Goal: Information Seeking & Learning: Learn about a topic

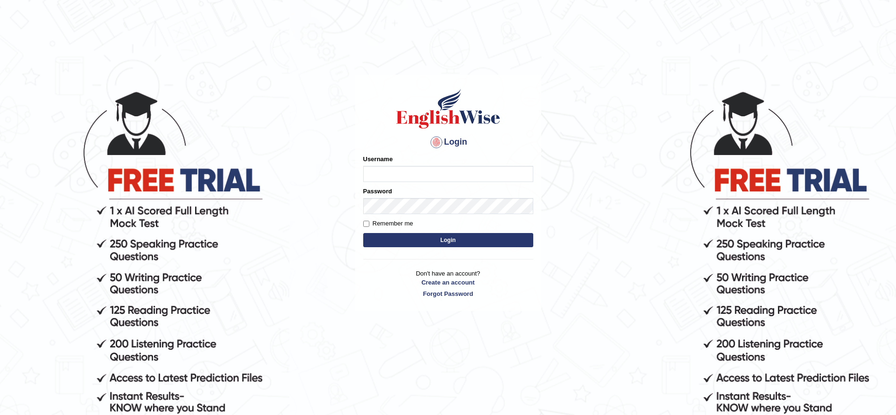
click at [437, 169] on input "Username" at bounding box center [448, 174] width 170 height 16
type input "Damanjit"
click at [449, 238] on button "Login" at bounding box center [448, 240] width 170 height 14
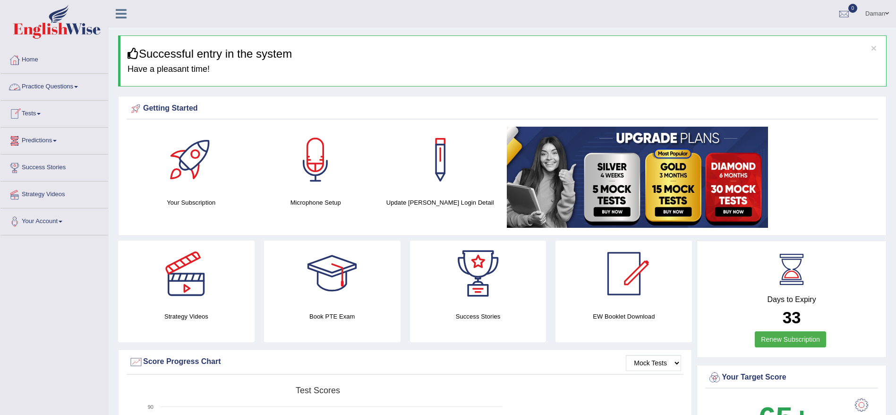
click at [55, 83] on link "Practice Questions" at bounding box center [54, 86] width 108 height 24
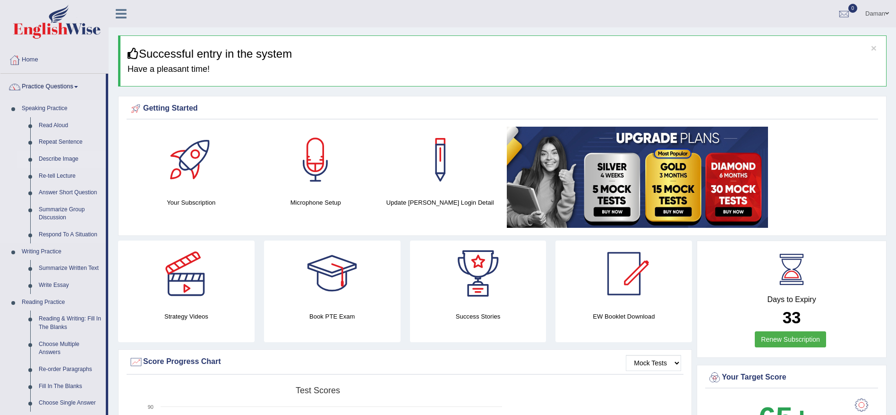
click at [61, 162] on link "Describe Image" at bounding box center [69, 159] width 71 height 17
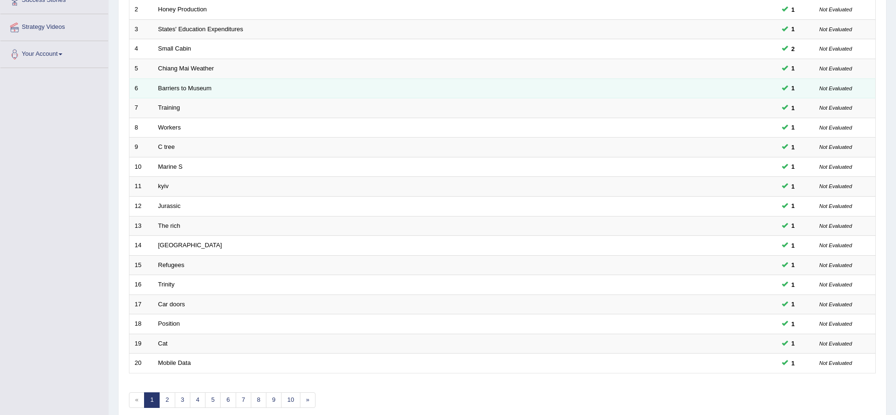
scroll to position [211, 0]
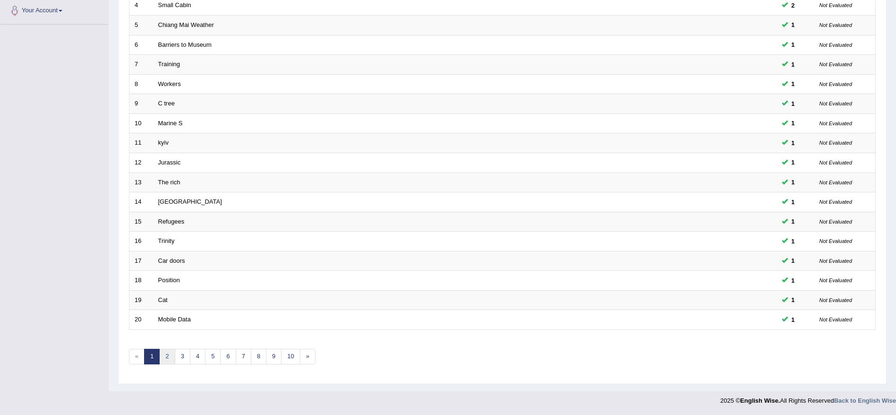
click at [167, 356] on link "2" at bounding box center [167, 356] width 16 height 16
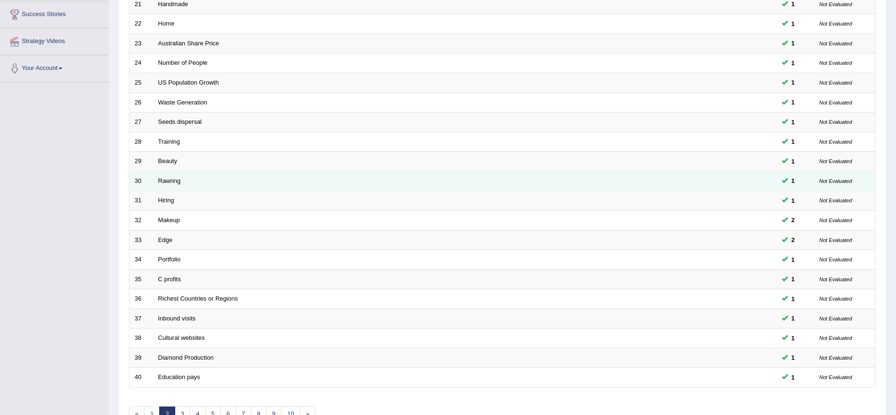
scroll to position [211, 0]
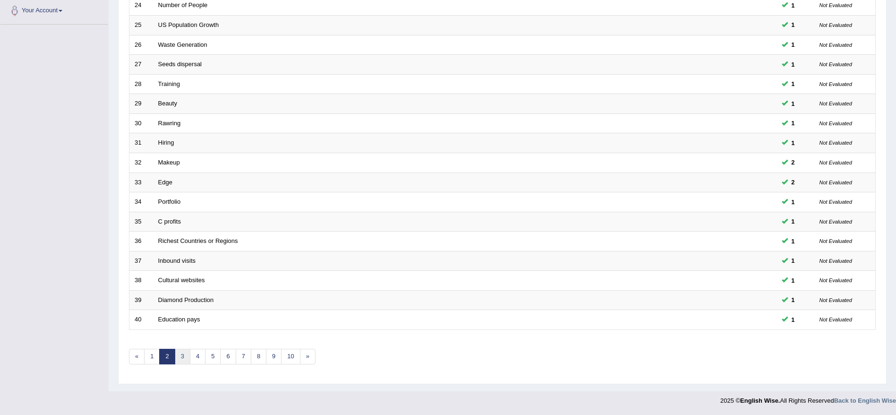
click at [184, 355] on link "3" at bounding box center [183, 356] width 16 height 16
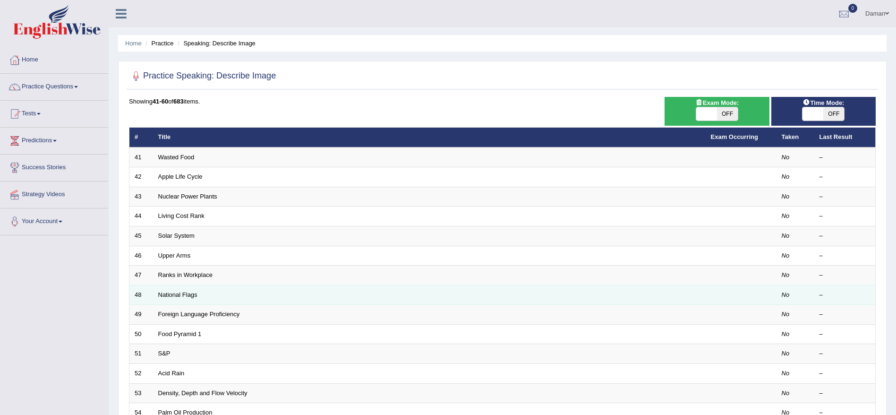
scroll to position [211, 0]
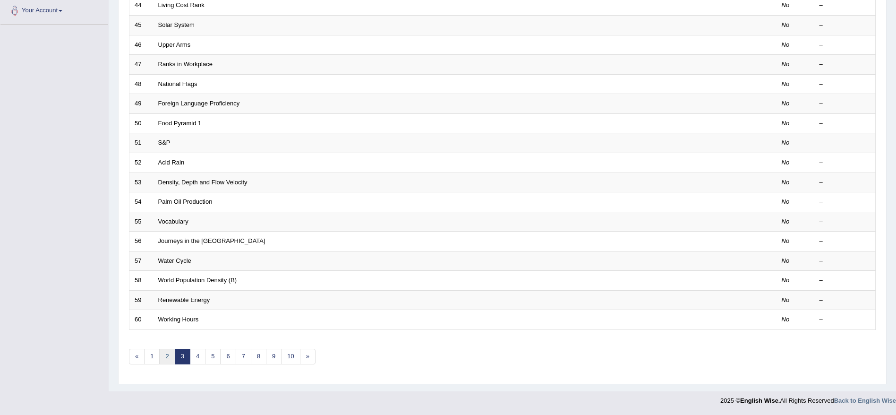
click at [166, 356] on link "2" at bounding box center [167, 356] width 16 height 16
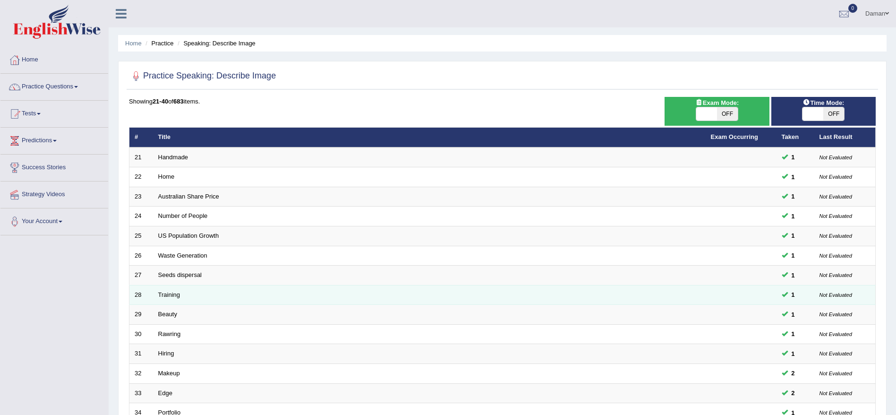
scroll to position [211, 0]
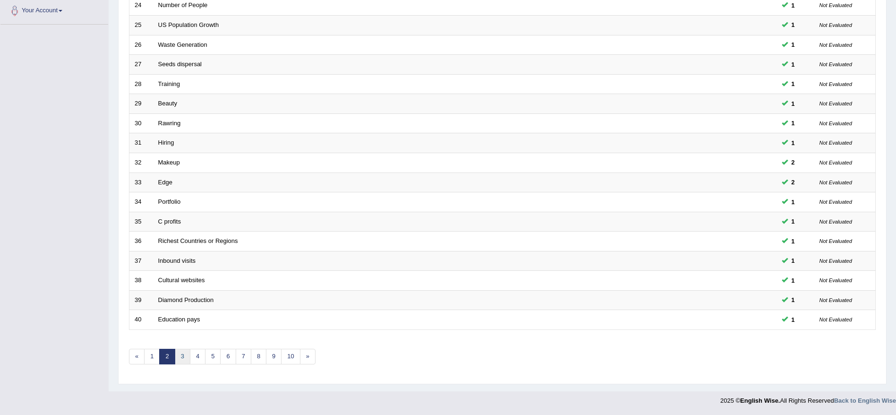
click at [182, 357] on link "3" at bounding box center [183, 356] width 16 height 16
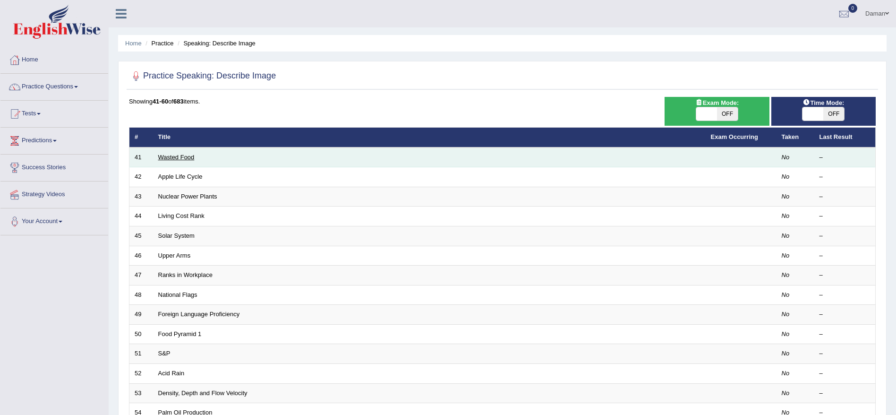
click at [178, 157] on link "Wasted Food" at bounding box center [176, 156] width 36 height 7
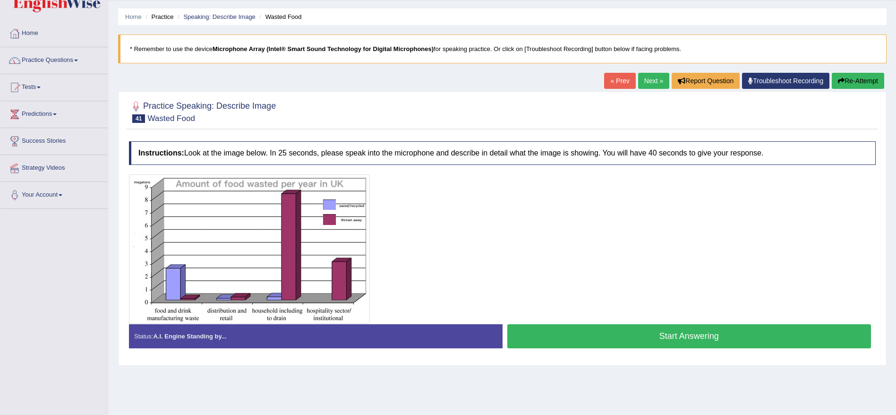
scroll to position [25, 0]
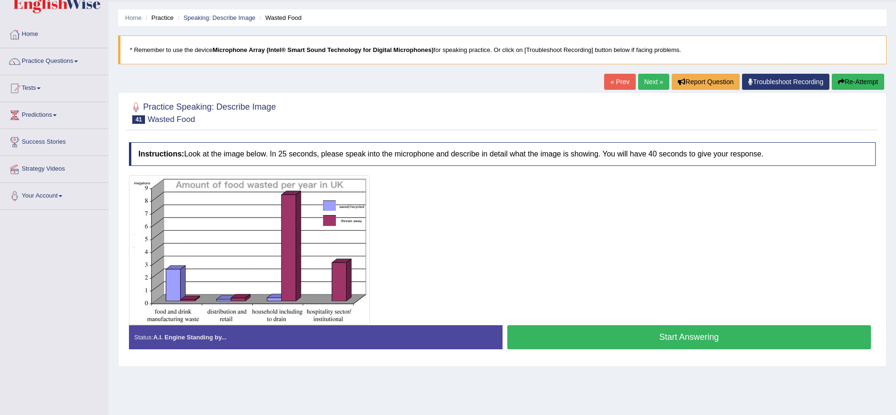
click at [621, 337] on button "Start Answering" at bounding box center [689, 337] width 364 height 24
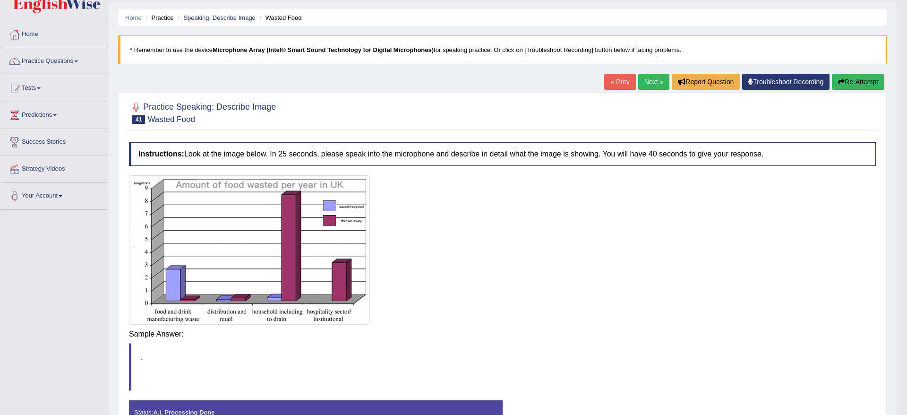
click at [0, 0] on div "Saving your answer..." at bounding box center [0, 0] width 0 height 0
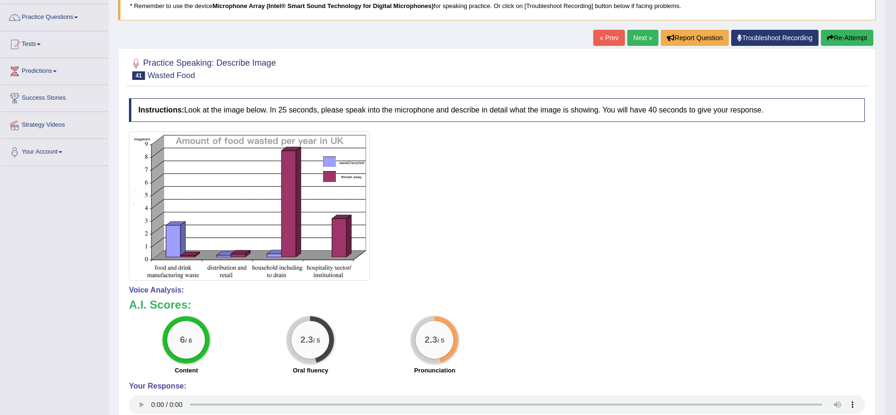
scroll to position [66, 0]
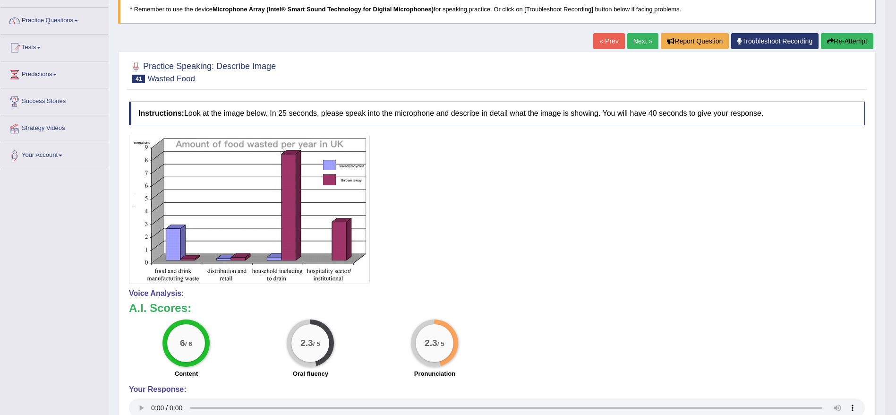
click at [638, 42] on link "Next »" at bounding box center [642, 41] width 31 height 16
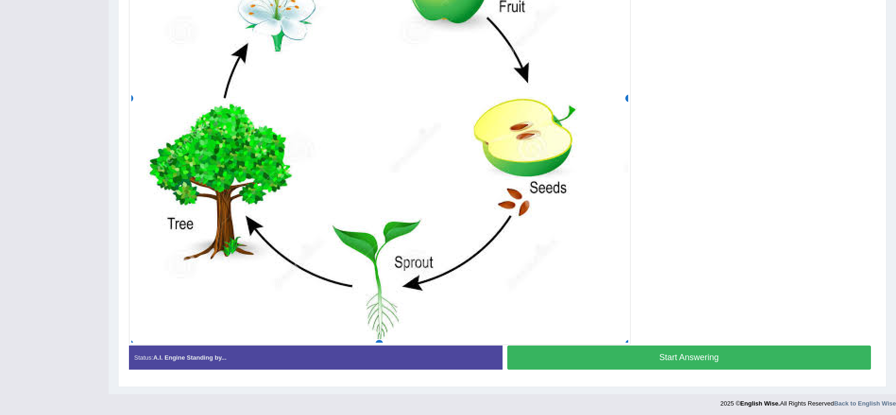
scroll to position [349, 0]
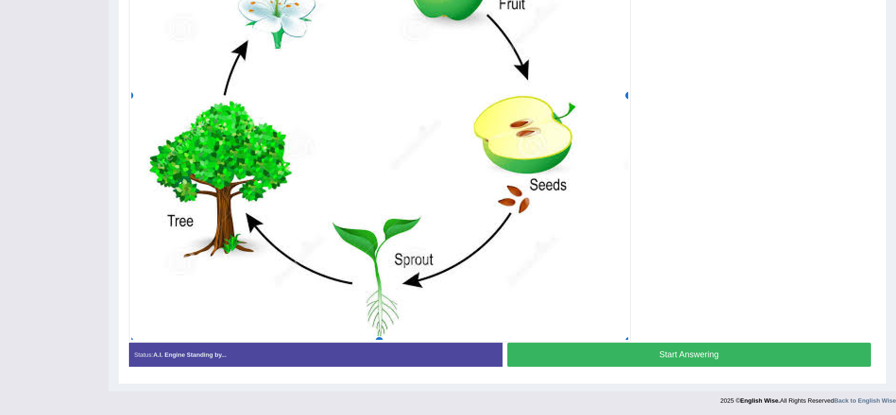
click at [682, 355] on button "Start Answering" at bounding box center [689, 354] width 364 height 24
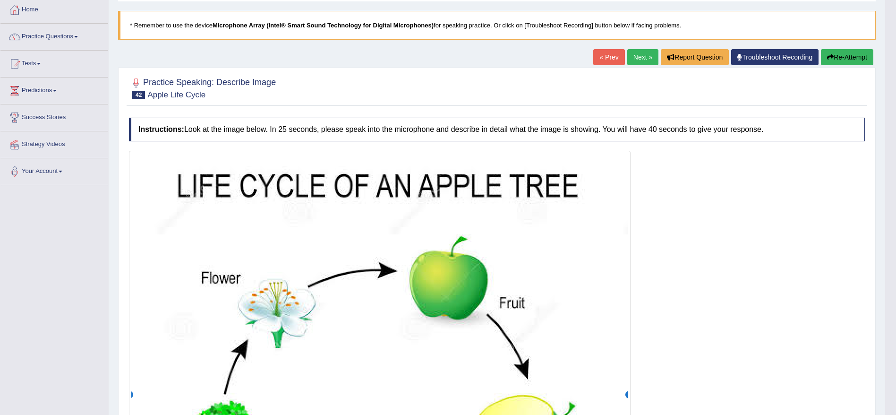
scroll to position [38, 0]
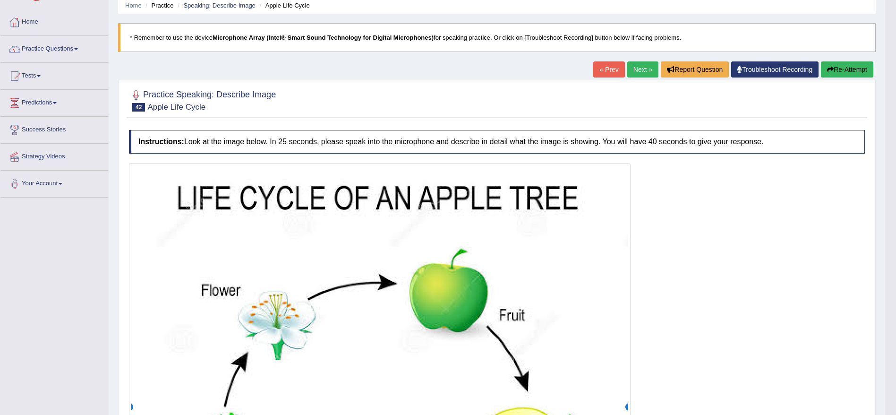
click at [644, 69] on link "Next »" at bounding box center [642, 69] width 31 height 16
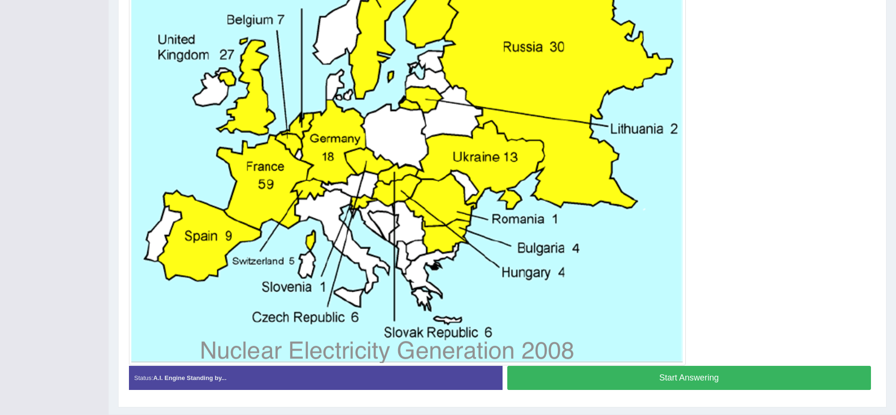
scroll to position [344, 0]
click at [756, 377] on button "Start Answering" at bounding box center [689, 377] width 364 height 24
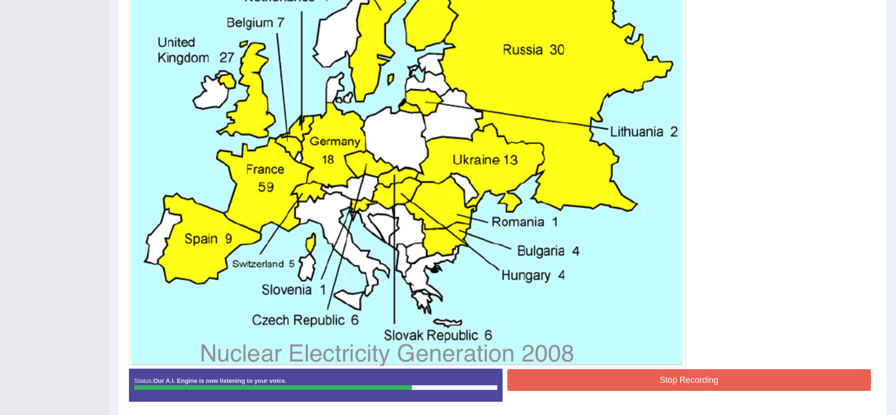
scroll to position [341, 0]
click at [756, 377] on button "Stop Recording" at bounding box center [689, 379] width 364 height 22
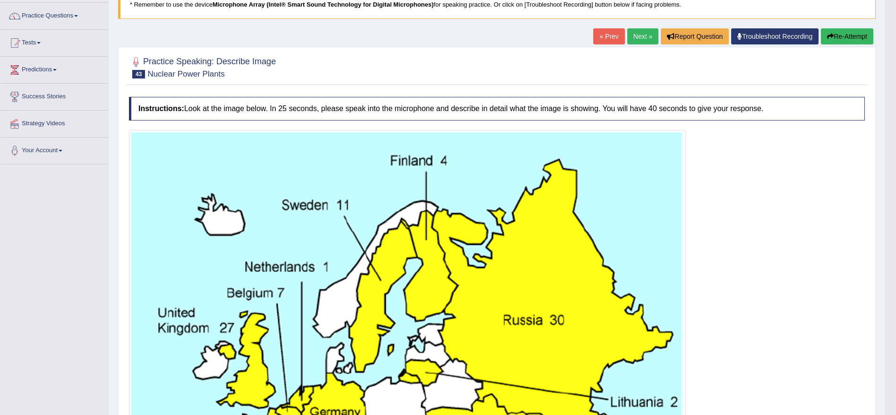
scroll to position [70, 0]
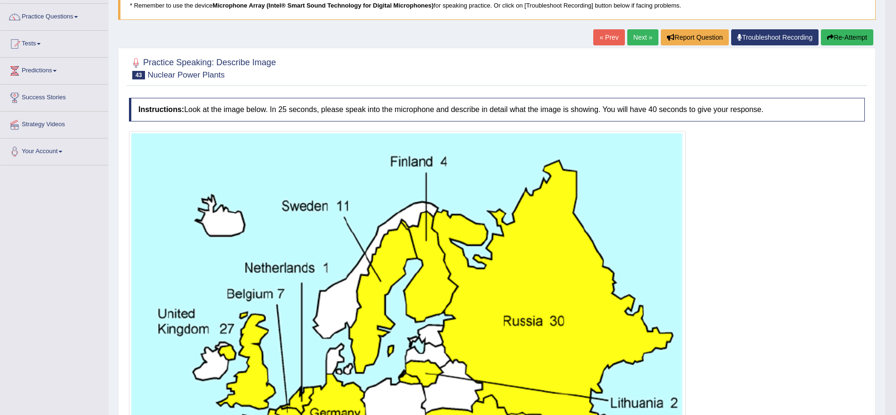
click at [639, 40] on link "Next »" at bounding box center [642, 37] width 31 height 16
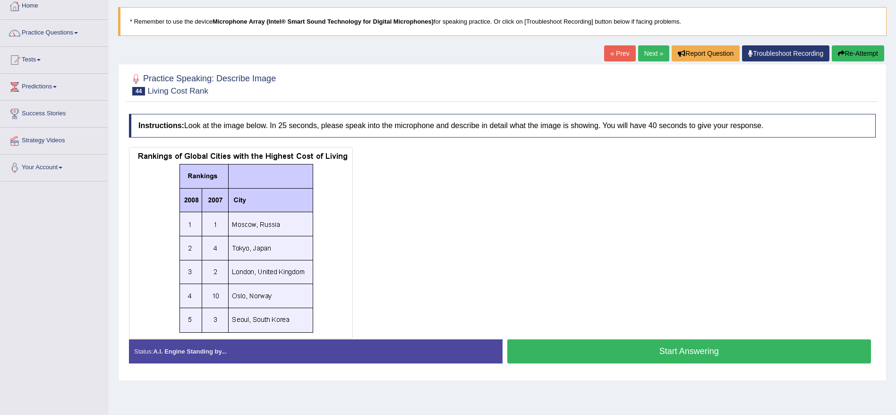
scroll to position [81, 0]
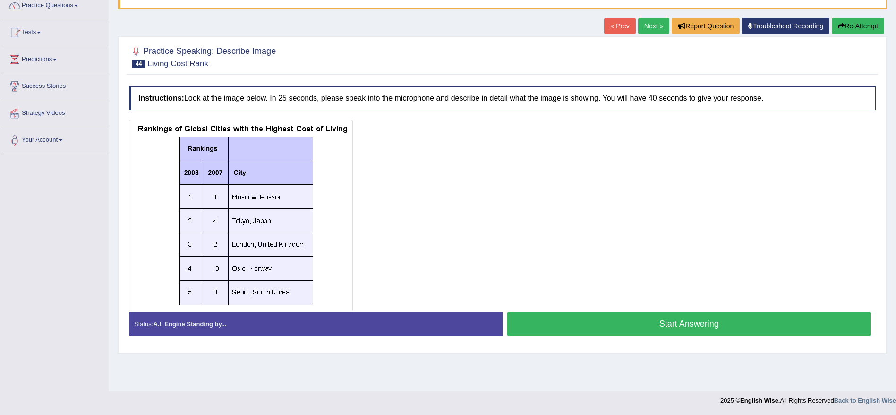
click at [655, 326] on button "Start Answering" at bounding box center [689, 324] width 364 height 24
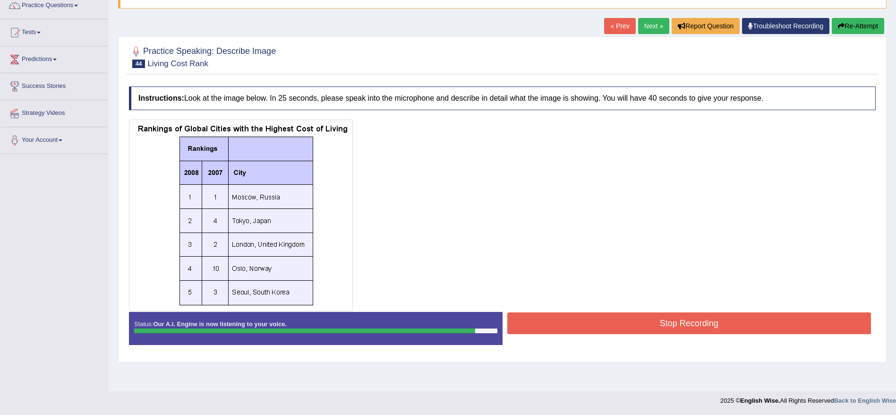
click at [655, 326] on button "Stop Recording" at bounding box center [689, 323] width 364 height 22
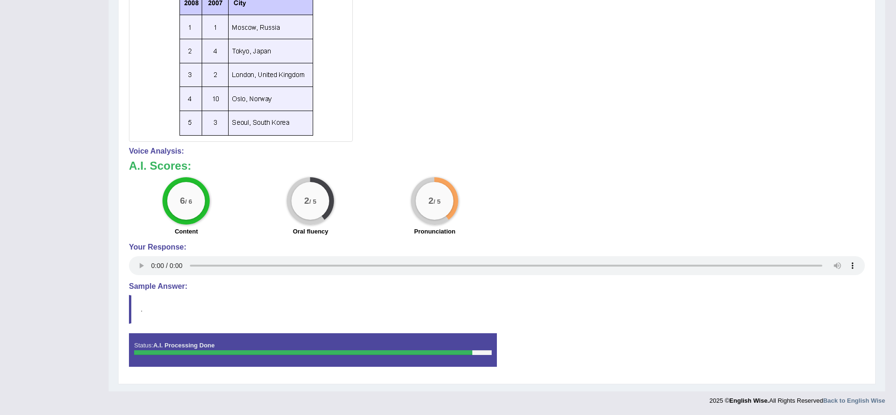
scroll to position [0, 0]
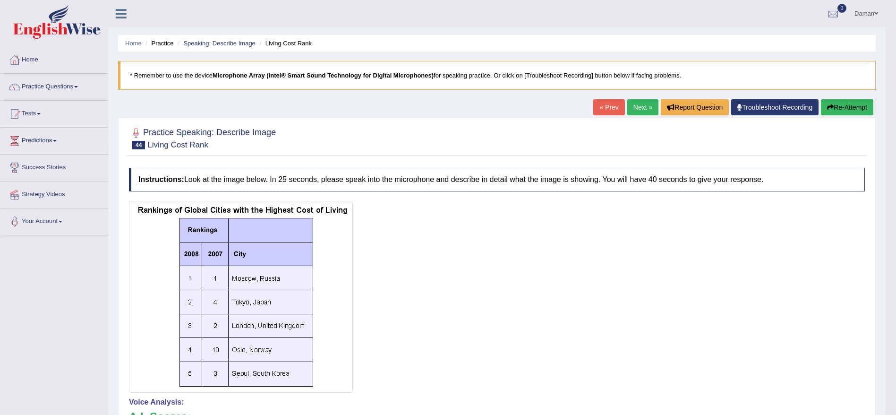
click at [638, 107] on link "Next »" at bounding box center [642, 107] width 31 height 16
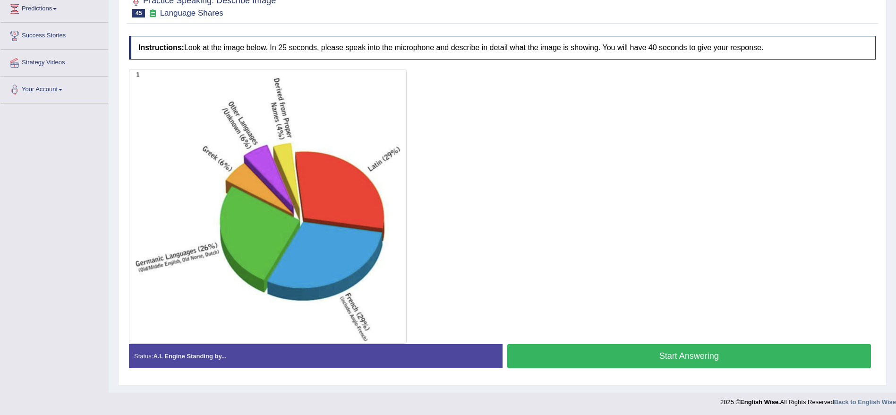
scroll to position [133, 0]
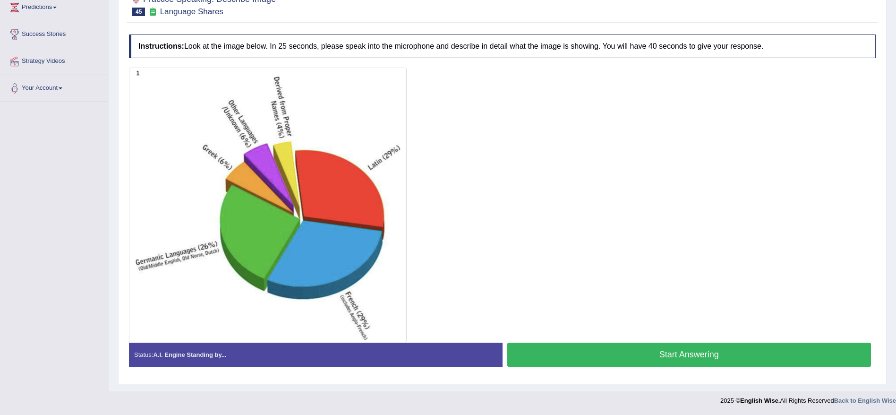
click at [629, 357] on button "Start Answering" at bounding box center [689, 354] width 364 height 24
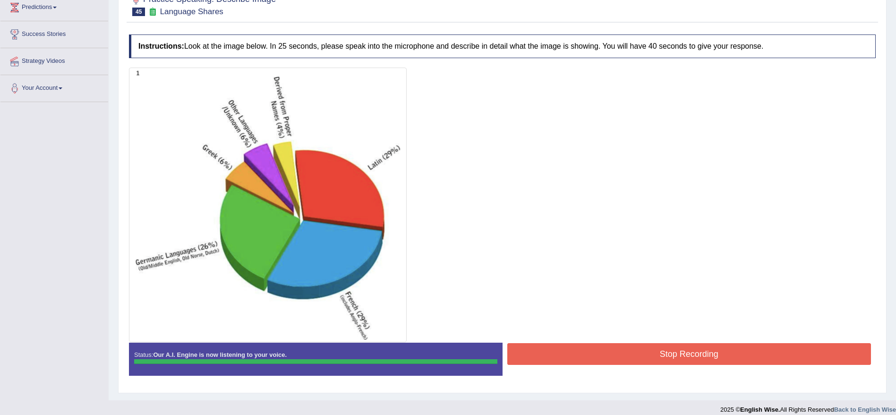
click at [629, 357] on button "Stop Recording" at bounding box center [689, 354] width 364 height 22
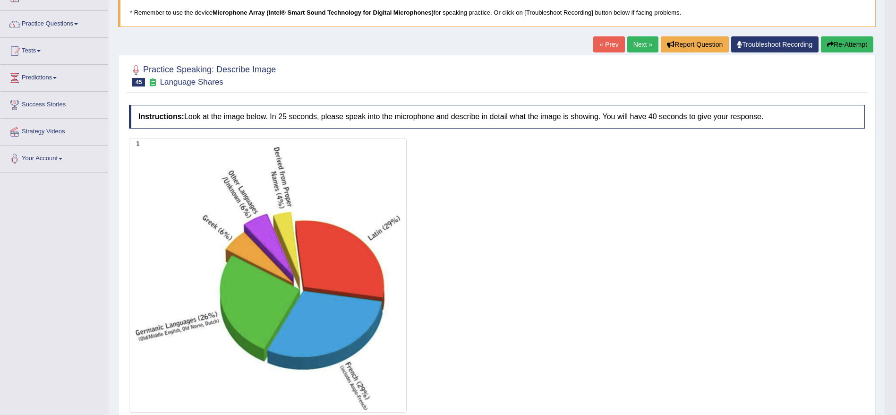
scroll to position [0, 0]
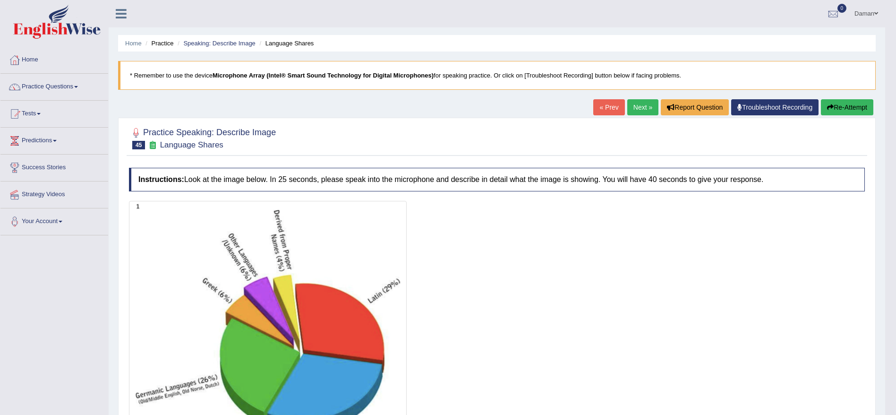
click at [635, 106] on link "Next »" at bounding box center [642, 107] width 31 height 16
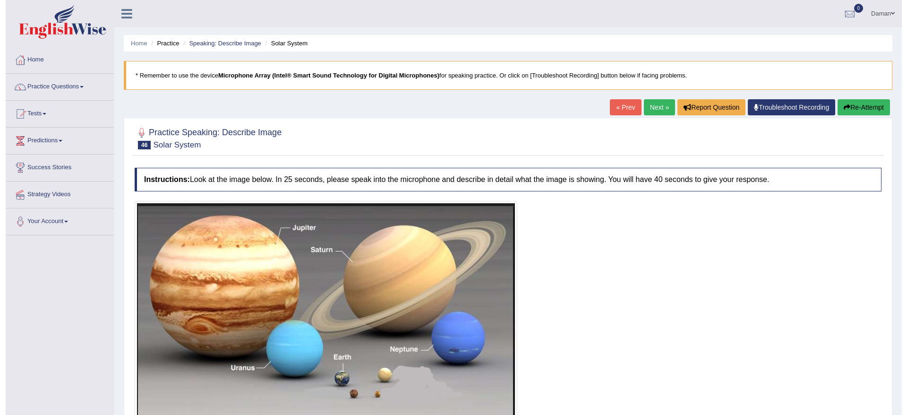
scroll to position [81, 0]
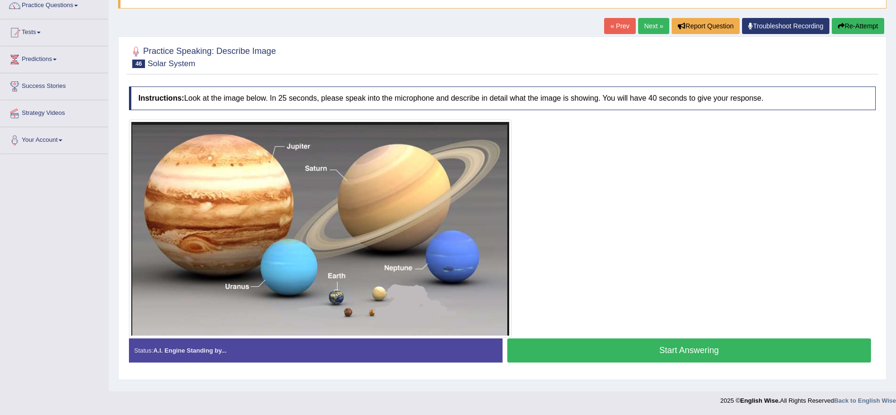
click at [681, 353] on button "Start Answering" at bounding box center [689, 350] width 364 height 24
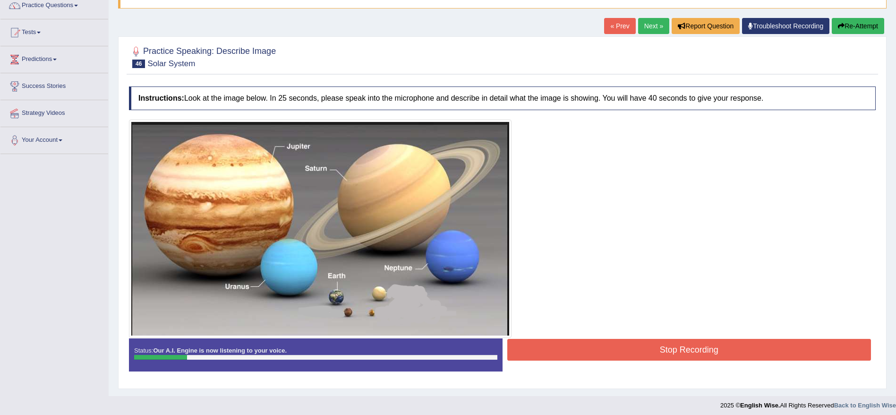
click at [681, 353] on button "Stop Recording" at bounding box center [689, 350] width 364 height 22
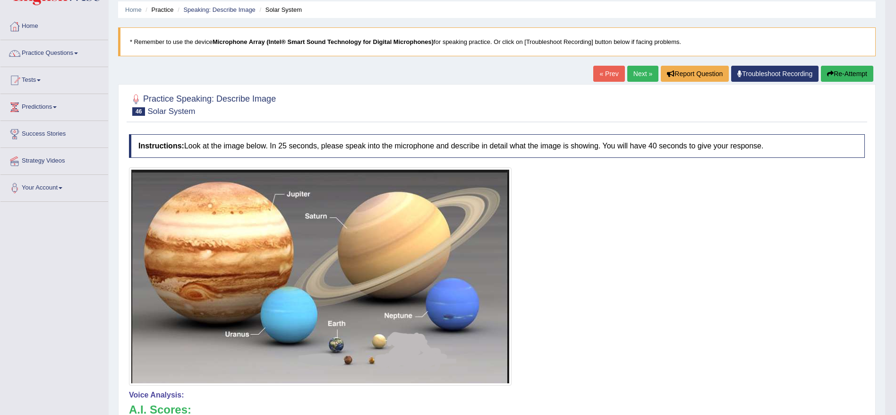
scroll to position [33, 0]
click at [606, 76] on link "« Prev" at bounding box center [608, 74] width 31 height 16
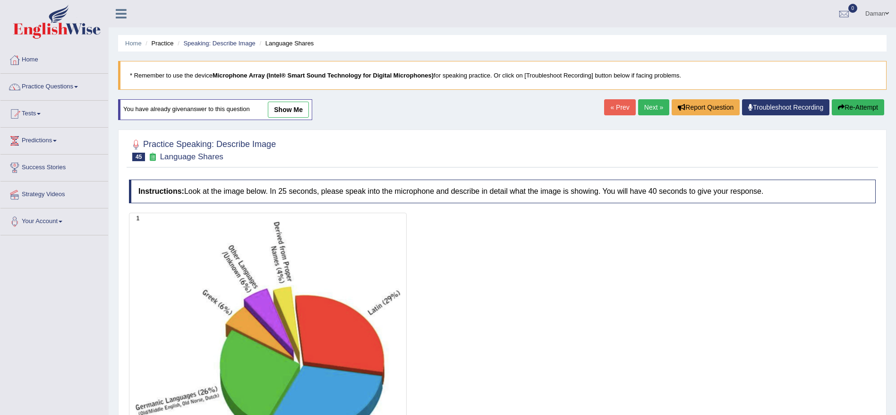
click at [652, 104] on link "Next »" at bounding box center [653, 107] width 31 height 16
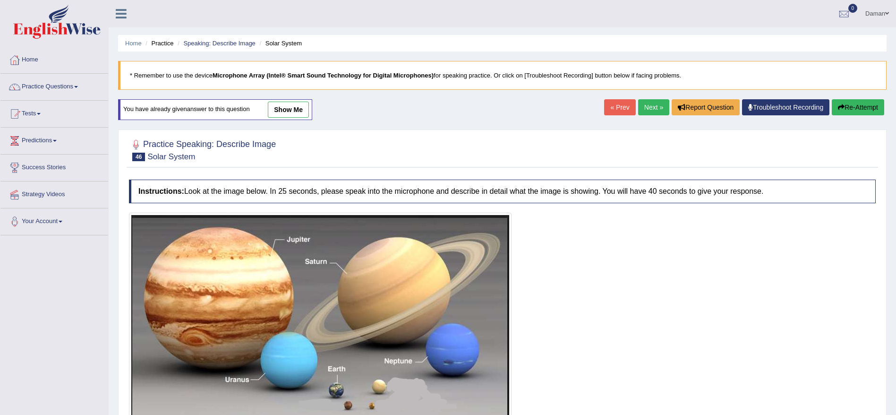
scroll to position [89, 0]
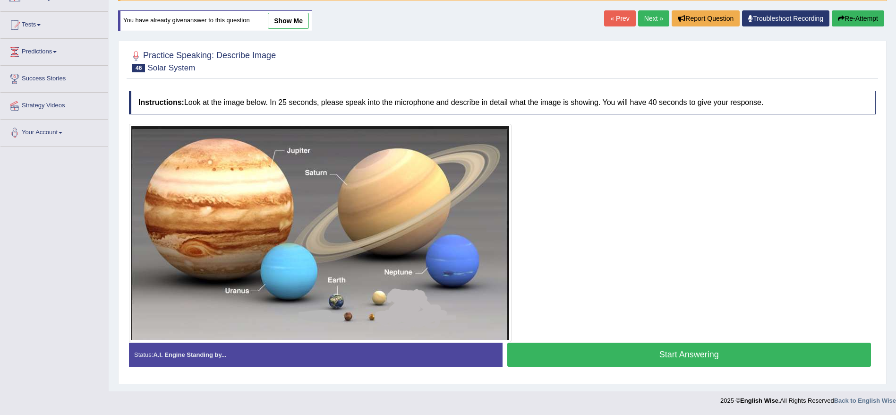
click at [630, 358] on button "Start Answering" at bounding box center [689, 354] width 364 height 24
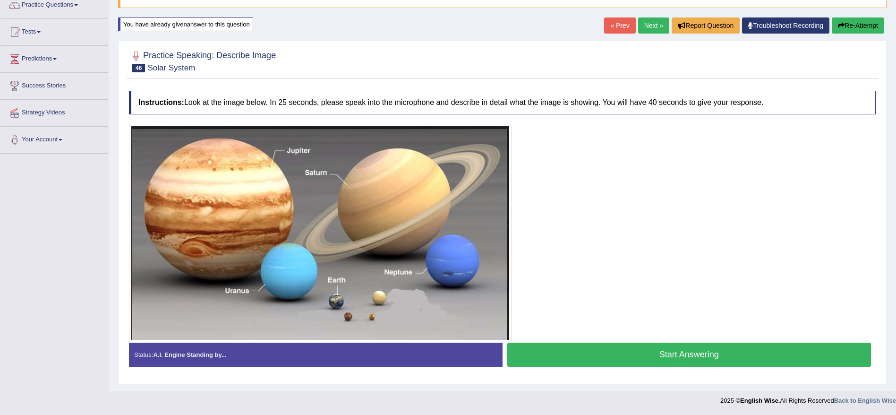
scroll to position [82, 0]
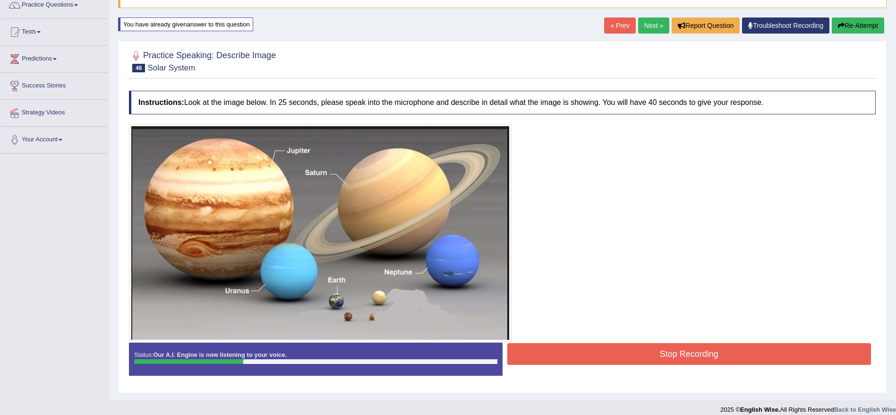
click at [630, 358] on button "Stop Recording" at bounding box center [689, 354] width 364 height 22
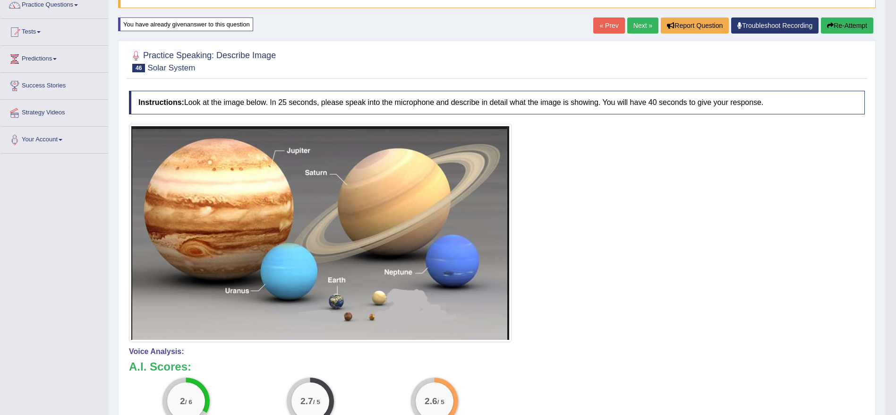
scroll to position [80, 0]
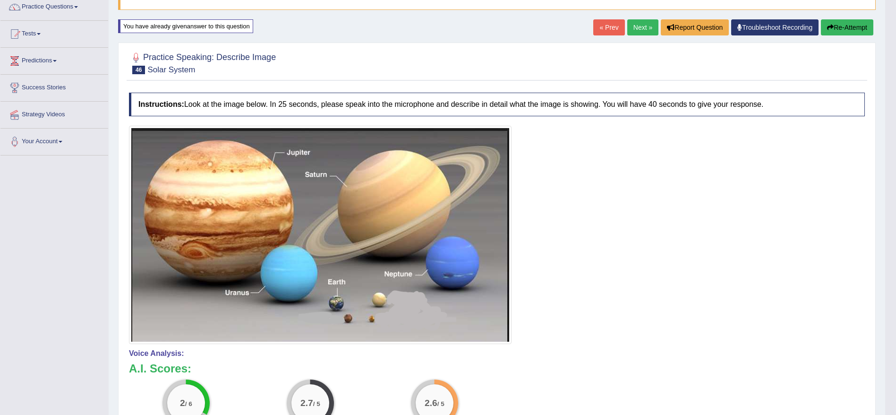
click at [604, 19] on link "« Prev" at bounding box center [608, 27] width 31 height 16
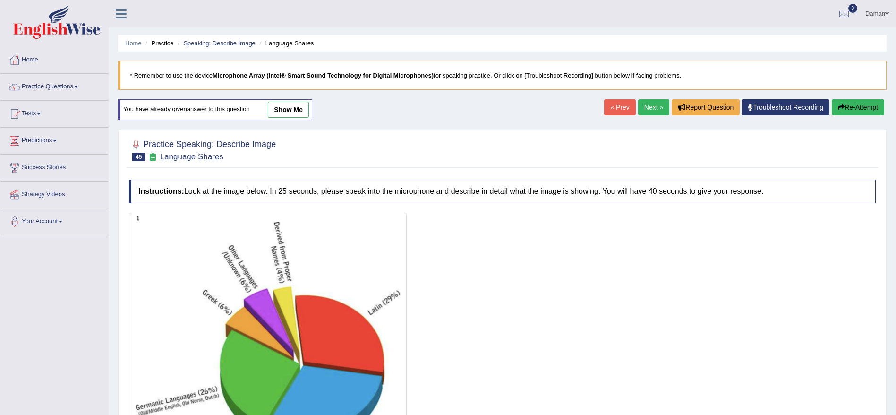
click at [643, 107] on link "Next »" at bounding box center [653, 107] width 31 height 16
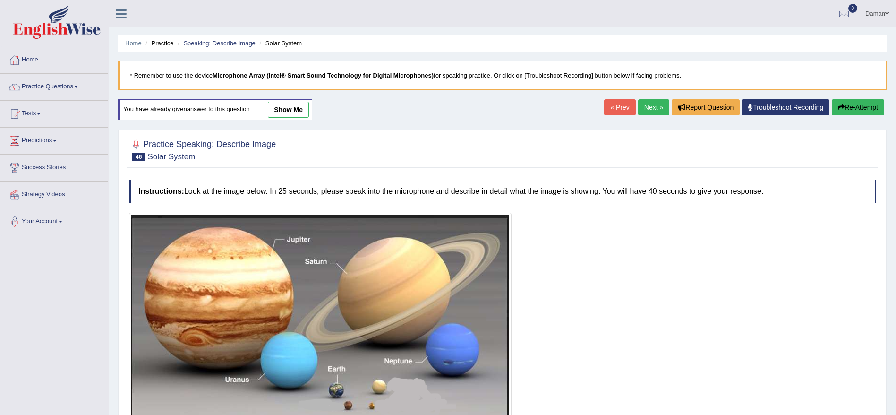
scroll to position [89, 0]
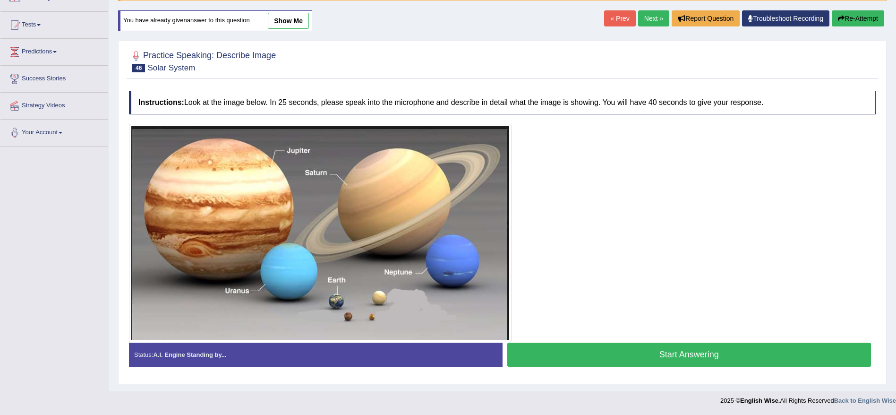
click at [650, 351] on button "Start Answering" at bounding box center [689, 354] width 364 height 24
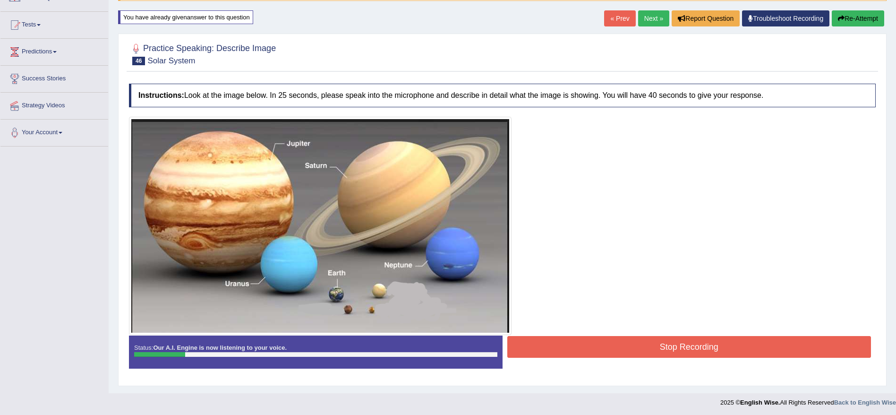
click at [650, 351] on button "Stop Recording" at bounding box center [689, 347] width 364 height 22
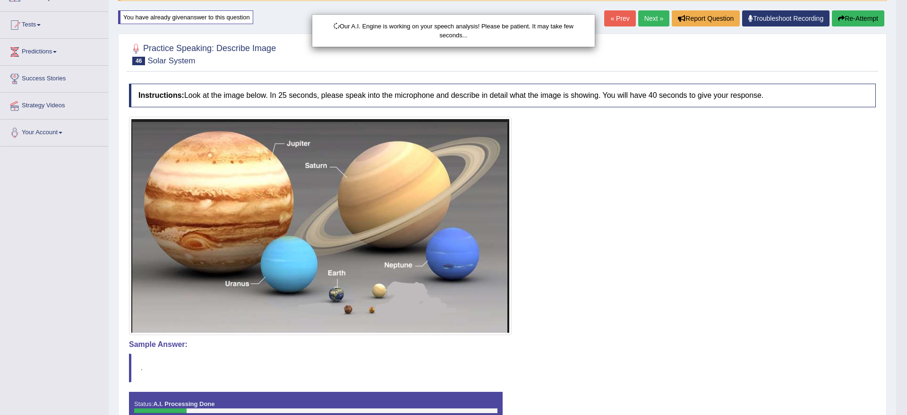
click at [630, 16] on body "Toggle navigation Home Practice Questions Speaking Practice Read Aloud Repeat S…" at bounding box center [453, 118] width 907 height 415
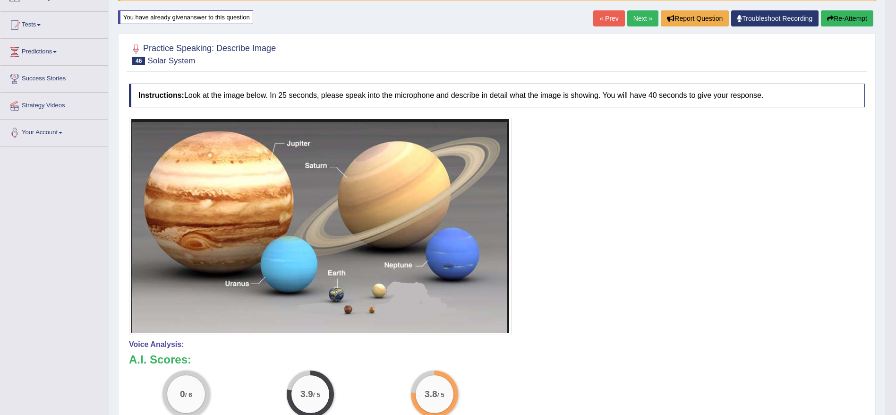
click at [608, 17] on link "« Prev" at bounding box center [608, 18] width 31 height 16
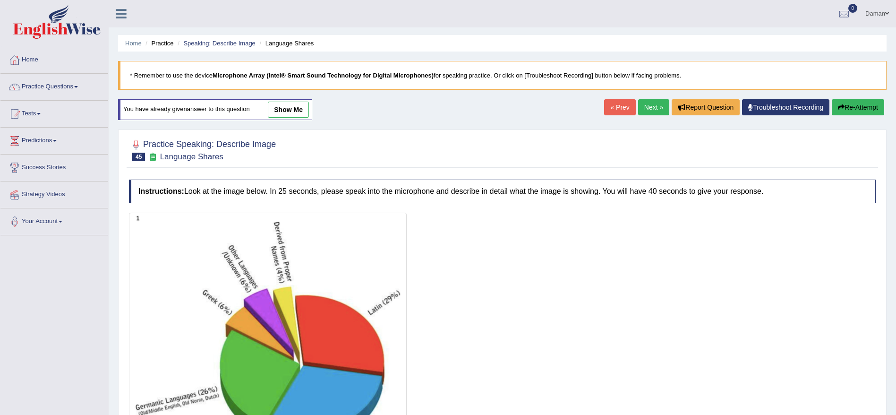
click at [645, 111] on link "Next »" at bounding box center [653, 107] width 31 height 16
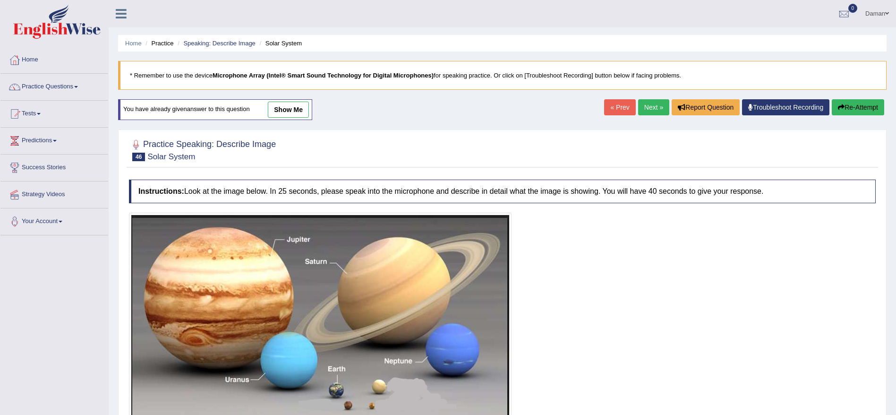
scroll to position [89, 0]
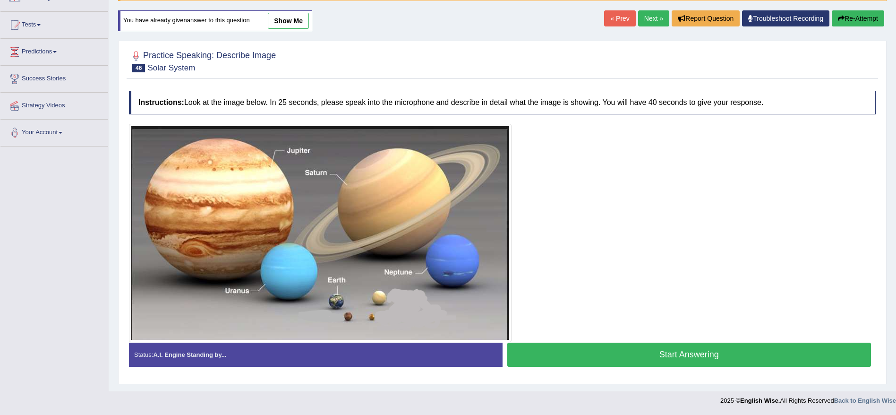
click at [664, 356] on button "Start Answering" at bounding box center [689, 354] width 364 height 24
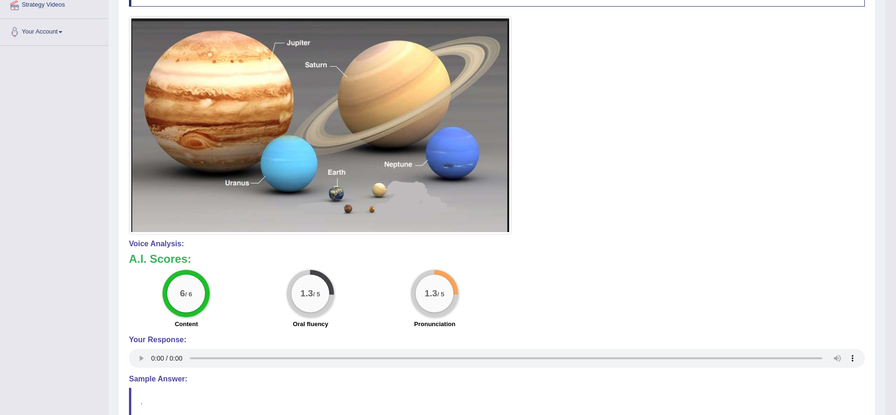
scroll to position [0, 0]
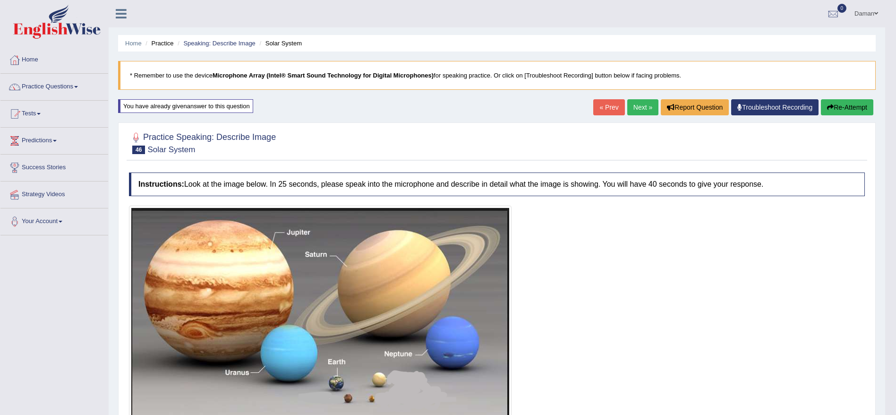
click at [632, 105] on link "Next »" at bounding box center [642, 107] width 31 height 16
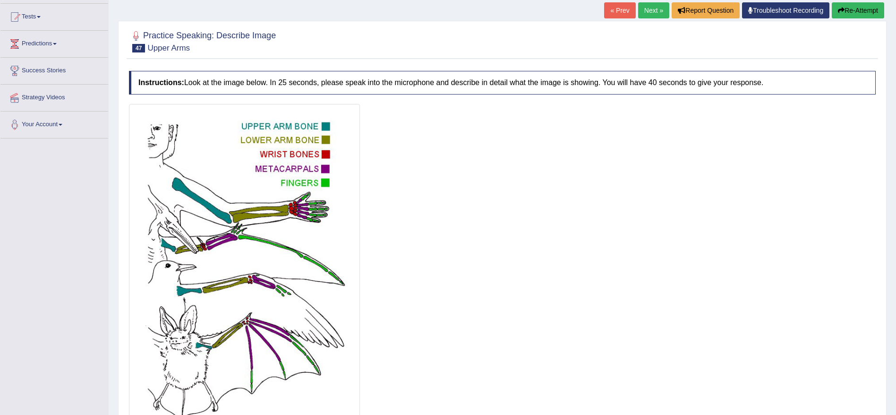
scroll to position [187, 0]
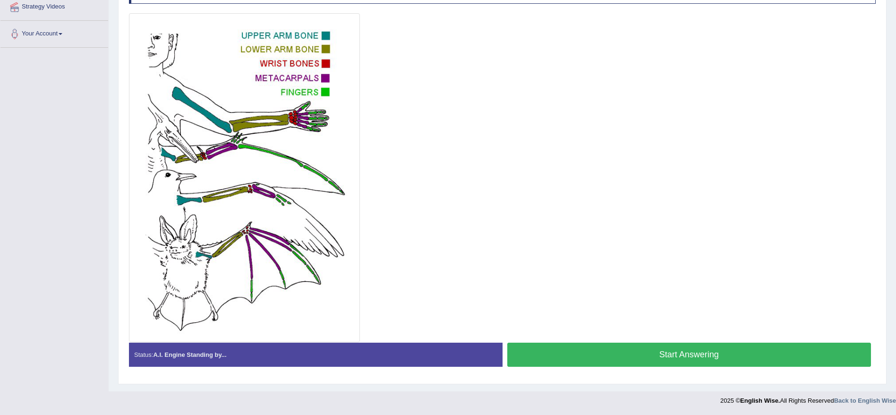
click at [607, 359] on button "Start Answering" at bounding box center [689, 354] width 364 height 24
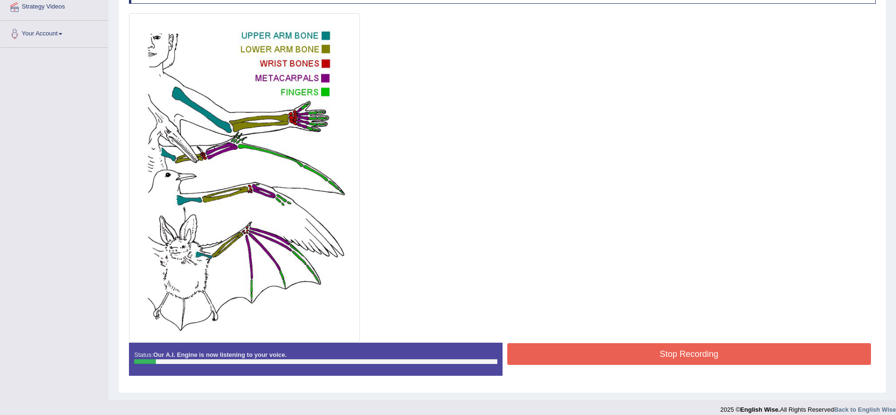
click at [607, 359] on button "Stop Recording" at bounding box center [689, 354] width 364 height 22
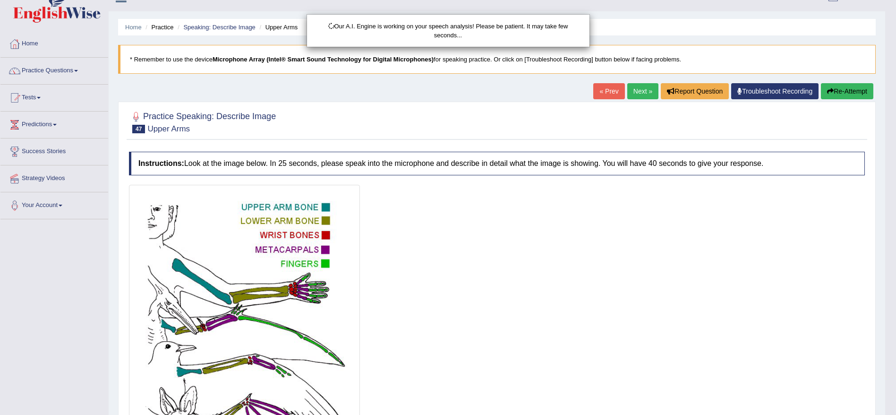
scroll to position [15, 0]
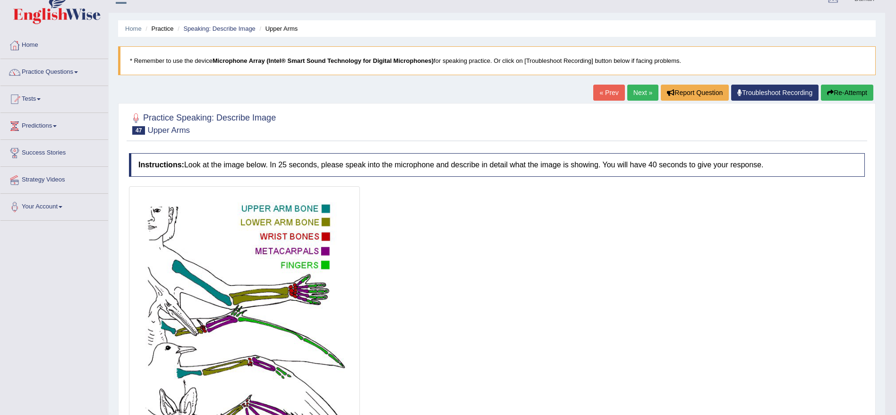
click at [604, 95] on link "« Prev" at bounding box center [608, 93] width 31 height 16
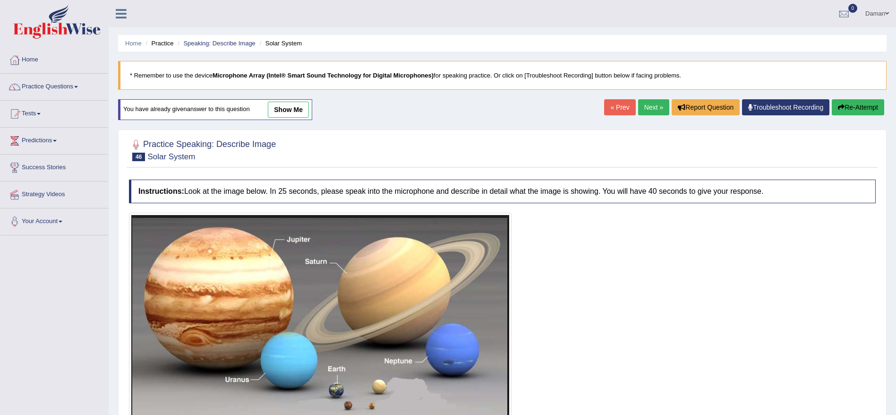
click at [644, 109] on link "Next »" at bounding box center [653, 107] width 31 height 16
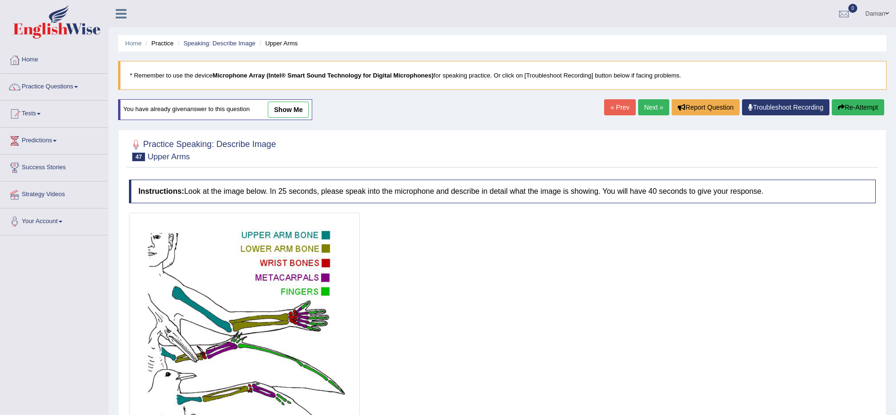
scroll to position [199, 0]
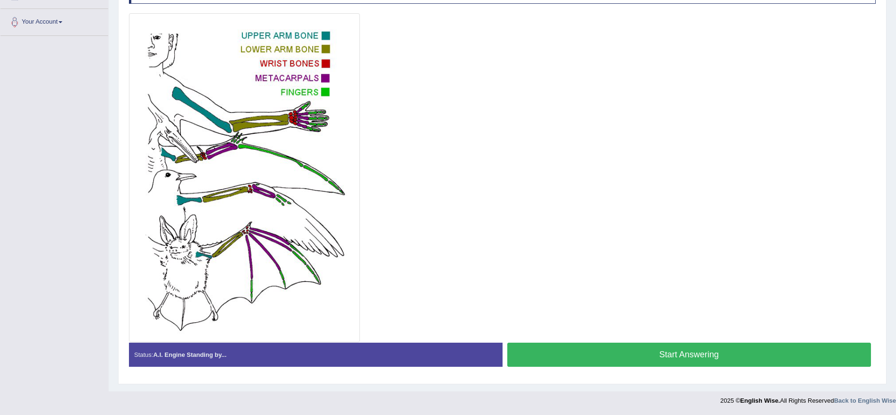
click at [649, 357] on button "Start Answering" at bounding box center [689, 354] width 364 height 24
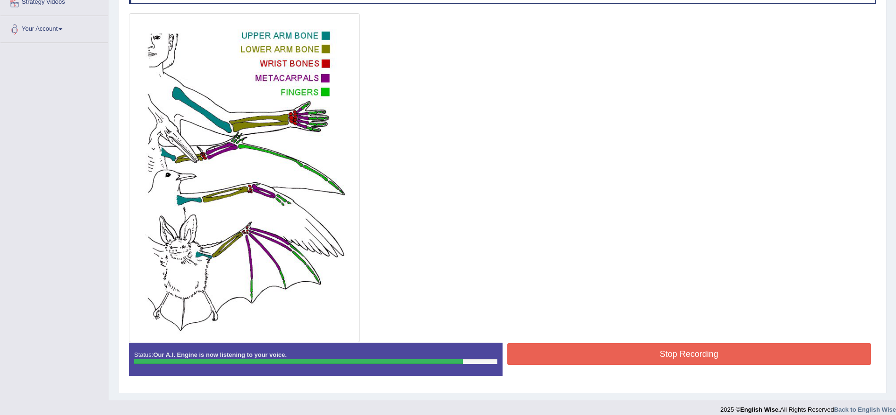
click at [649, 357] on button "Stop Recording" at bounding box center [689, 354] width 364 height 22
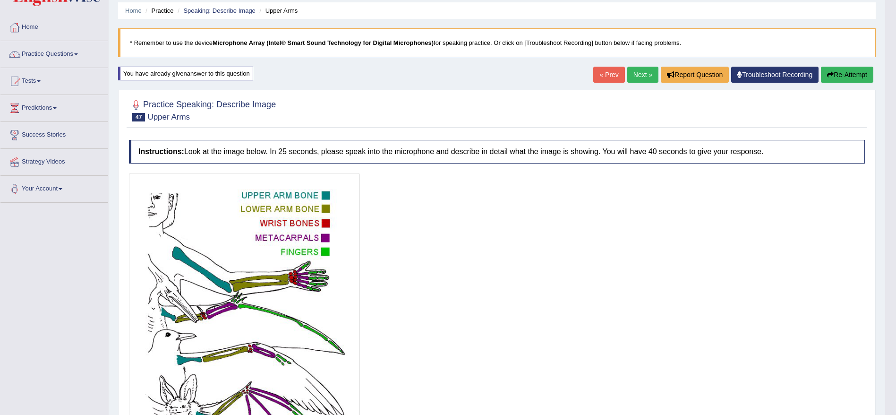
scroll to position [31, 0]
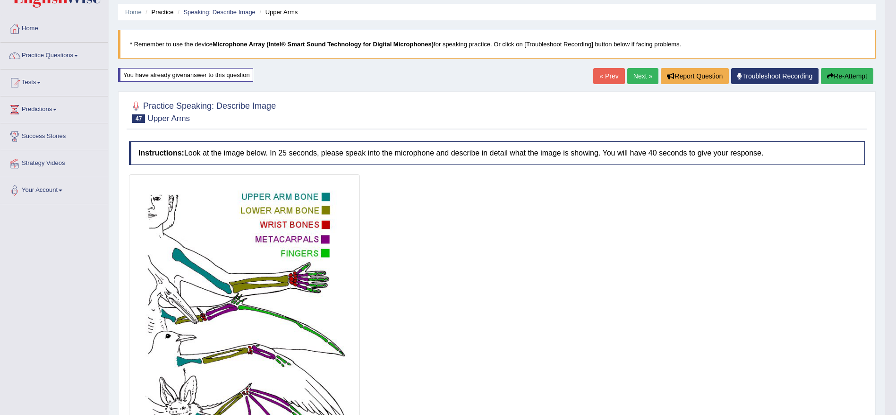
click at [635, 77] on link "Next »" at bounding box center [642, 76] width 31 height 16
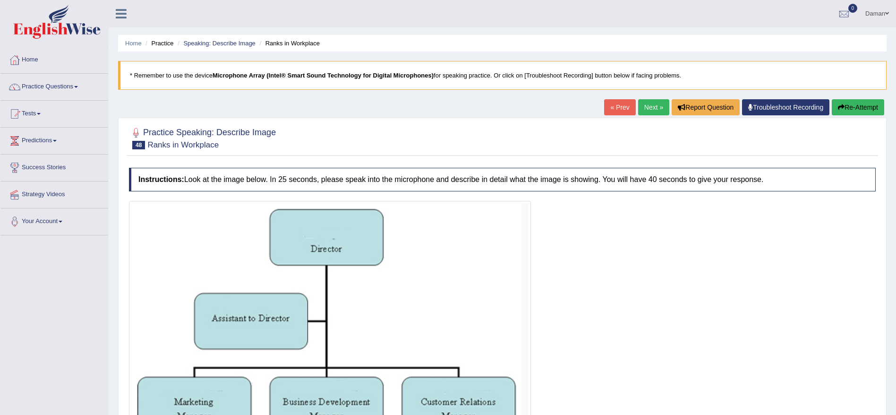
scroll to position [105, 0]
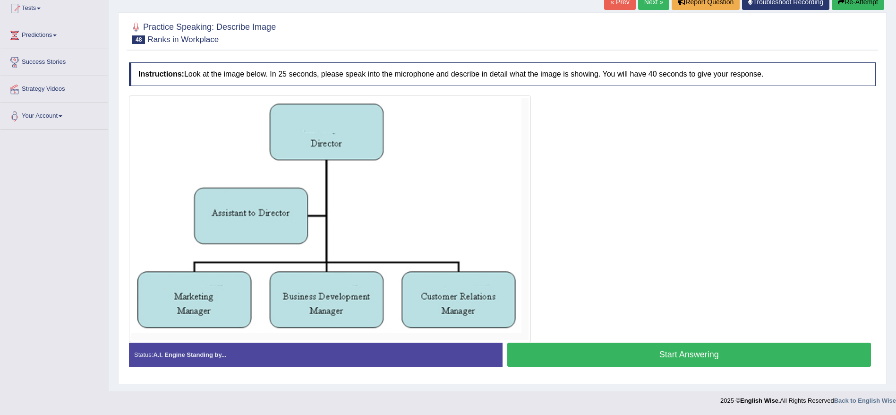
click at [618, 359] on button "Start Answering" at bounding box center [689, 354] width 364 height 24
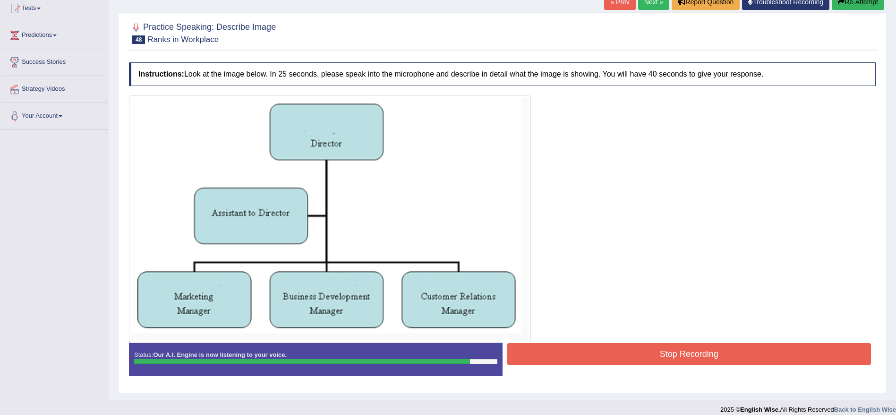
click at [618, 359] on button "Stop Recording" at bounding box center [689, 354] width 364 height 22
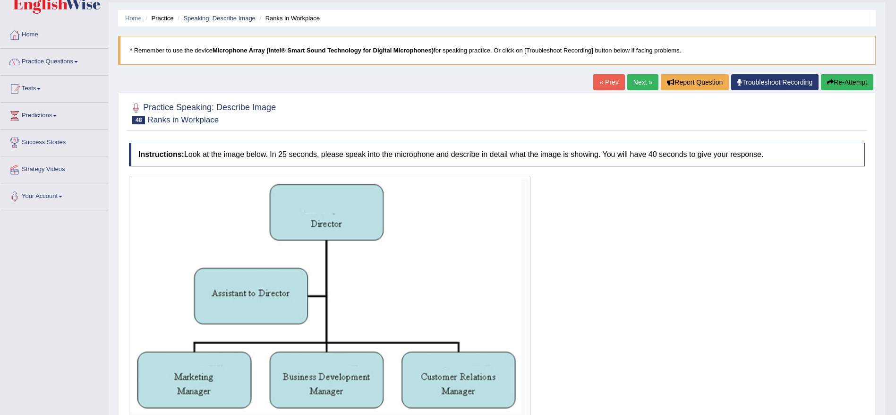
scroll to position [0, 0]
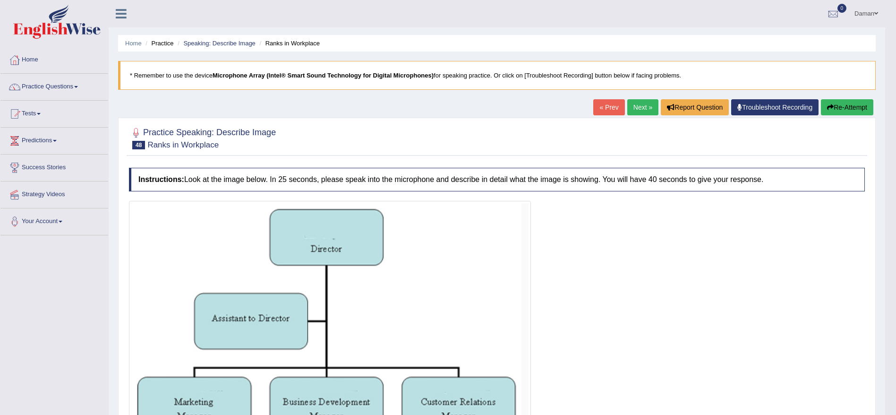
click at [642, 101] on link "Next »" at bounding box center [642, 107] width 31 height 16
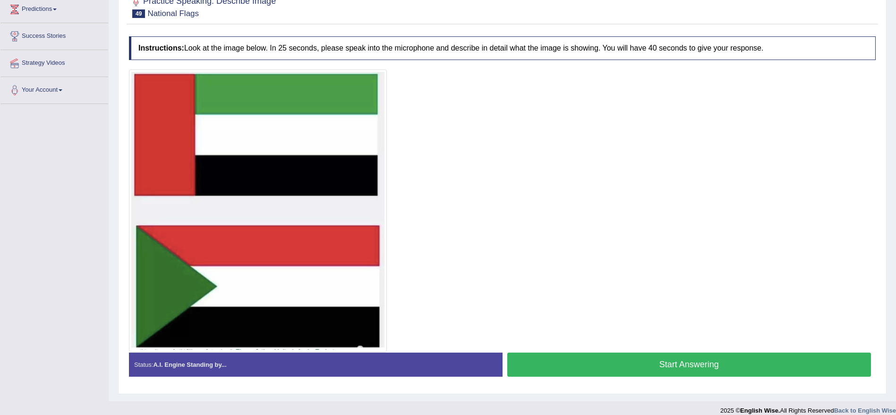
scroll to position [131, 0]
click at [630, 366] on button "Start Answering" at bounding box center [689, 365] width 364 height 24
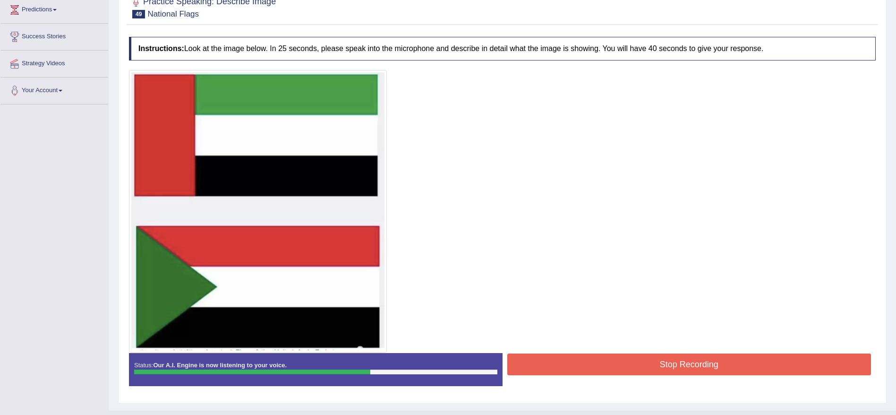
click at [630, 366] on button "Stop Recording" at bounding box center [689, 364] width 364 height 22
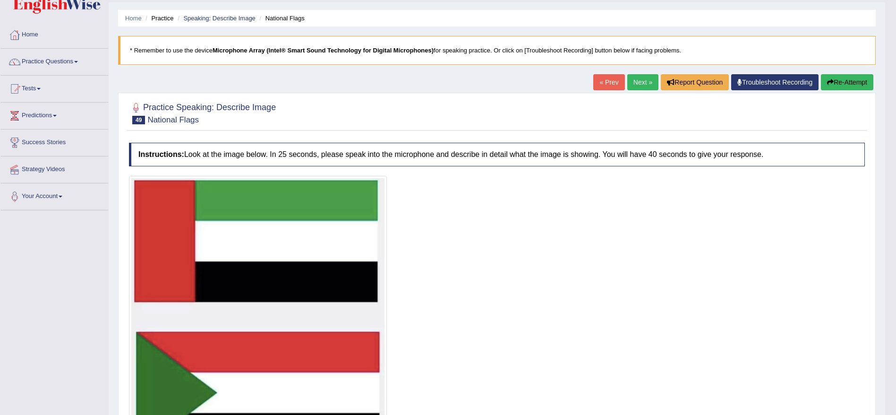
scroll to position [25, 0]
click at [639, 79] on link "Next »" at bounding box center [642, 83] width 31 height 16
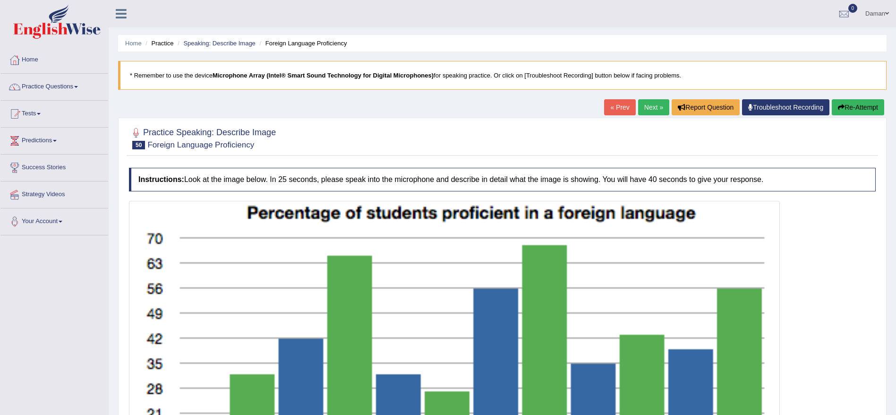
click at [608, 109] on link "« Prev" at bounding box center [619, 107] width 31 height 16
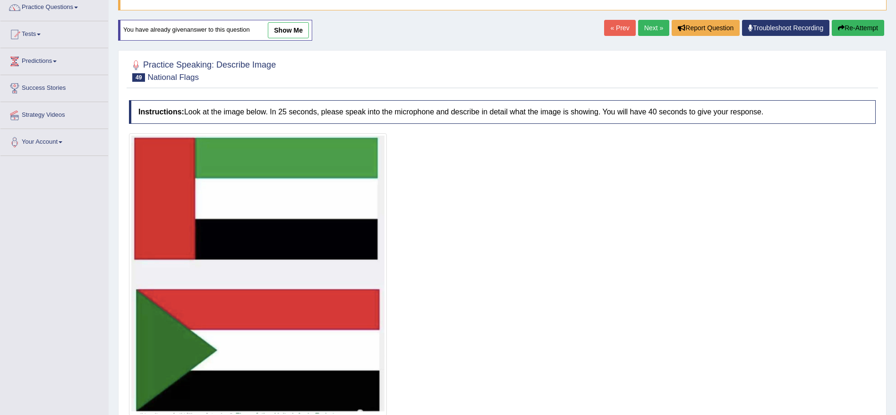
scroll to position [153, 0]
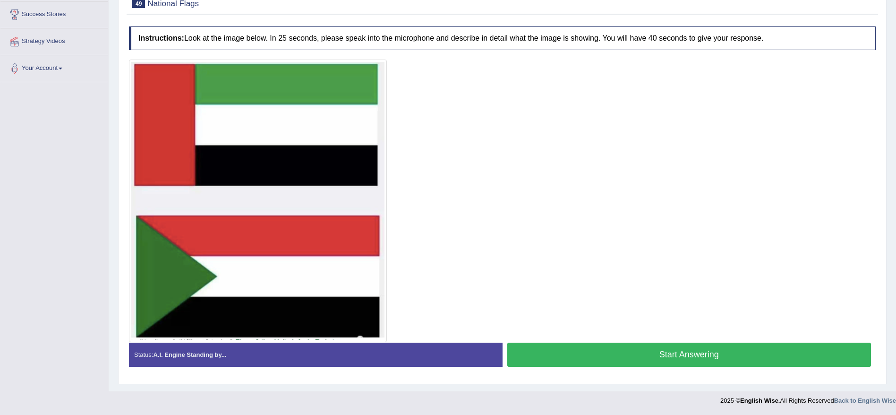
click at [657, 358] on button "Start Answering" at bounding box center [689, 354] width 364 height 24
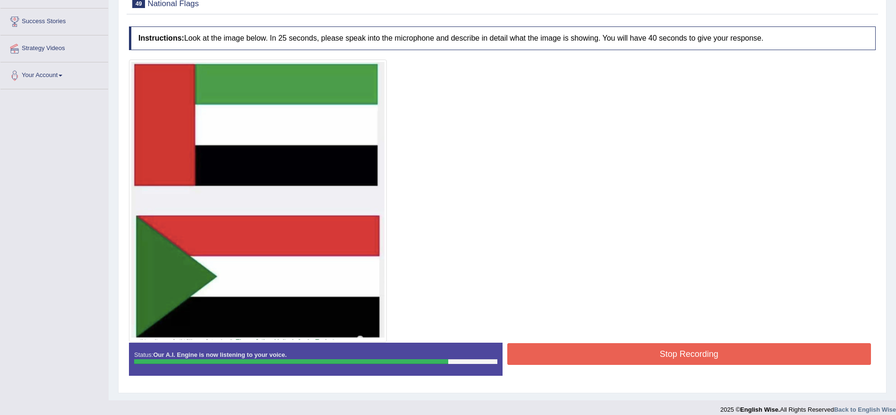
click at [657, 358] on button "Stop Recording" at bounding box center [689, 354] width 364 height 22
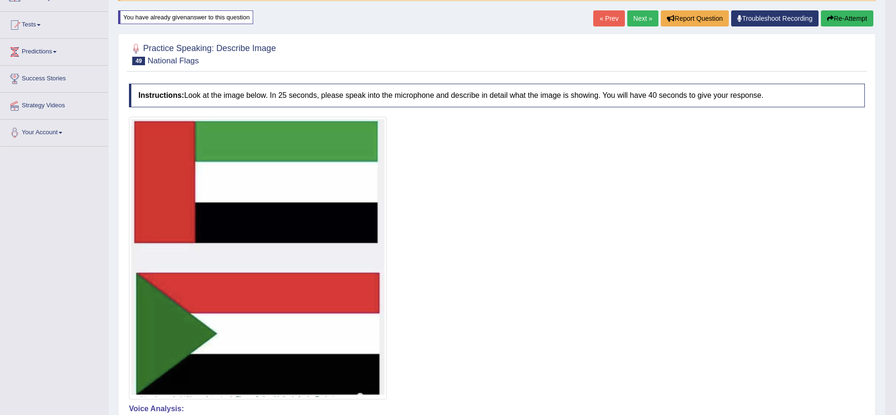
scroll to position [55, 0]
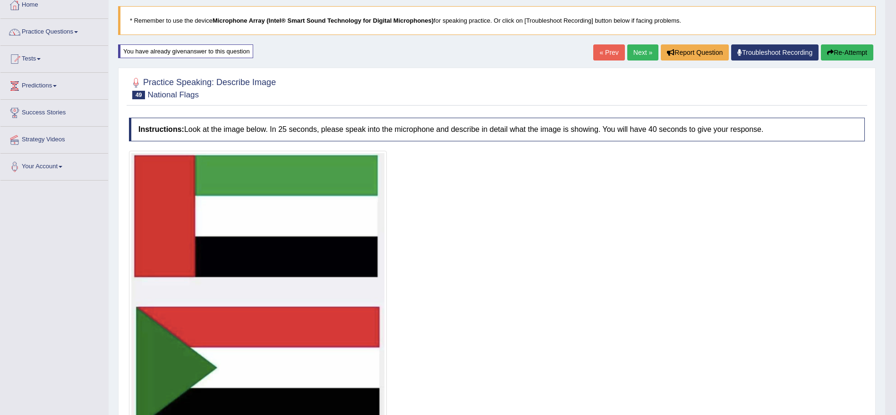
click at [638, 52] on link "Next »" at bounding box center [642, 52] width 31 height 16
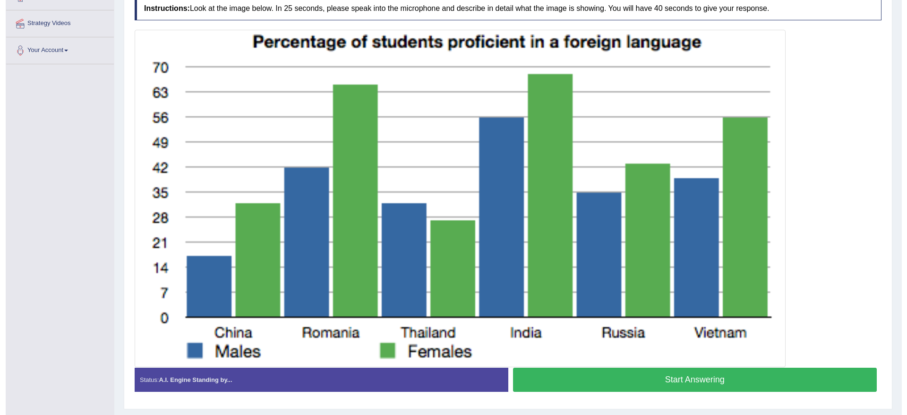
scroll to position [196, 0]
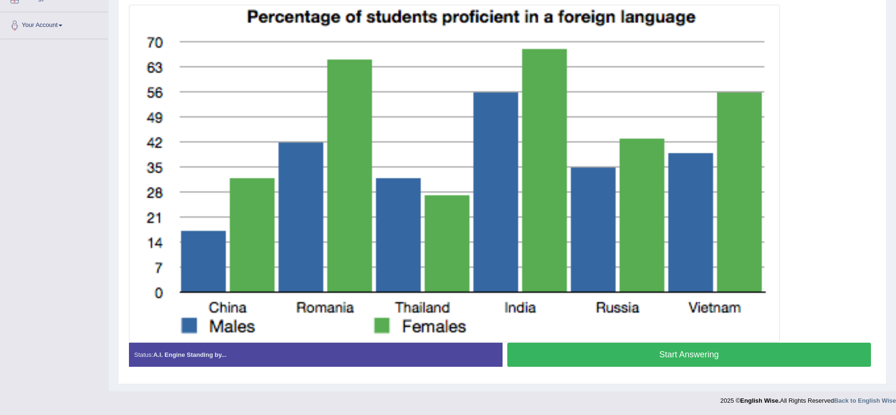
click at [664, 357] on button "Start Answering" at bounding box center [689, 354] width 364 height 24
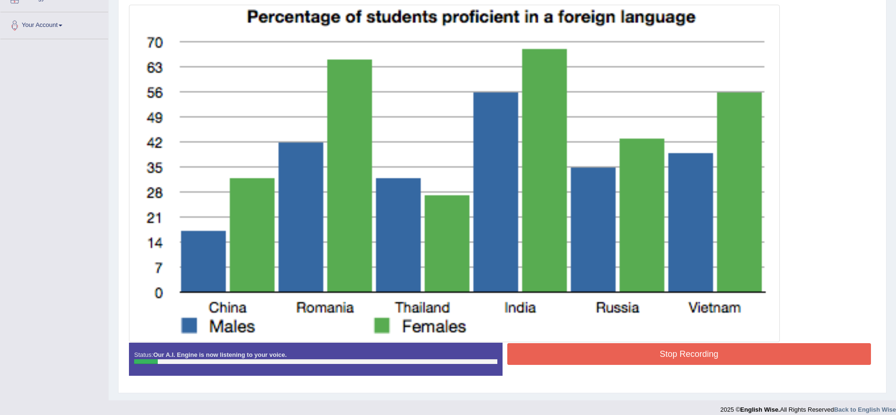
click at [664, 357] on button "Stop Recording" at bounding box center [689, 354] width 364 height 22
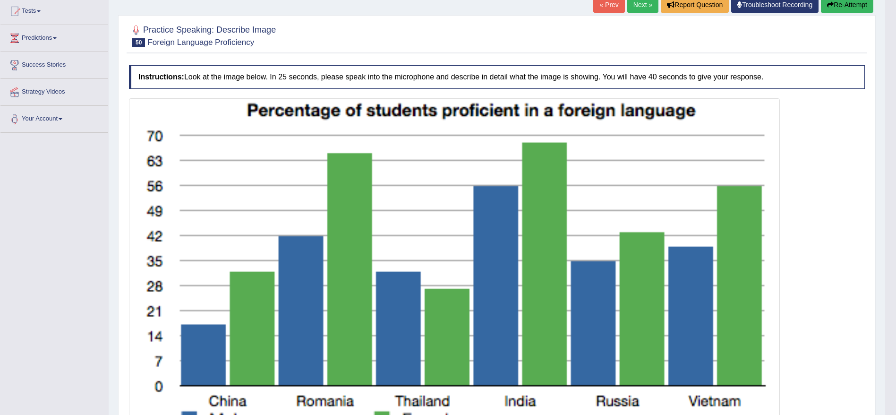
scroll to position [95, 0]
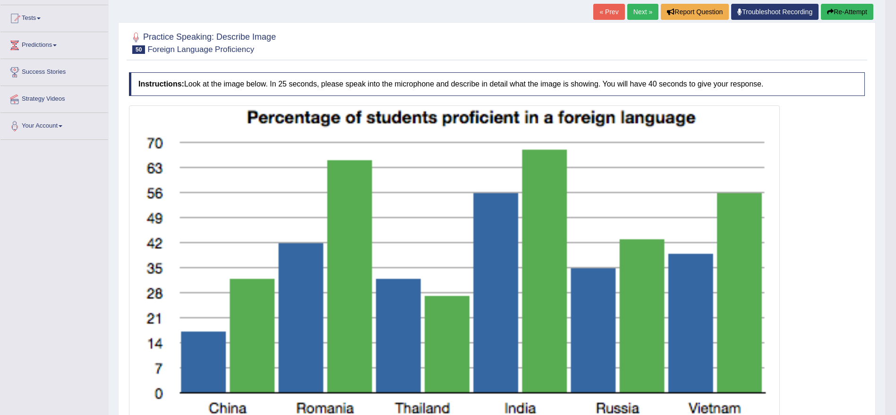
click at [598, 13] on link "« Prev" at bounding box center [608, 12] width 31 height 16
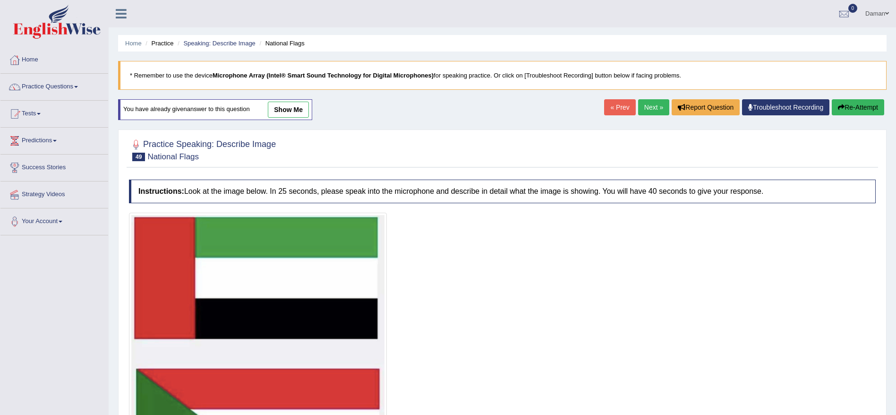
click at [648, 106] on link "Next »" at bounding box center [653, 107] width 31 height 16
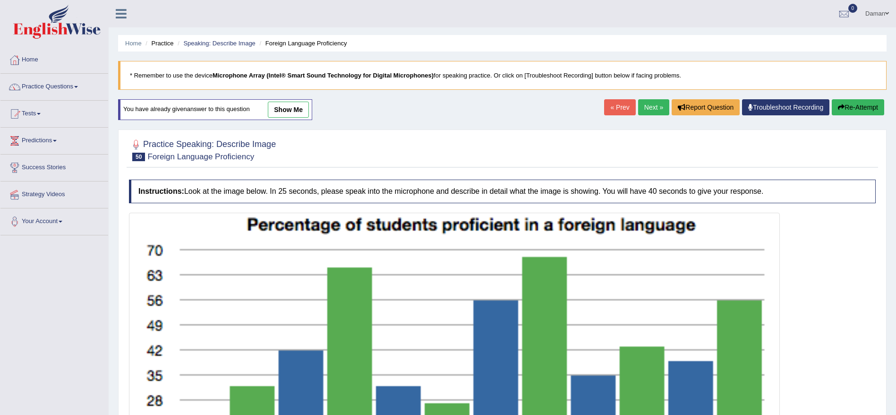
scroll to position [208, 0]
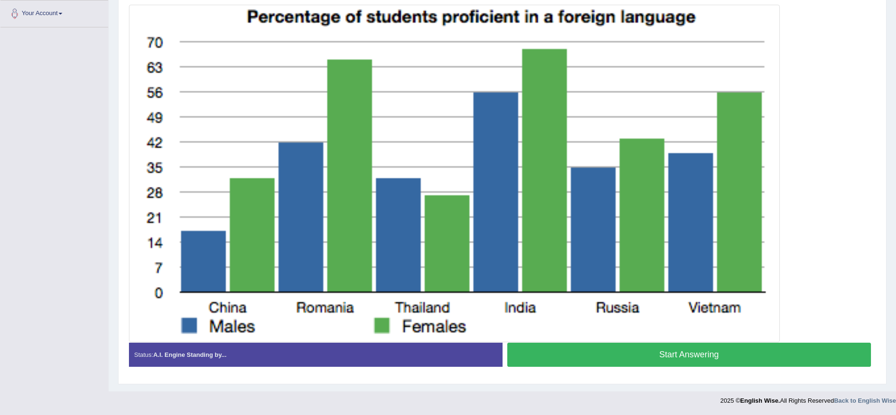
click at [663, 359] on button "Start Answering" at bounding box center [689, 354] width 364 height 24
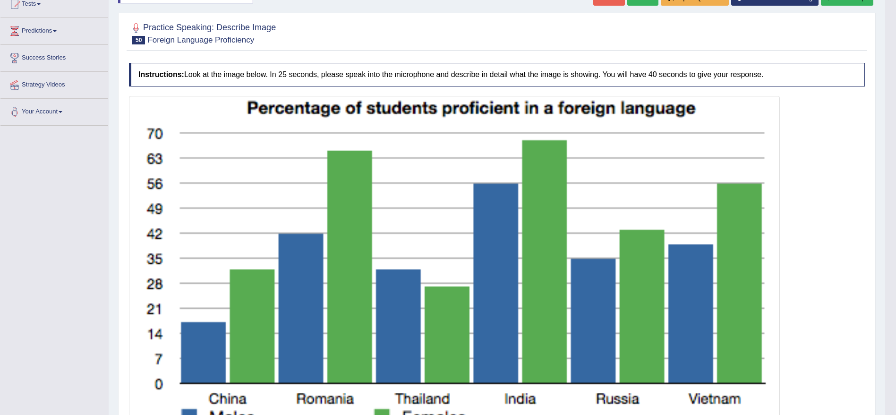
scroll to position [0, 0]
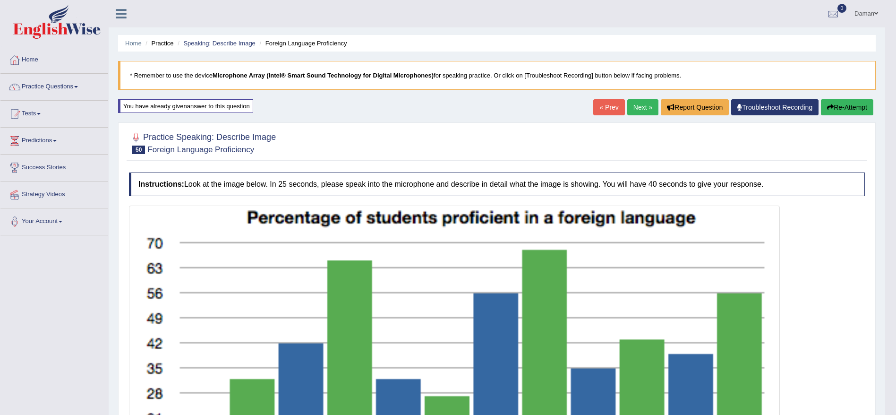
click at [636, 108] on link "Next »" at bounding box center [642, 107] width 31 height 16
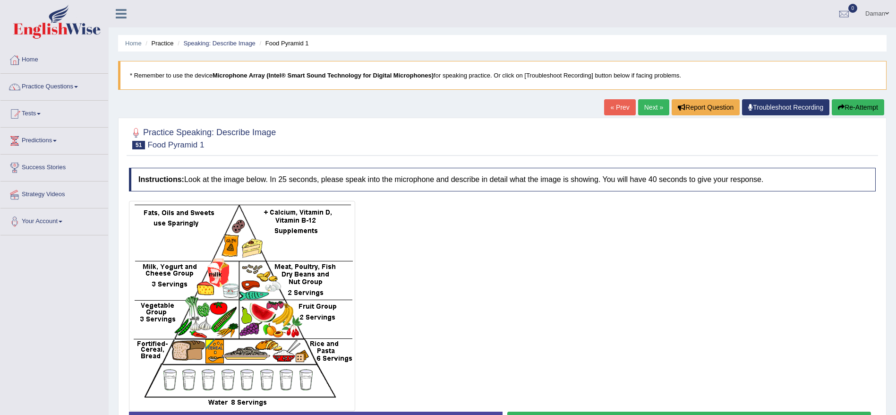
scroll to position [81, 0]
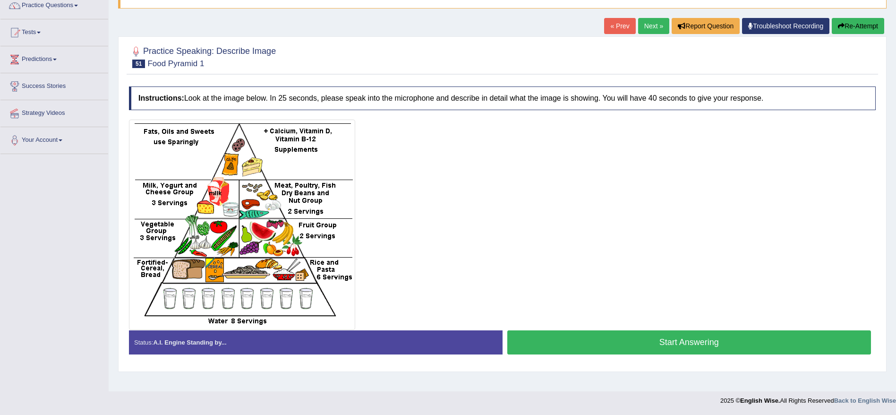
click at [631, 347] on button "Start Answering" at bounding box center [689, 342] width 364 height 24
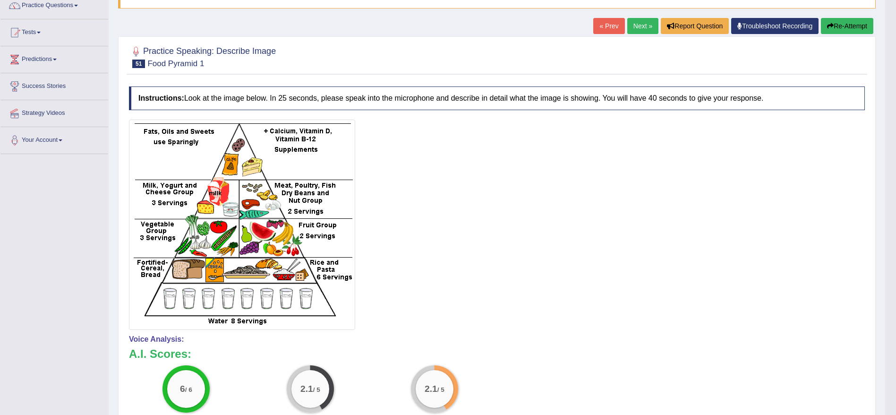
scroll to position [0, 0]
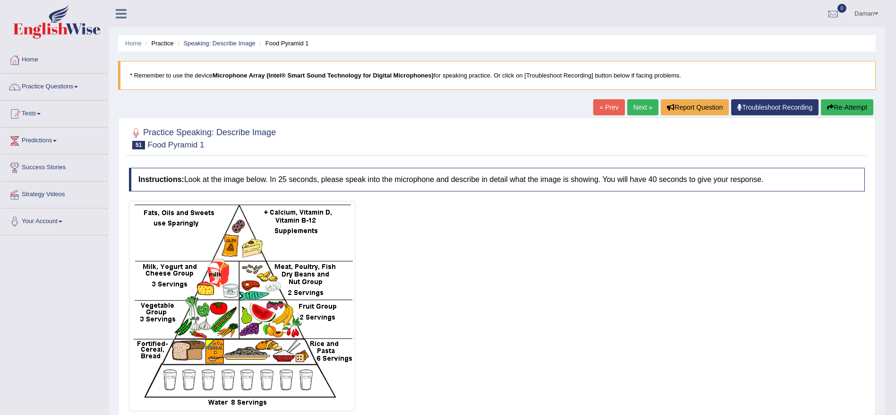
click at [638, 105] on link "Next »" at bounding box center [642, 107] width 31 height 16
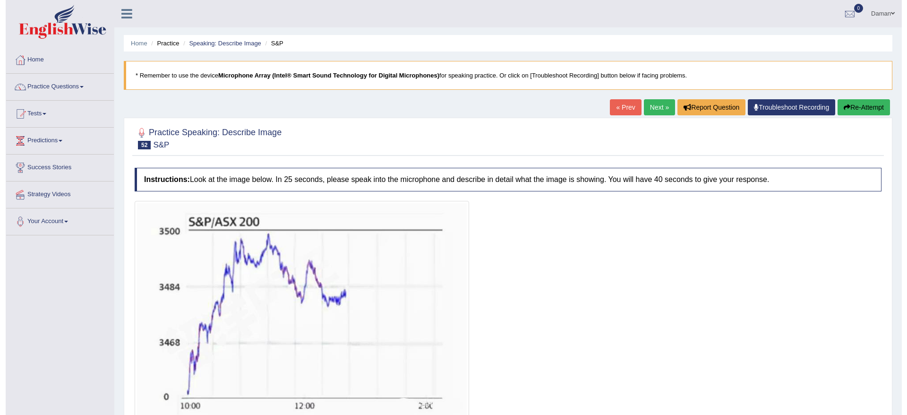
scroll to position [87, 0]
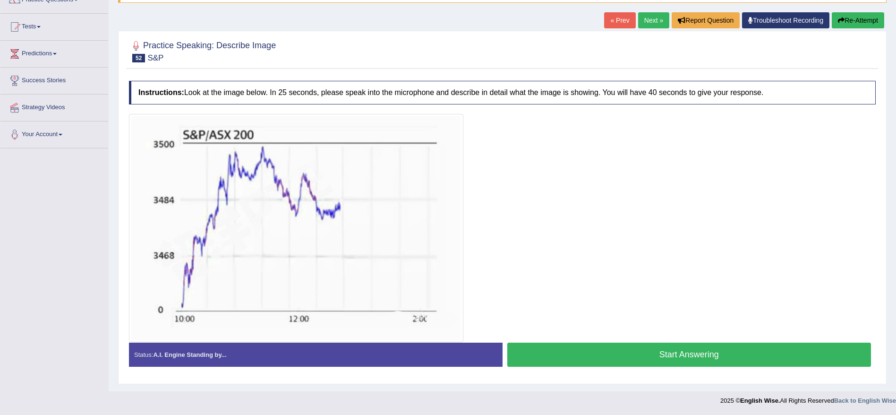
click at [612, 354] on button "Start Answering" at bounding box center [689, 354] width 364 height 24
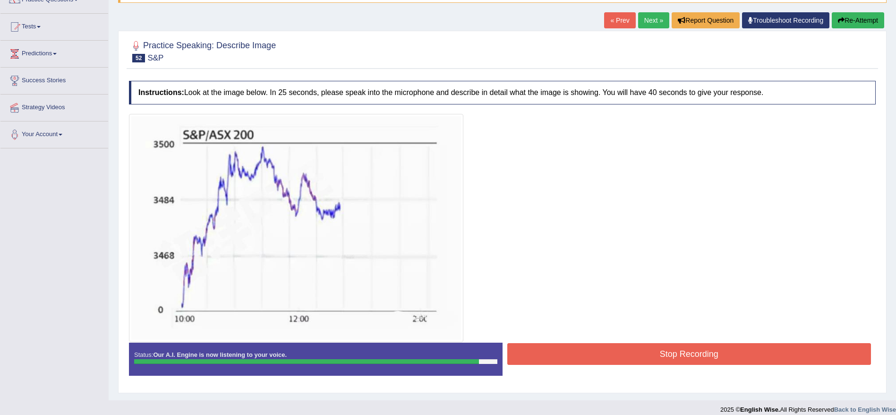
click at [612, 354] on button "Stop Recording" at bounding box center [689, 354] width 364 height 22
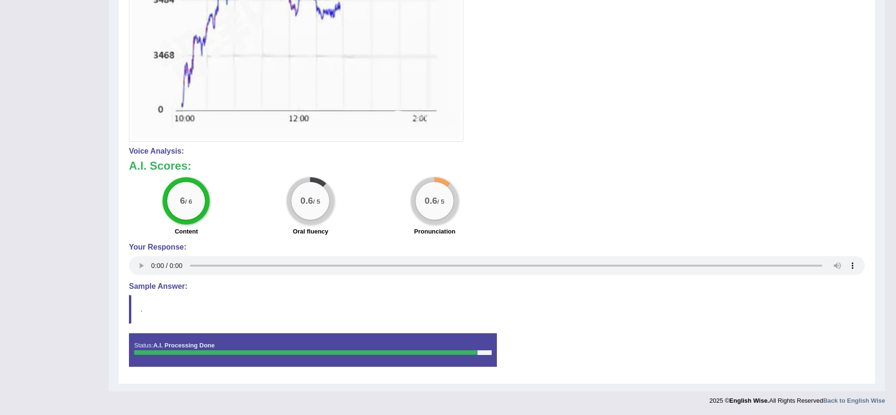
scroll to position [0, 0]
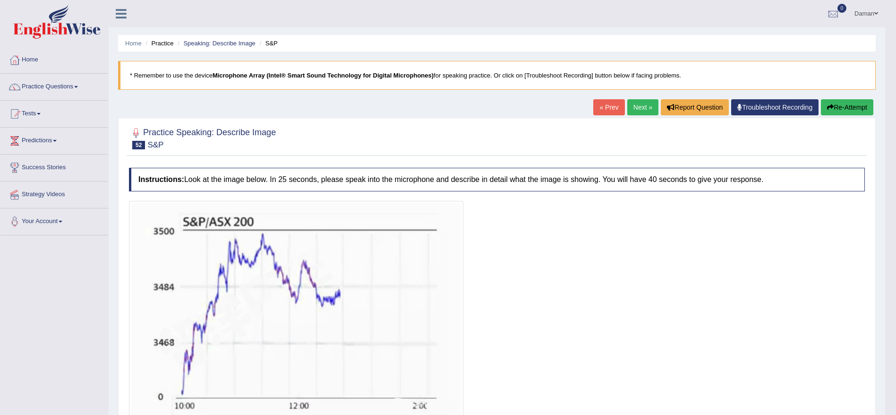
click at [634, 110] on link "Next »" at bounding box center [642, 107] width 31 height 16
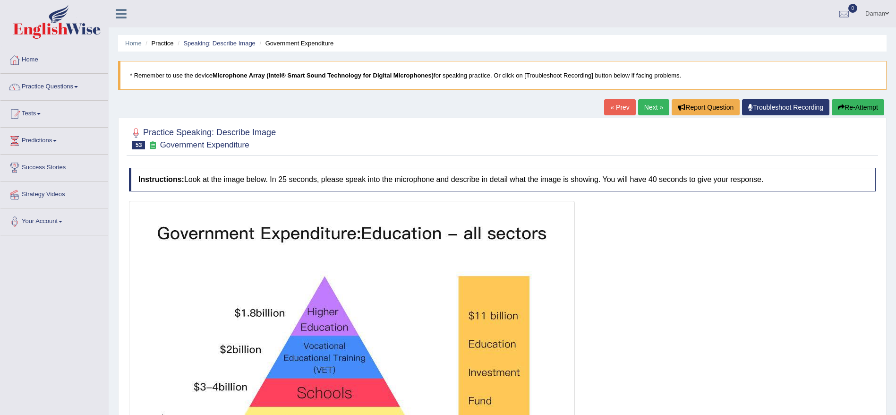
scroll to position [129, 0]
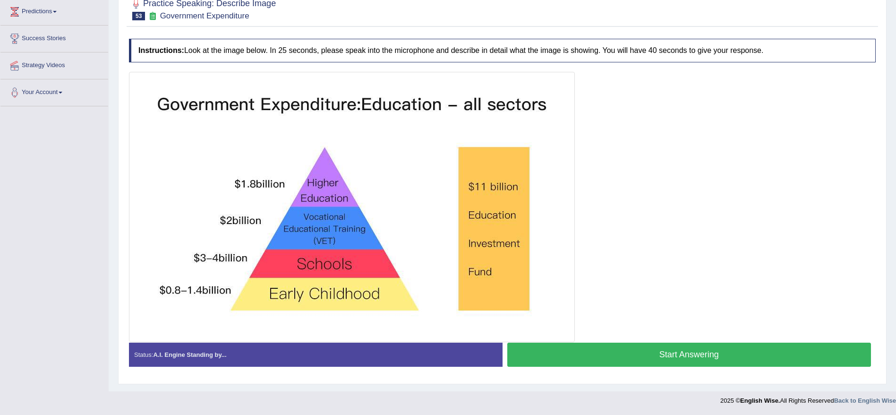
click at [682, 354] on button "Start Answering" at bounding box center [689, 354] width 364 height 24
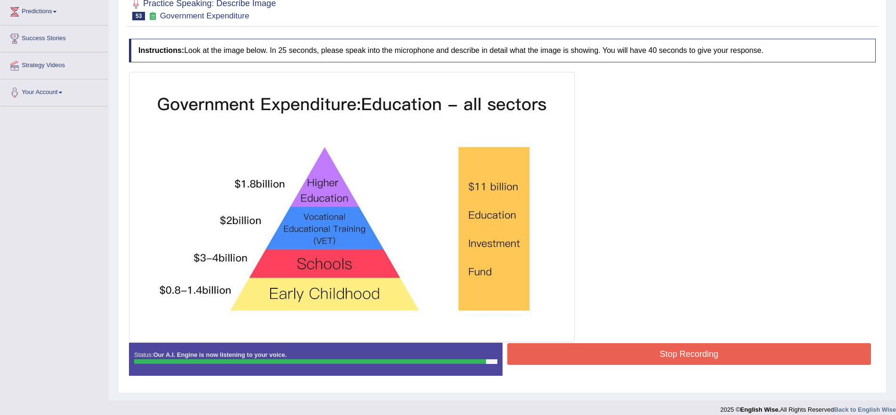
click at [682, 354] on button "Stop Recording" at bounding box center [689, 354] width 364 height 22
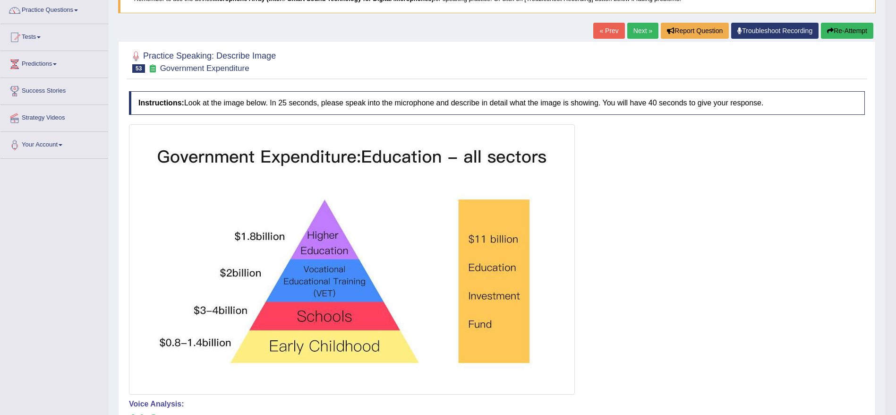
scroll to position [67, 0]
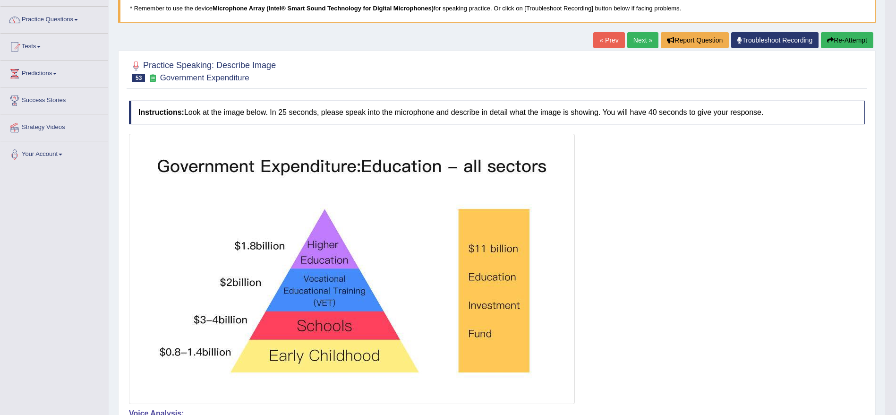
click at [637, 44] on link "Next »" at bounding box center [642, 40] width 31 height 16
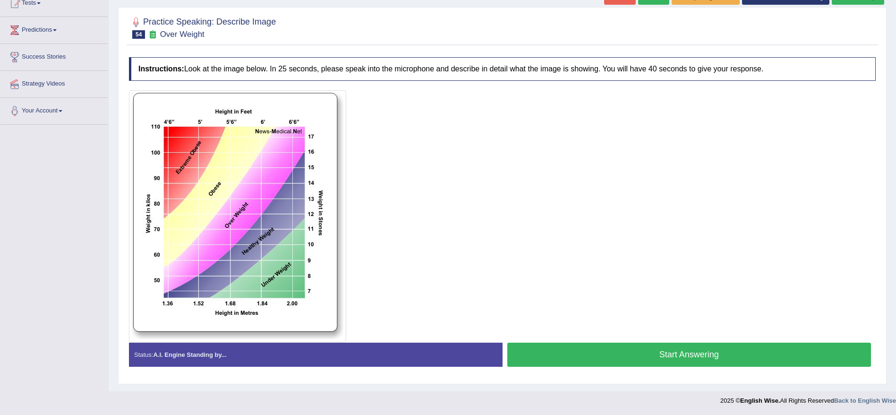
click at [685, 353] on button "Start Answering" at bounding box center [689, 354] width 364 height 24
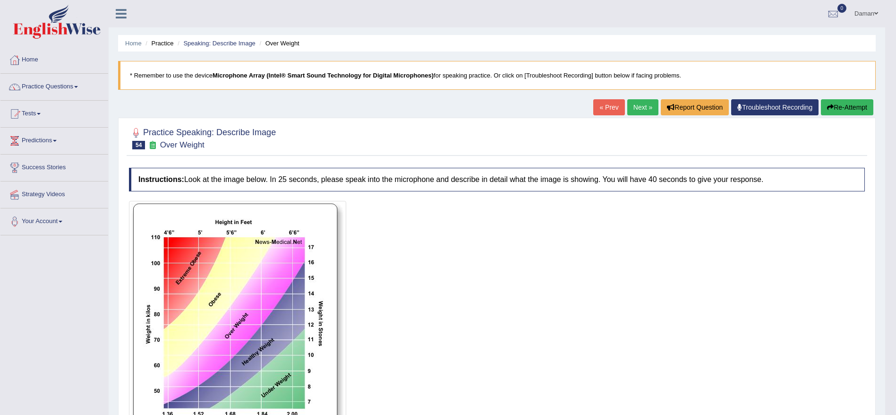
click at [639, 106] on link "Next »" at bounding box center [642, 107] width 31 height 16
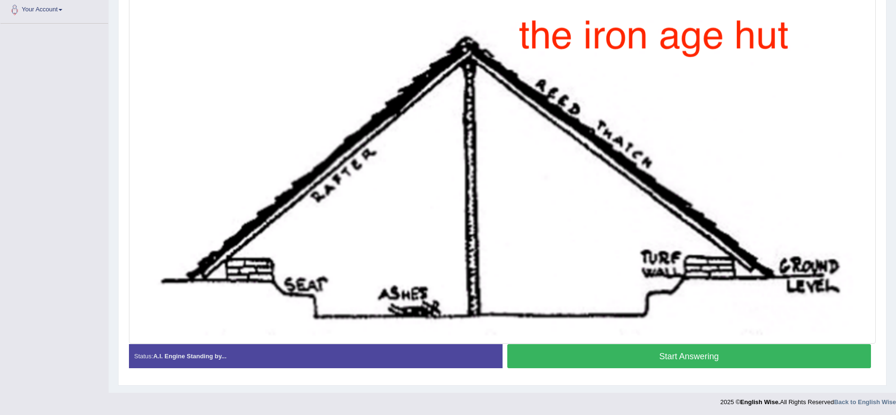
scroll to position [213, 0]
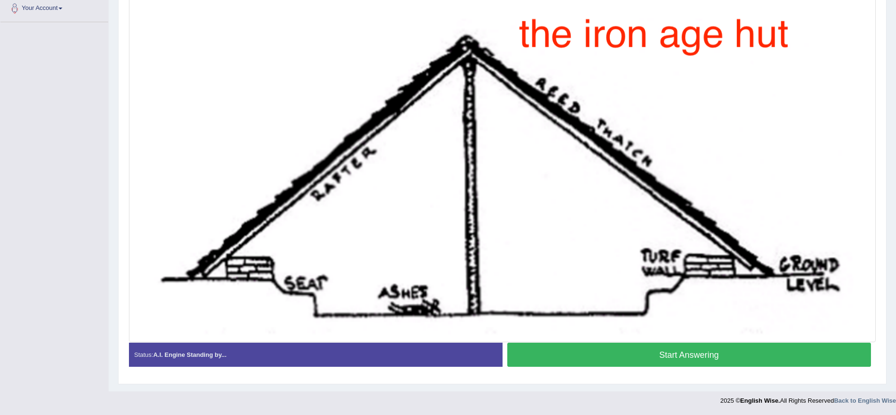
click at [642, 356] on button "Start Answering" at bounding box center [689, 354] width 364 height 24
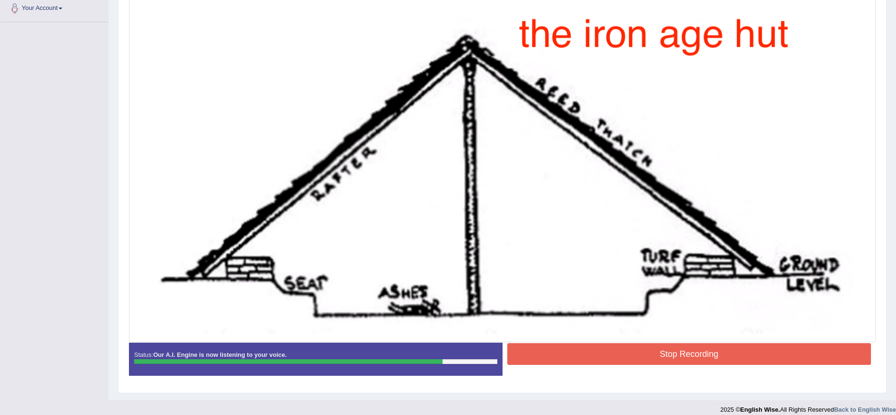
click at [642, 356] on button "Stop Recording" at bounding box center [689, 354] width 364 height 22
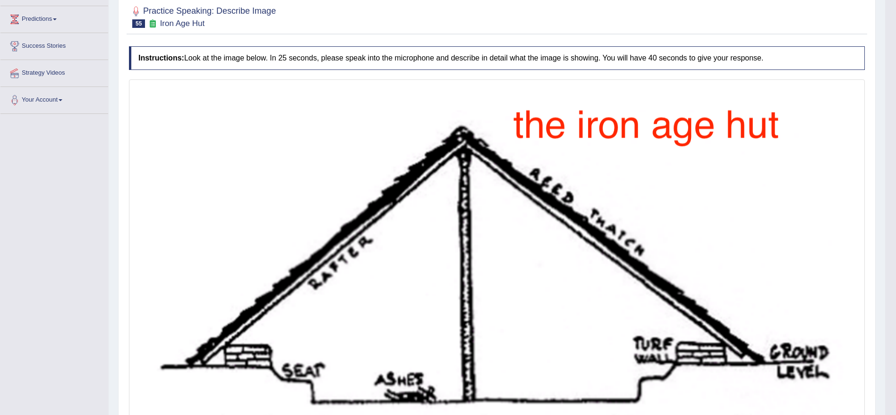
scroll to position [0, 0]
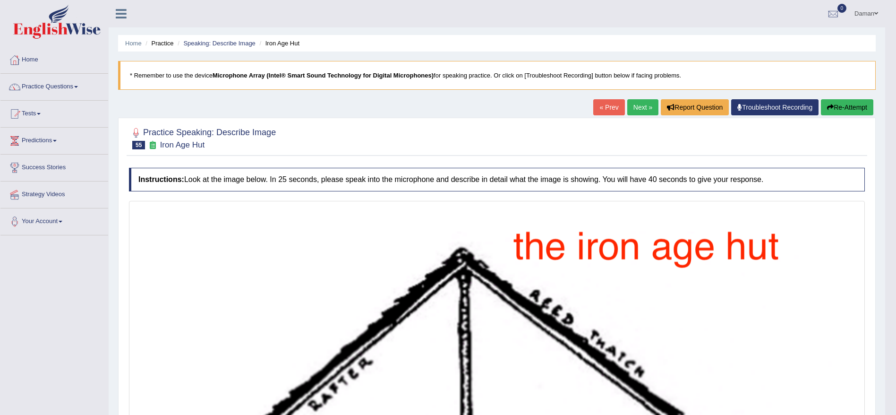
click at [635, 106] on link "Next »" at bounding box center [642, 107] width 31 height 16
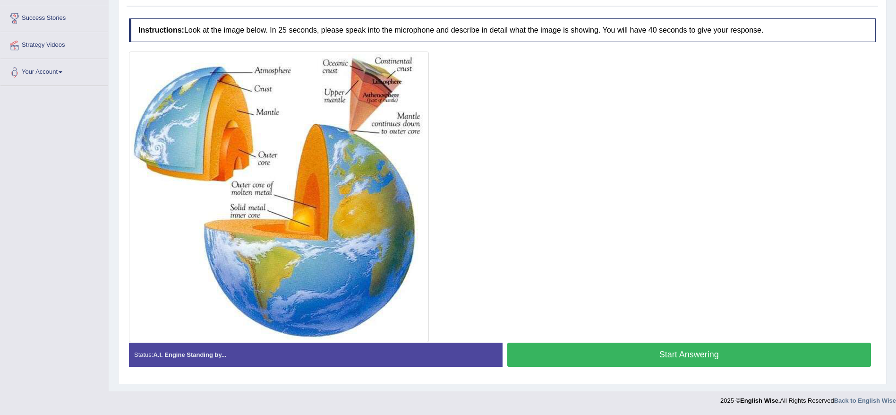
click at [613, 354] on button "Start Answering" at bounding box center [689, 354] width 364 height 24
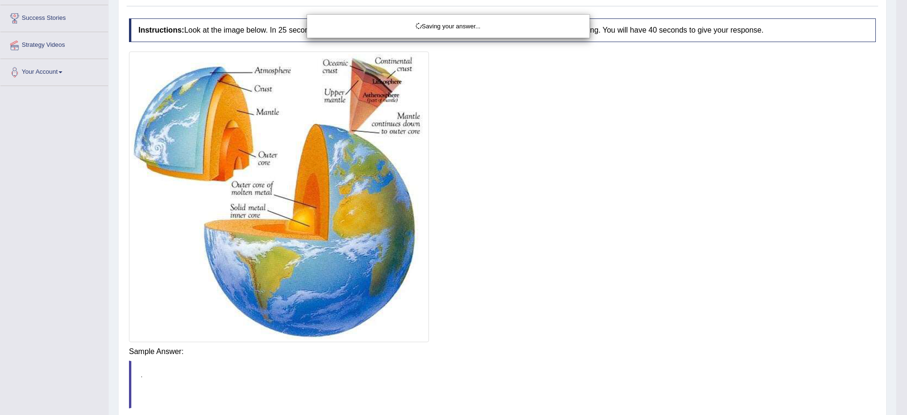
click at [613, 354] on div "Saving your answer..." at bounding box center [453, 207] width 907 height 415
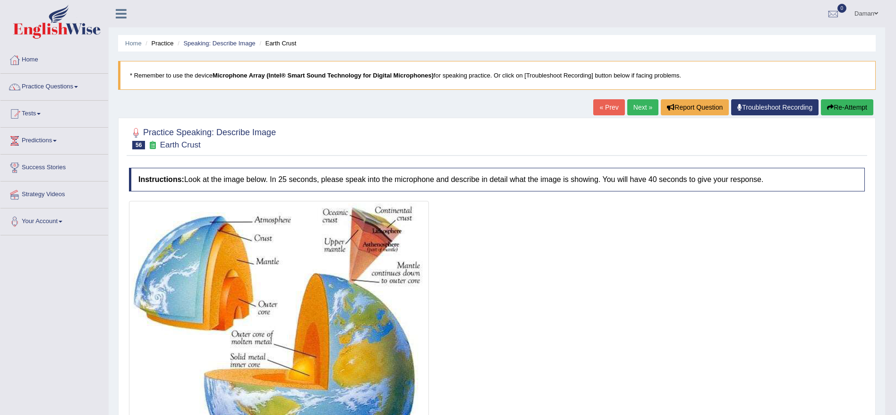
click at [634, 105] on link "Next »" at bounding box center [642, 107] width 31 height 16
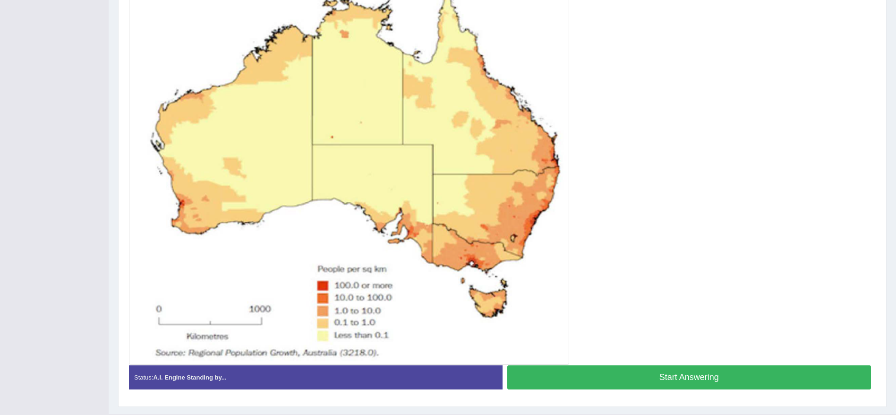
scroll to position [245, 0]
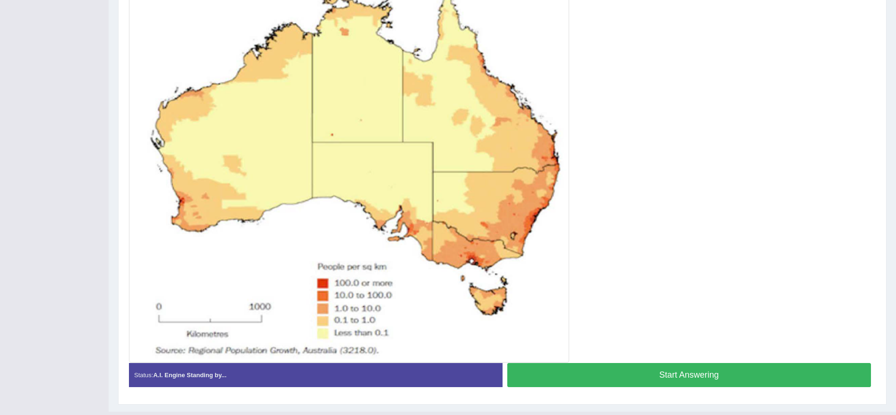
click at [668, 378] on button "Start Answering" at bounding box center [689, 375] width 364 height 24
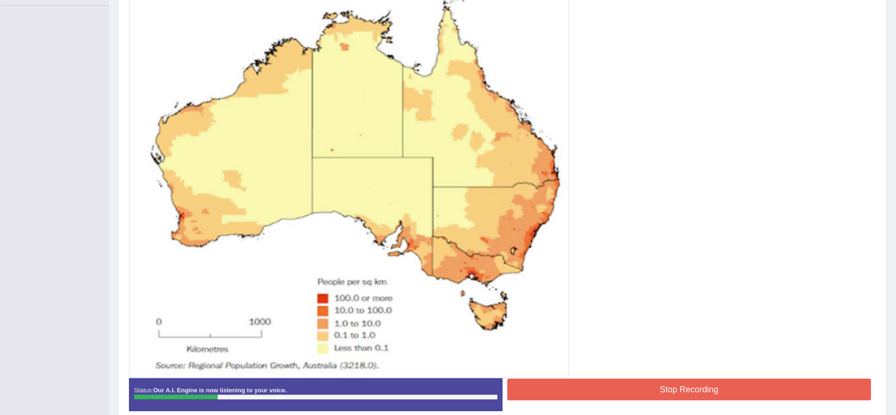
scroll to position [239, 0]
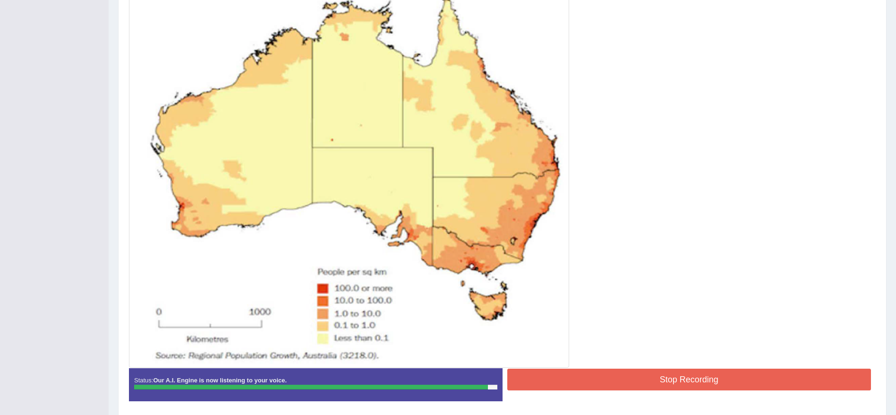
click at [682, 379] on button "Stop Recording" at bounding box center [689, 379] width 364 height 22
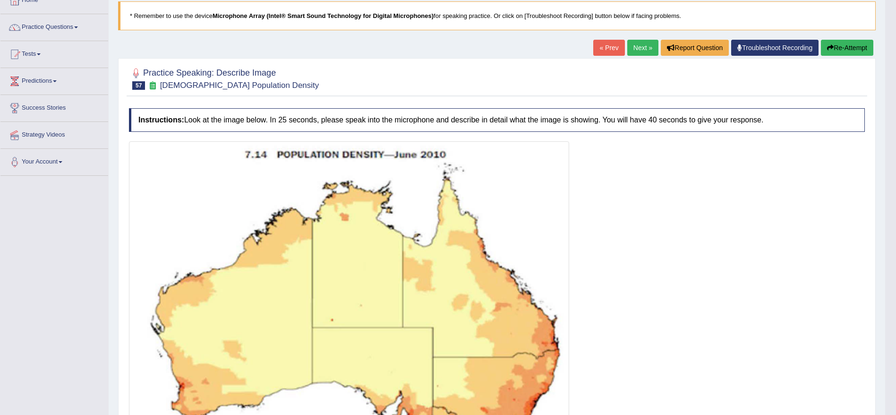
scroll to position [21, 0]
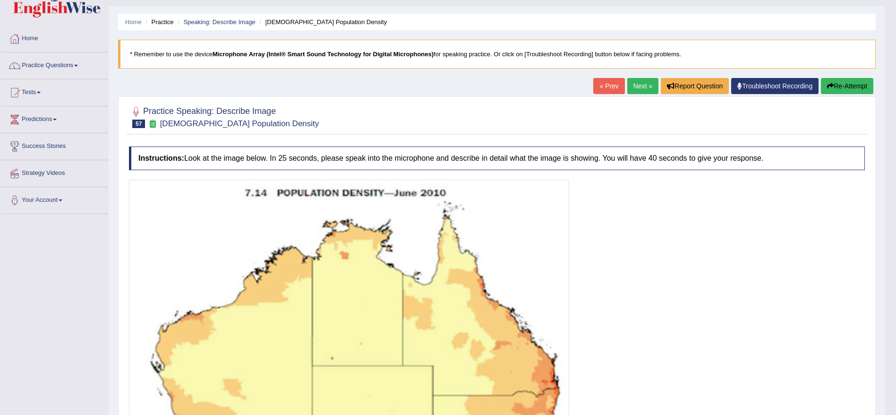
click at [635, 82] on link "Next »" at bounding box center [642, 86] width 31 height 16
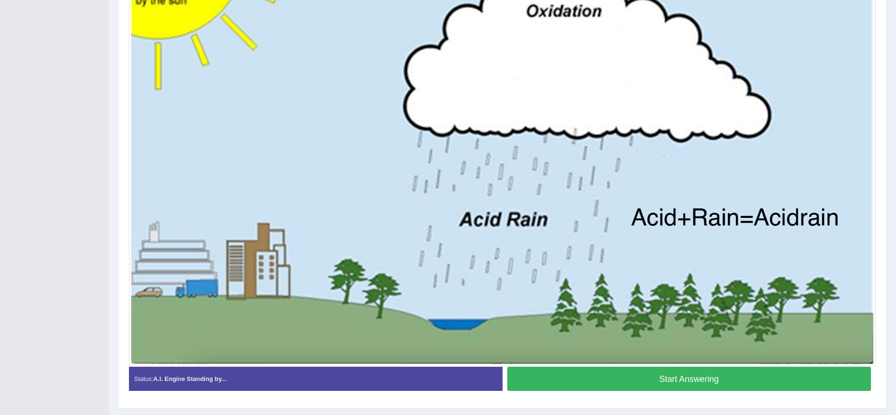
scroll to position [267, 0]
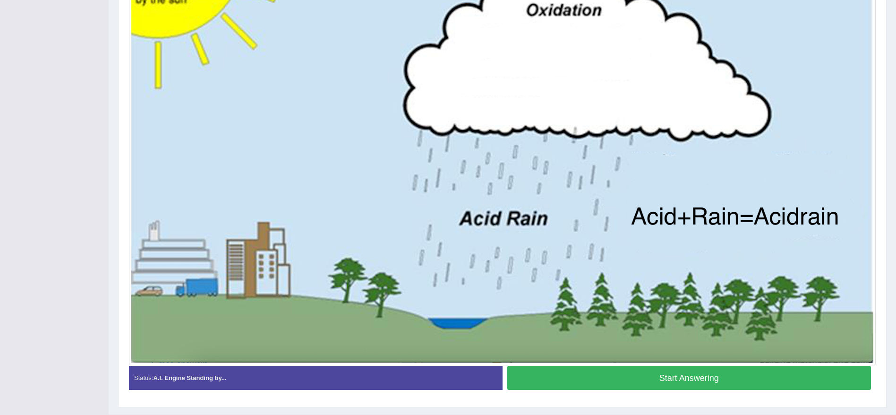
click at [651, 381] on button "Start Answering" at bounding box center [689, 377] width 364 height 24
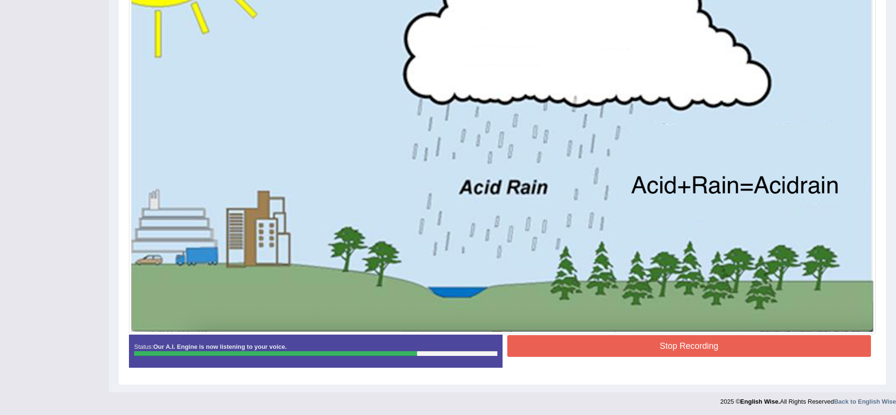
scroll to position [299, 0]
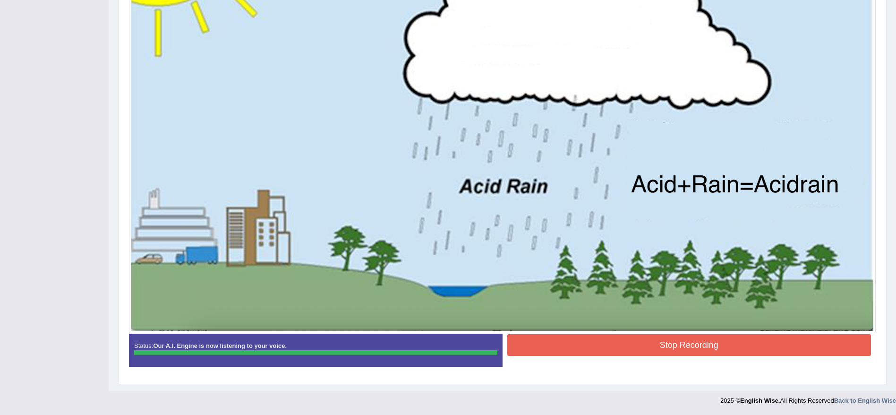
click at [721, 343] on div "Instructions: Look at the image below. In 25 seconds, please speak into the mic…" at bounding box center [502, 121] width 751 height 515
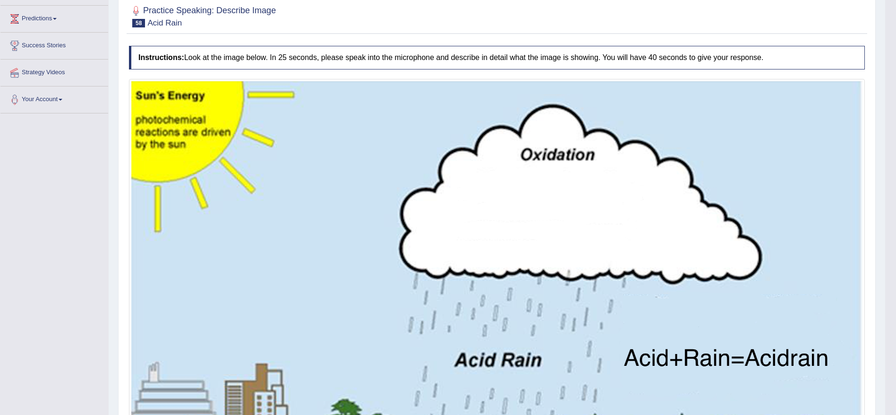
scroll to position [0, 0]
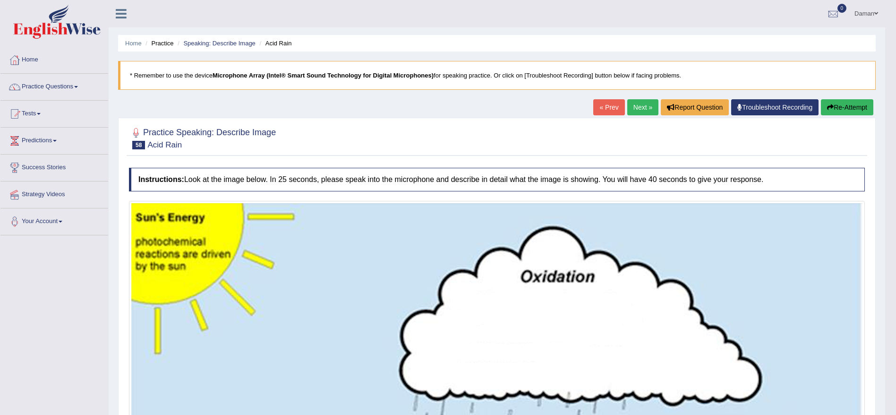
click at [636, 109] on link "Next »" at bounding box center [642, 107] width 31 height 16
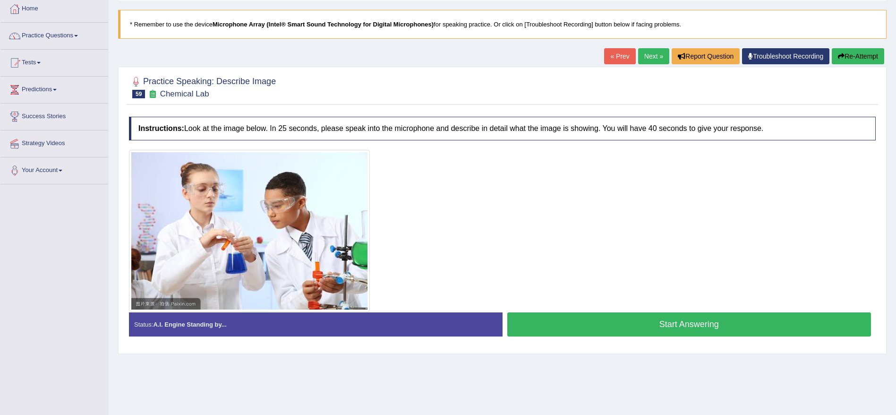
scroll to position [51, 0]
click at [643, 328] on button "Start Answering" at bounding box center [689, 325] width 364 height 24
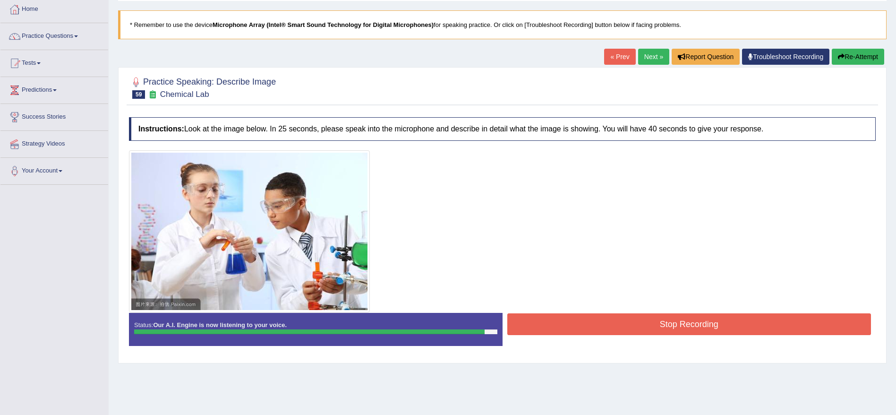
click at [643, 328] on button "Stop Recording" at bounding box center [689, 324] width 364 height 22
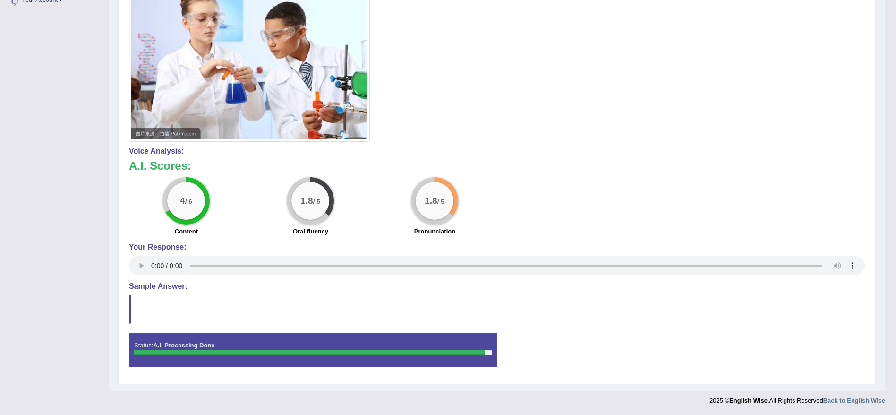
scroll to position [0, 0]
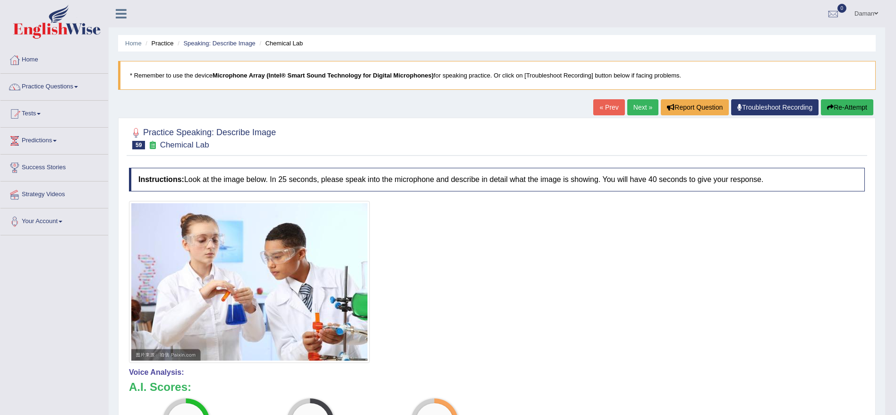
click at [635, 106] on link "Next »" at bounding box center [642, 107] width 31 height 16
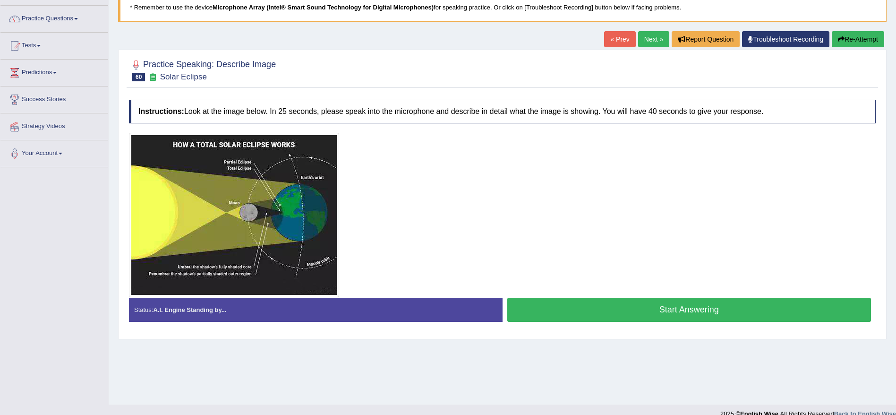
scroll to position [68, 0]
click at [661, 306] on button "Start Answering" at bounding box center [689, 309] width 364 height 24
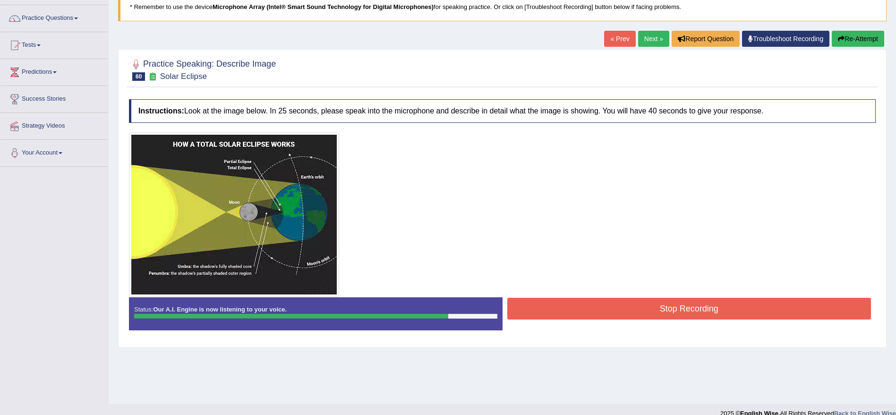
click at [661, 306] on button "Stop Recording" at bounding box center [689, 308] width 364 height 22
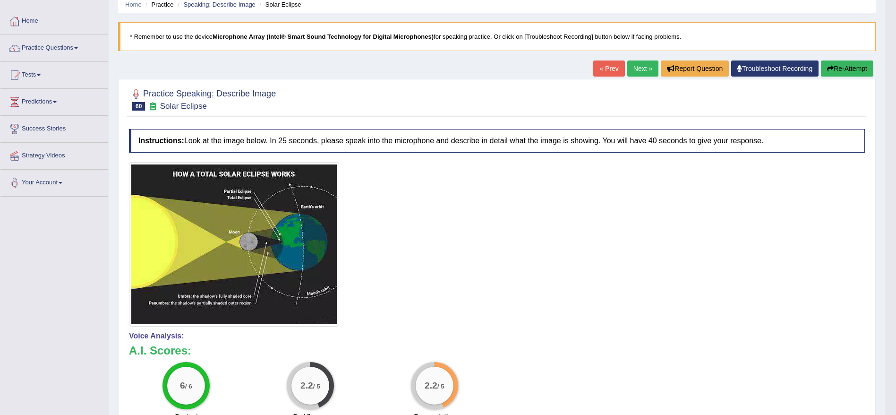
scroll to position [0, 0]
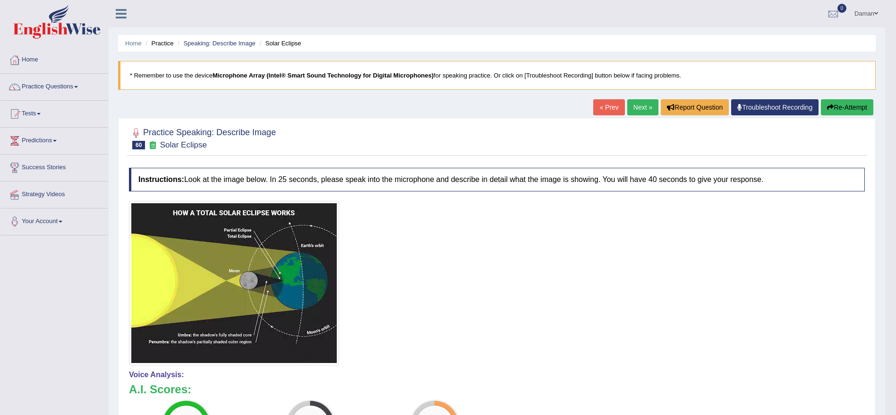
click at [640, 106] on link "Next »" at bounding box center [642, 107] width 31 height 16
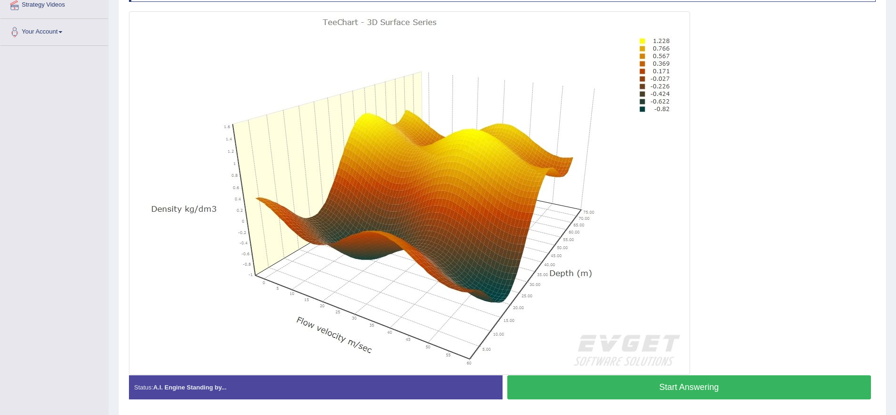
scroll to position [188, 0]
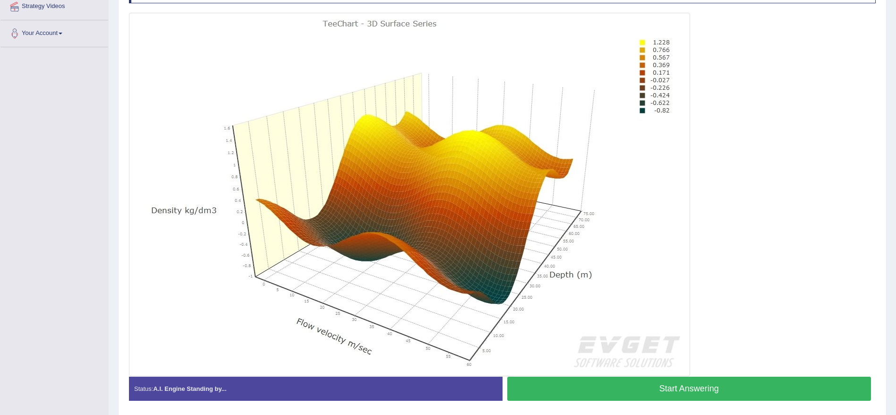
click at [676, 391] on button "Start Answering" at bounding box center [689, 388] width 364 height 24
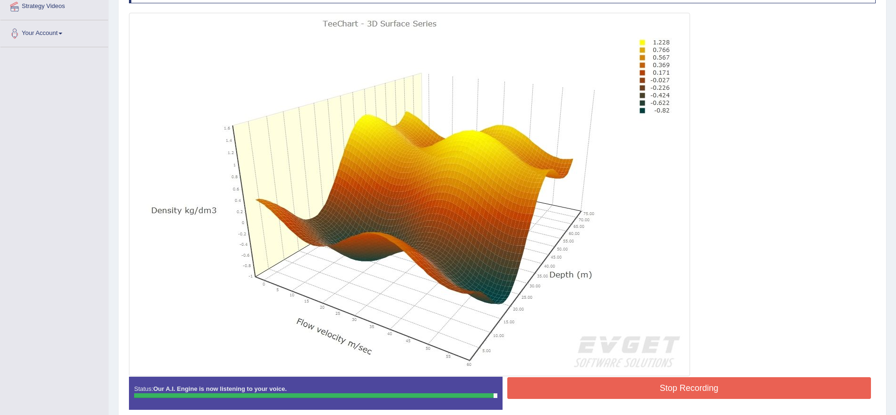
click at [676, 391] on button "Stop Recording" at bounding box center [689, 388] width 364 height 22
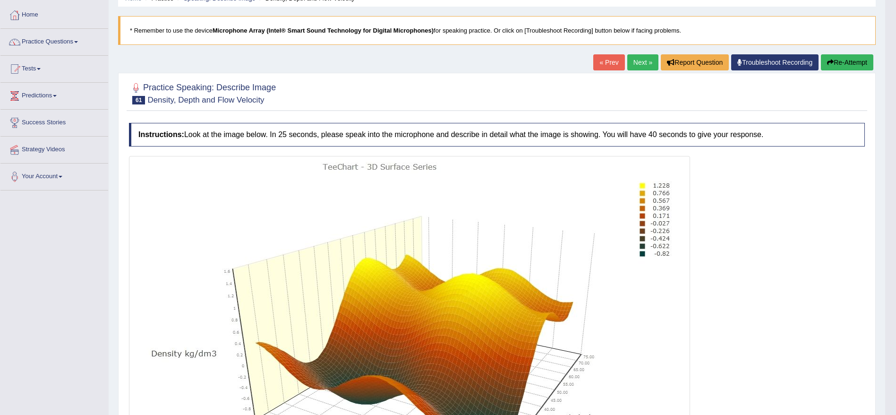
scroll to position [44, 0]
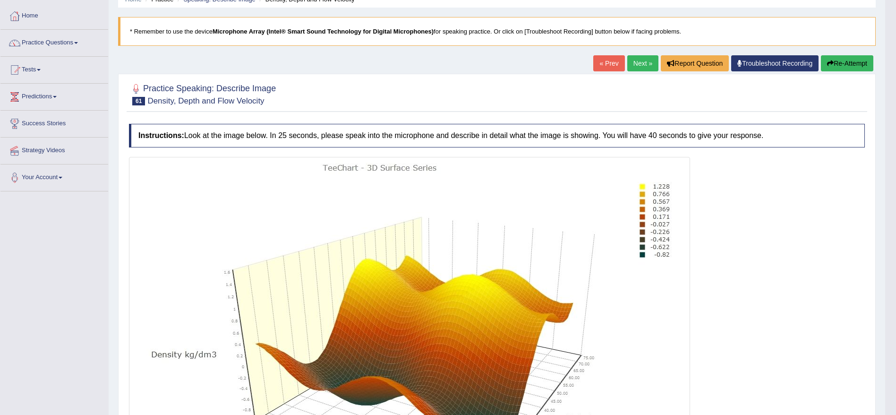
click at [633, 61] on link "Next »" at bounding box center [642, 63] width 31 height 16
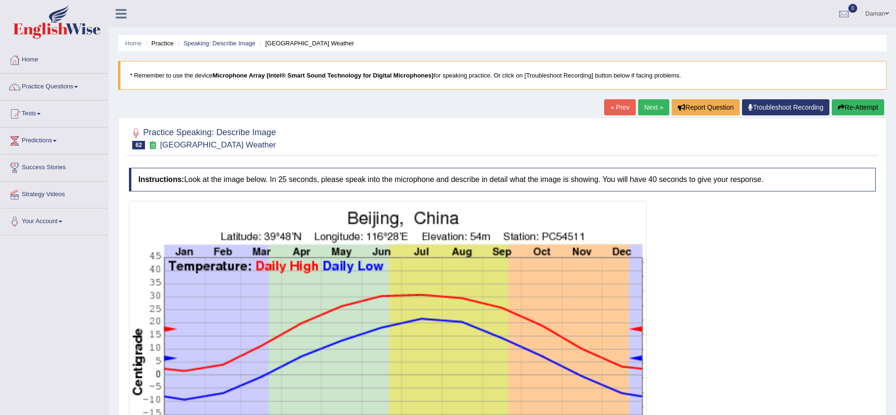
click at [64, 89] on link "Practice Questions" at bounding box center [54, 86] width 108 height 24
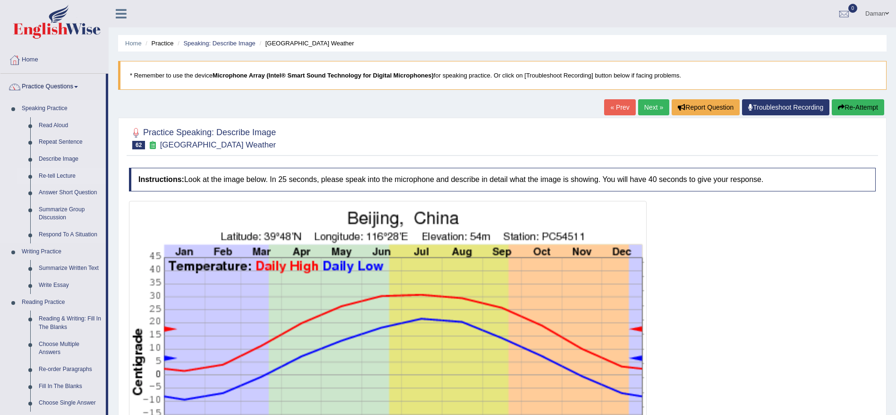
click at [61, 175] on link "Re-tell Lecture" at bounding box center [69, 176] width 71 height 17
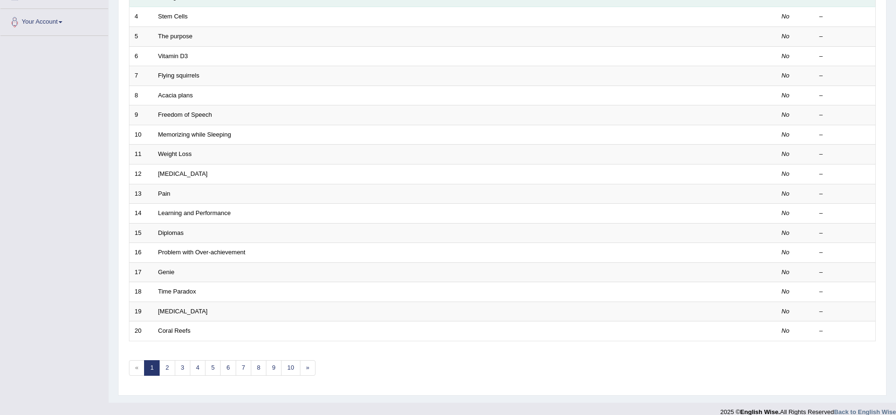
scroll to position [211, 0]
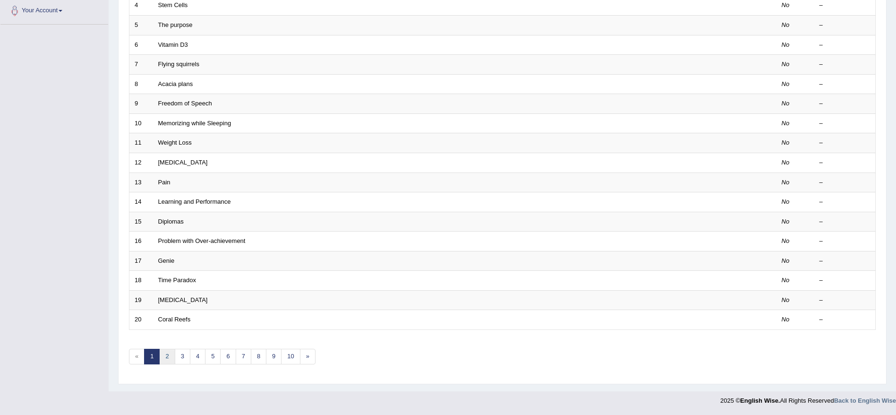
click at [168, 352] on link "2" at bounding box center [167, 356] width 16 height 16
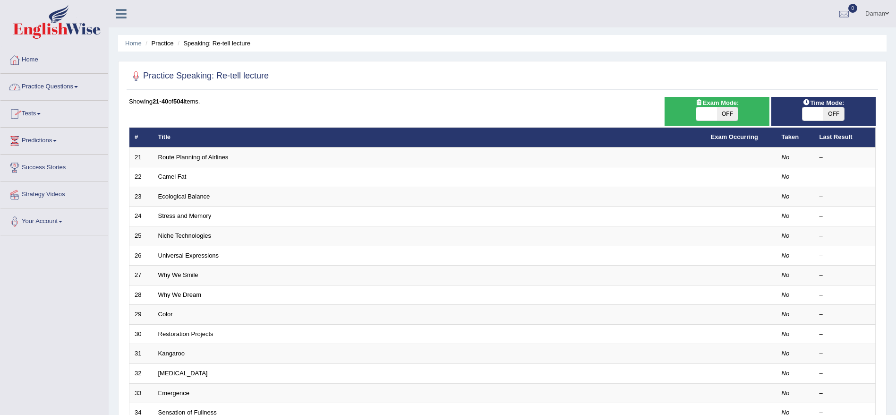
click at [50, 87] on link "Practice Questions" at bounding box center [54, 86] width 108 height 24
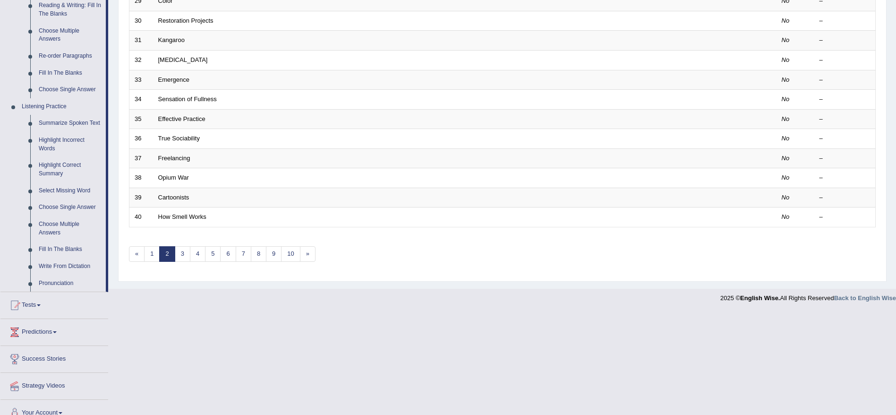
scroll to position [314, 0]
click at [62, 136] on link "Highlight Incorrect Words" at bounding box center [69, 143] width 71 height 25
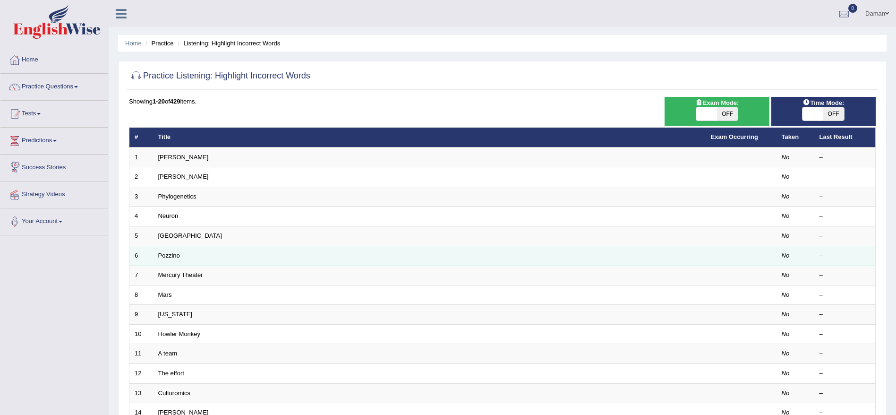
scroll to position [27, 0]
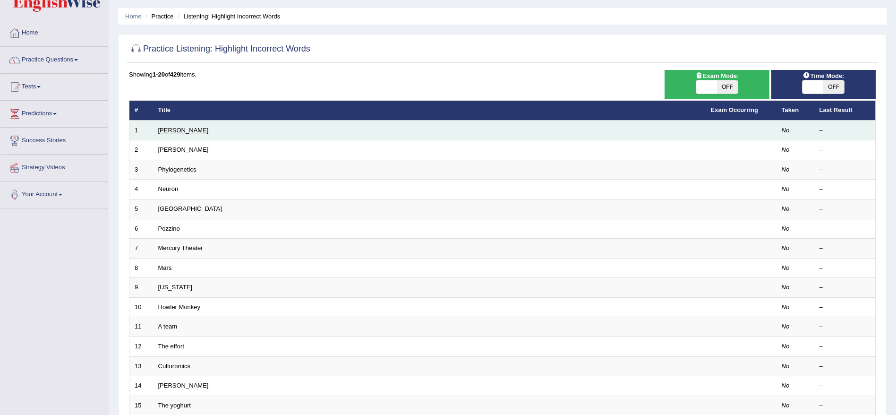
click at [166, 129] on link "[PERSON_NAME]" at bounding box center [183, 130] width 51 height 7
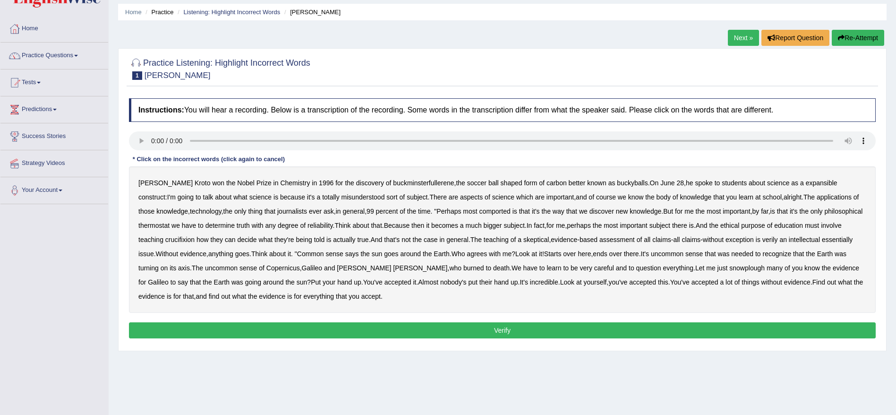
scroll to position [32, 0]
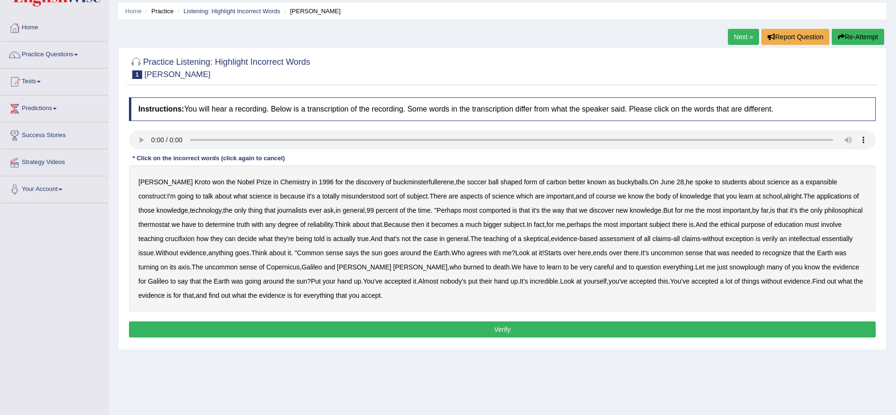
click at [282, 212] on b "journalists" at bounding box center [292, 210] width 30 height 8
click at [163, 224] on b "thermostat" at bounding box center [153, 224] width 31 height 8
click at [175, 237] on b "crucifixion" at bounding box center [179, 239] width 29 height 8
click at [774, 237] on b "verily" at bounding box center [770, 239] width 16 height 8
click at [729, 266] on b "snowplough" at bounding box center [746, 267] width 35 height 8
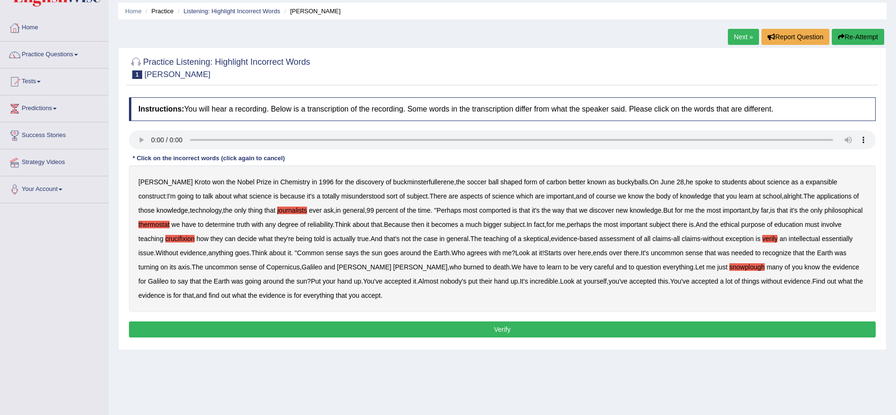
click at [342, 327] on button "Verify" at bounding box center [502, 329] width 746 height 16
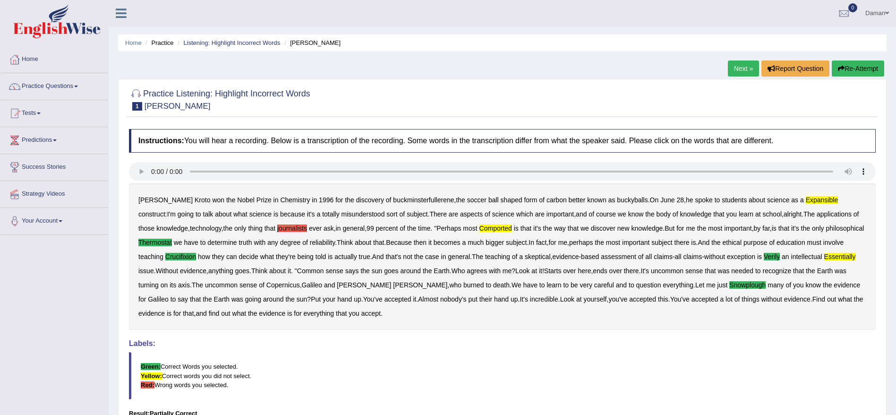
scroll to position [0, 0]
click at [739, 68] on link "Next »" at bounding box center [743, 69] width 31 height 16
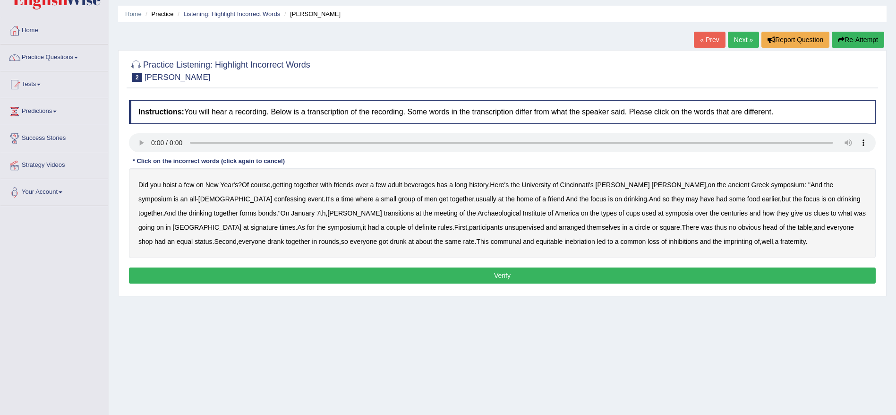
scroll to position [32, 0]
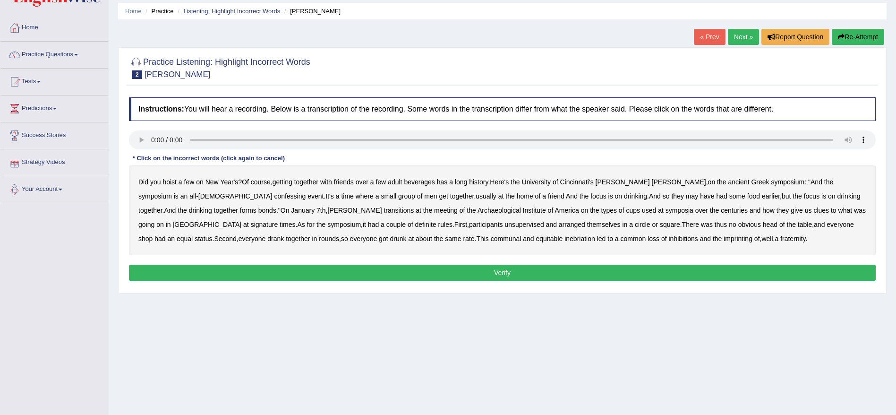
click at [274, 194] on b "confessing" at bounding box center [290, 196] width 32 height 8
click at [383, 208] on b "transitions" at bounding box center [398, 210] width 30 height 8
click at [278, 220] on b "signature" at bounding box center [264, 224] width 27 height 8
click at [504, 223] on b "unsupervised" at bounding box center [523, 224] width 39 height 8
click at [515, 270] on button "Verify" at bounding box center [502, 272] width 746 height 16
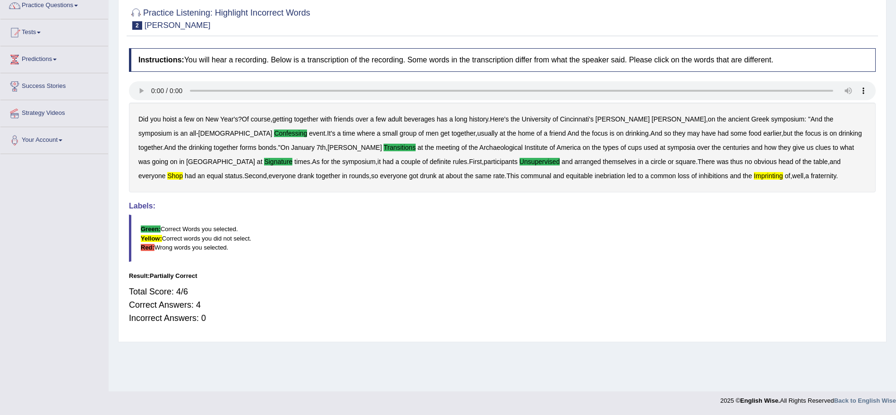
scroll to position [0, 0]
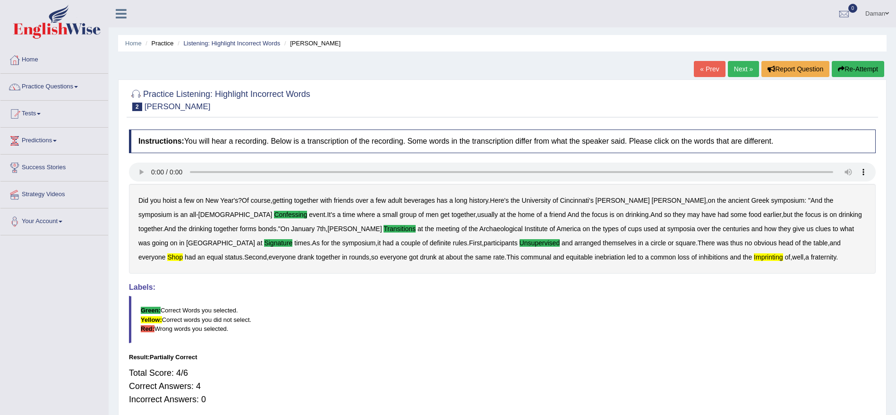
click at [736, 71] on link "Next »" at bounding box center [743, 69] width 31 height 16
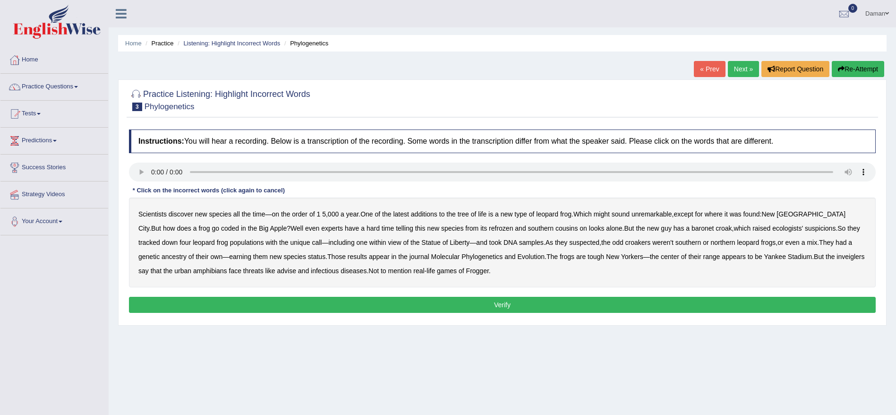
scroll to position [24, 0]
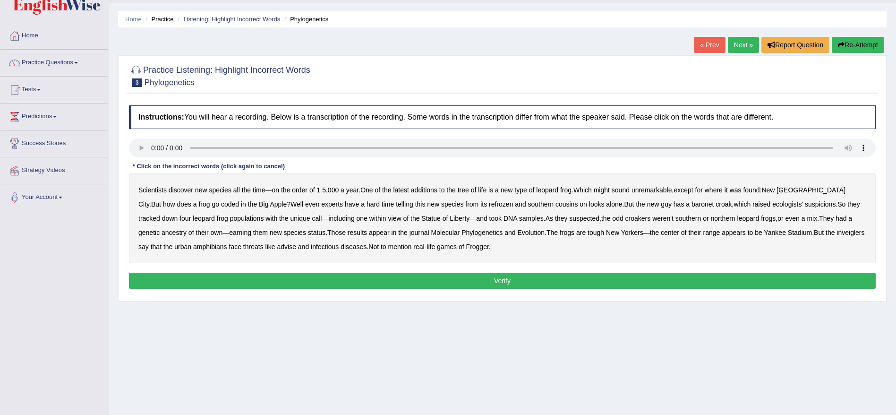
click at [404, 190] on b "latest" at bounding box center [401, 190] width 16 height 8
click at [221, 205] on b "coded" at bounding box center [230, 204] width 18 height 8
click at [721, 230] on b "appears" at bounding box center [733, 233] width 24 height 8
click at [375, 280] on button "Verify" at bounding box center [502, 280] width 746 height 16
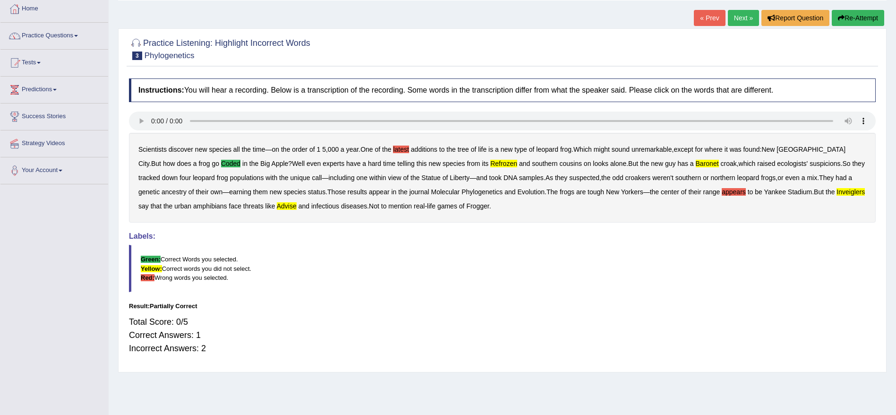
scroll to position [52, 0]
click at [375, 280] on blockquote "Green: Correct Words you selected. Yellow: Correct words you did not select. Re…" at bounding box center [502, 267] width 746 height 47
click at [70, 32] on link "Practice Questions" at bounding box center [54, 34] width 108 height 24
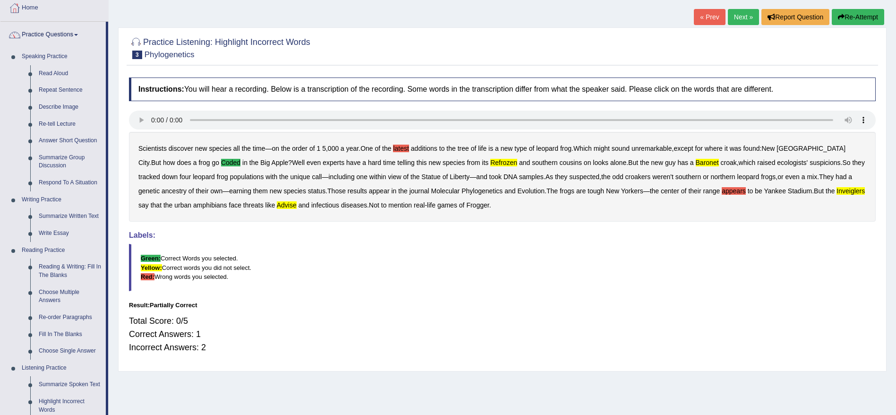
scroll to position [38, 0]
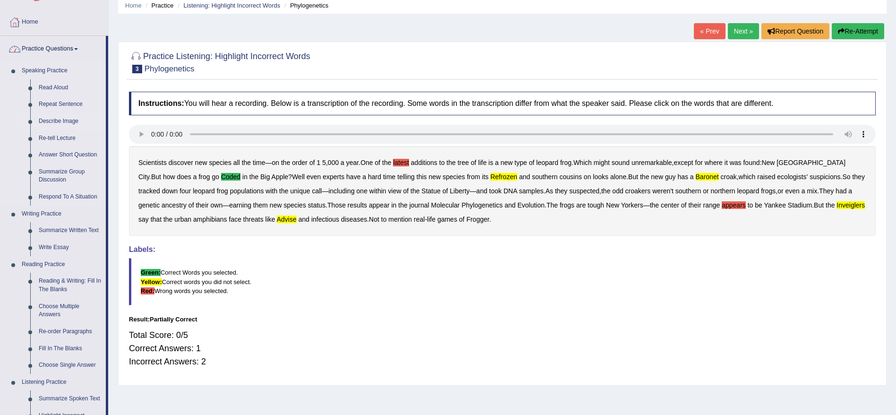
click at [49, 121] on link "Describe Image" at bounding box center [69, 121] width 71 height 17
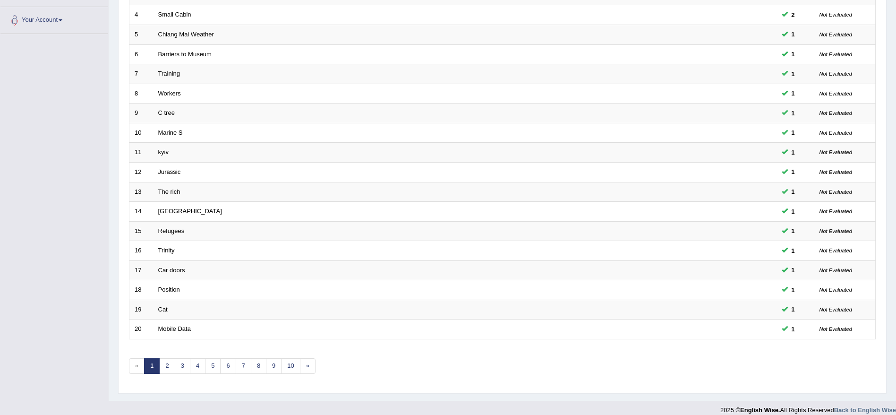
scroll to position [211, 0]
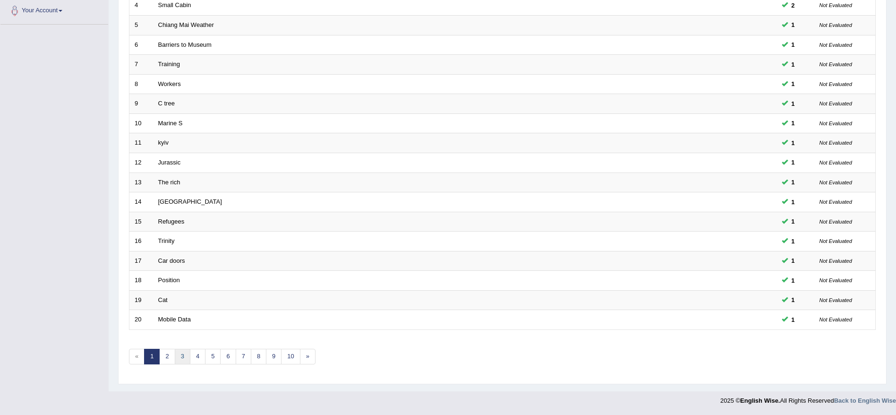
click at [177, 361] on link "3" at bounding box center [183, 356] width 16 height 16
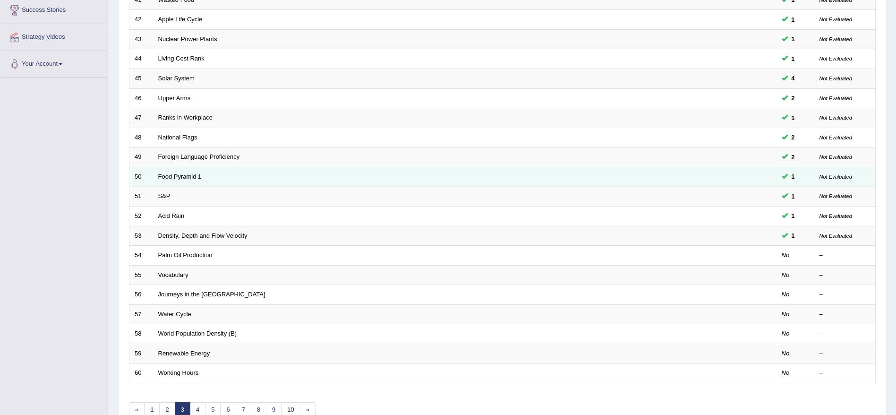
scroll to position [165, 0]
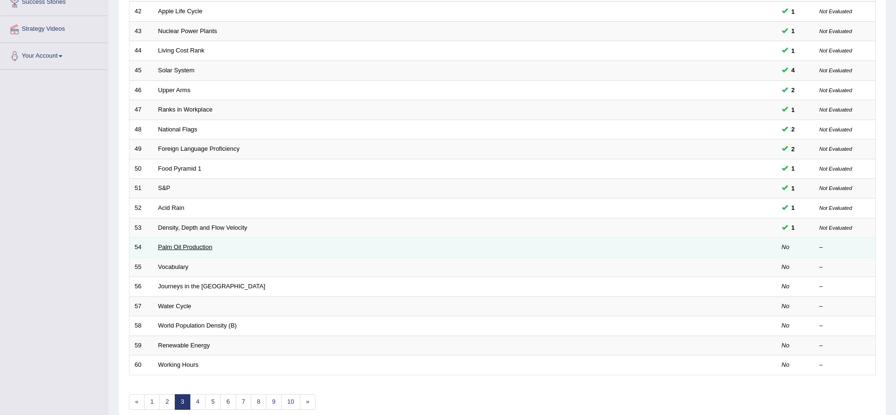
click at [190, 247] on link "Palm Oil Production" at bounding box center [185, 246] width 54 height 7
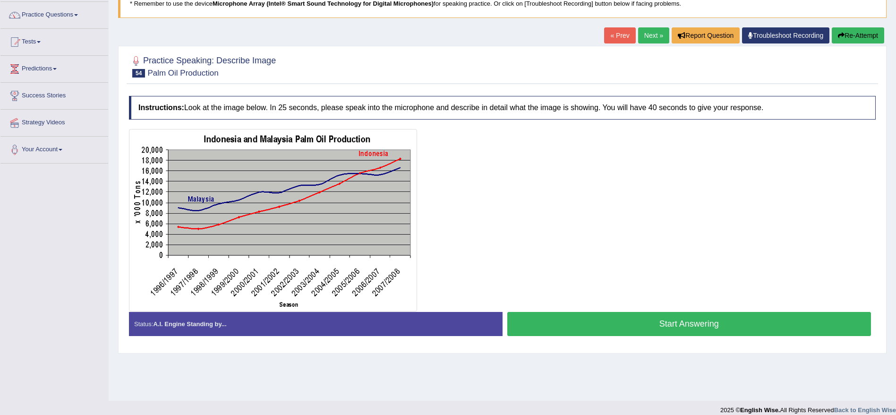
scroll to position [72, 0]
click at [563, 323] on button "Start Answering" at bounding box center [689, 323] width 364 height 24
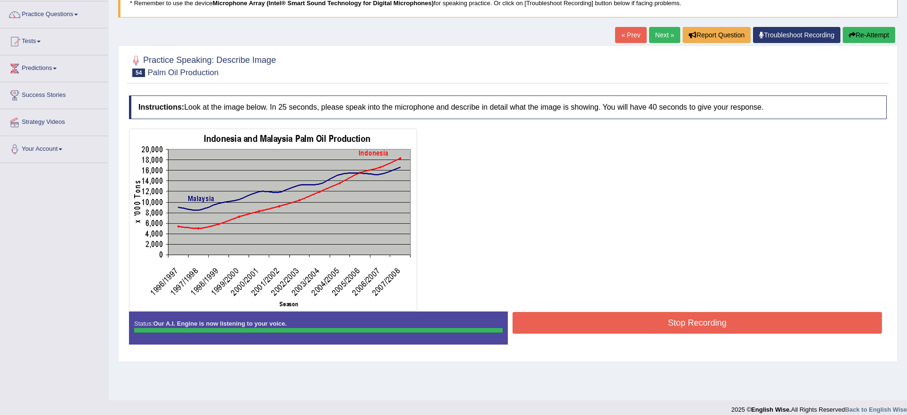
click at [563, 323] on div "Instructions: Look at the image below. In 25 seconds, please speak into the mic…" at bounding box center [508, 224] width 762 height 266
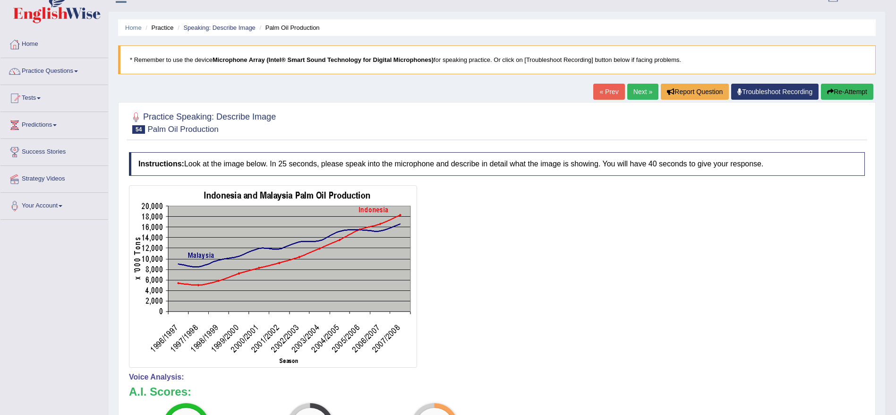
scroll to position [0, 0]
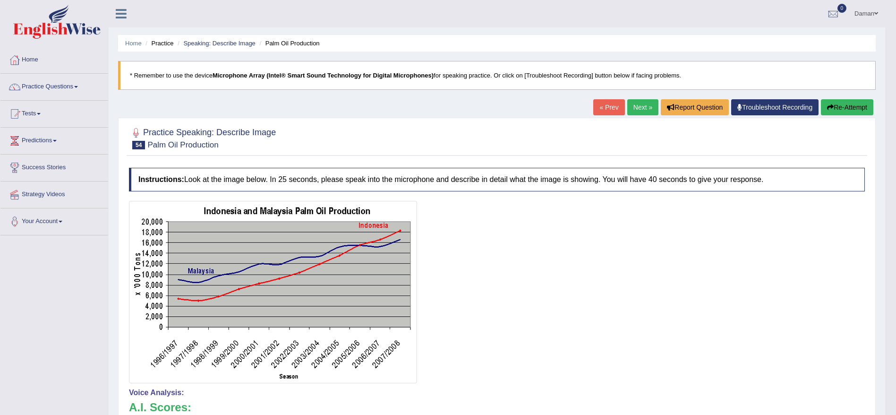
click at [631, 108] on link "Next »" at bounding box center [642, 107] width 31 height 16
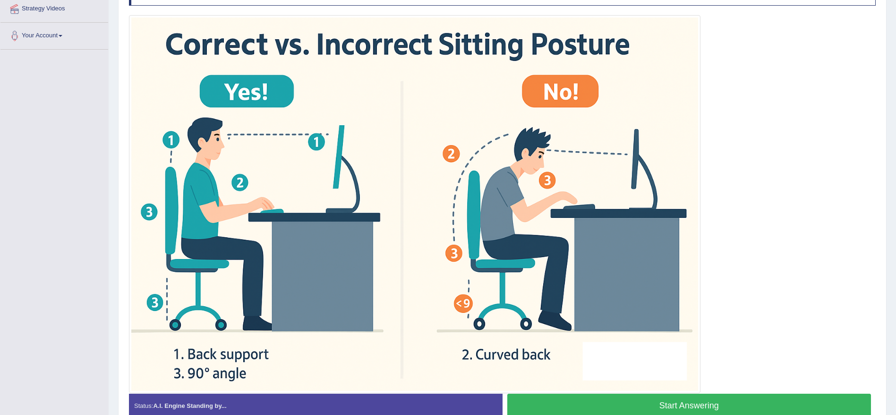
scroll to position [237, 0]
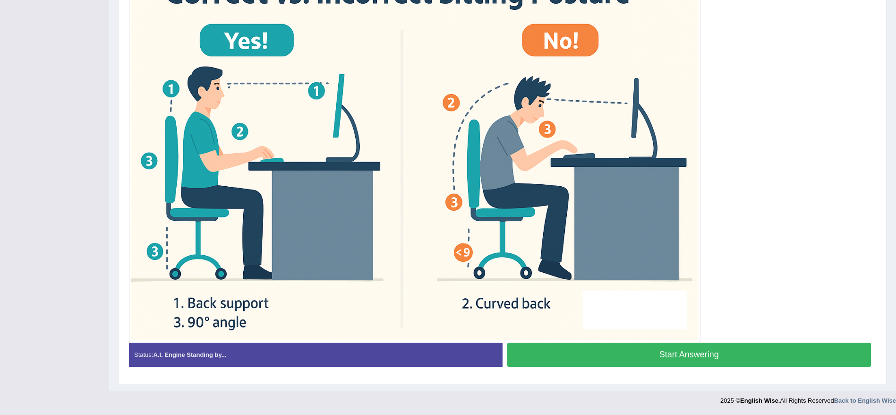
click at [619, 355] on button "Start Answering" at bounding box center [689, 354] width 364 height 24
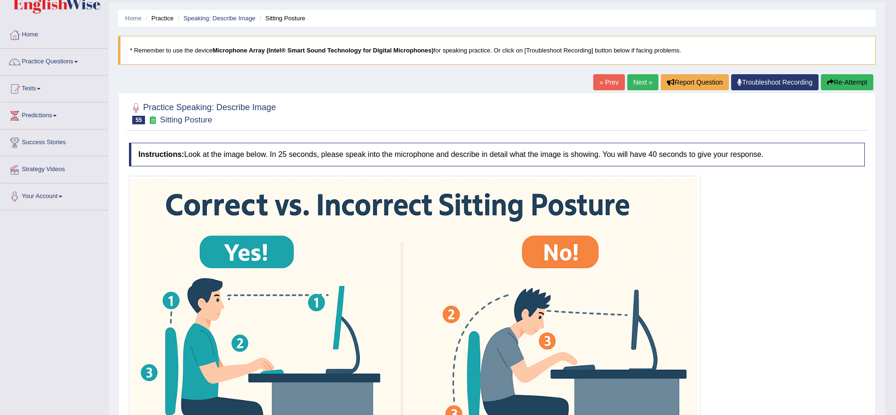
scroll to position [24, 0]
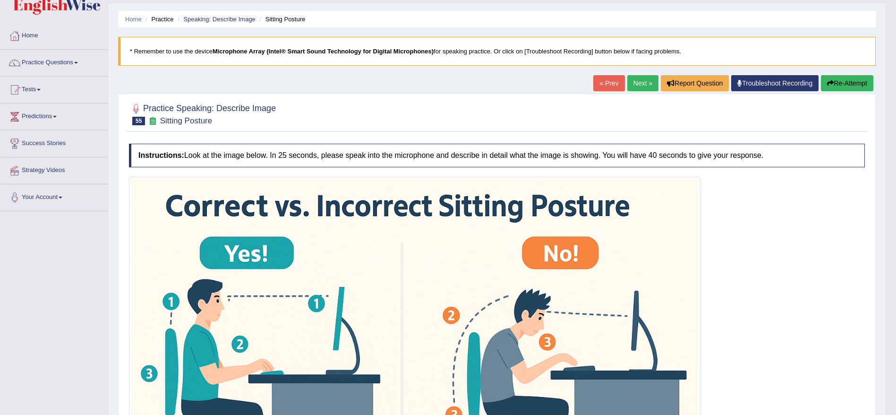
click at [635, 84] on link "Next »" at bounding box center [642, 83] width 31 height 16
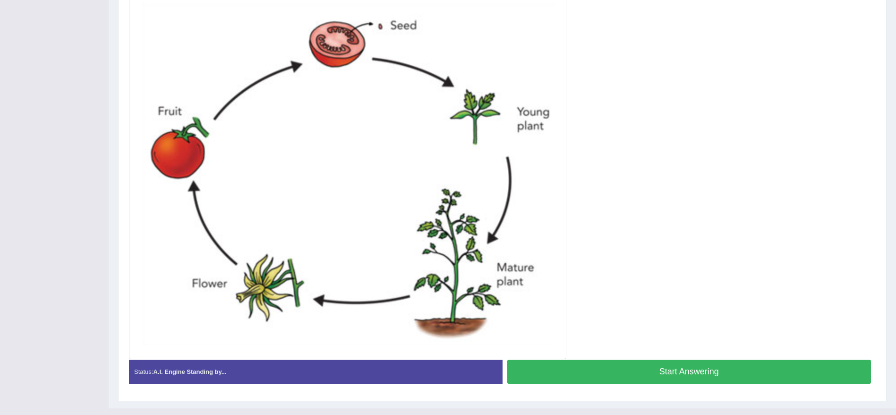
scroll to position [244, 0]
click at [655, 368] on button "Start Answering" at bounding box center [689, 371] width 364 height 24
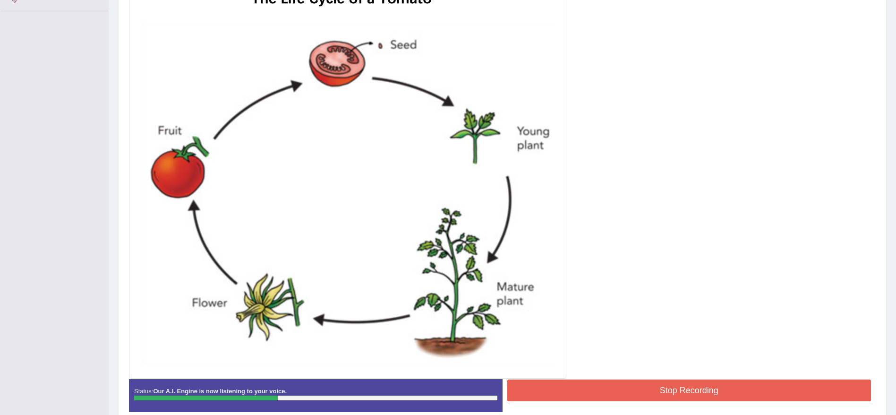
scroll to position [269, 0]
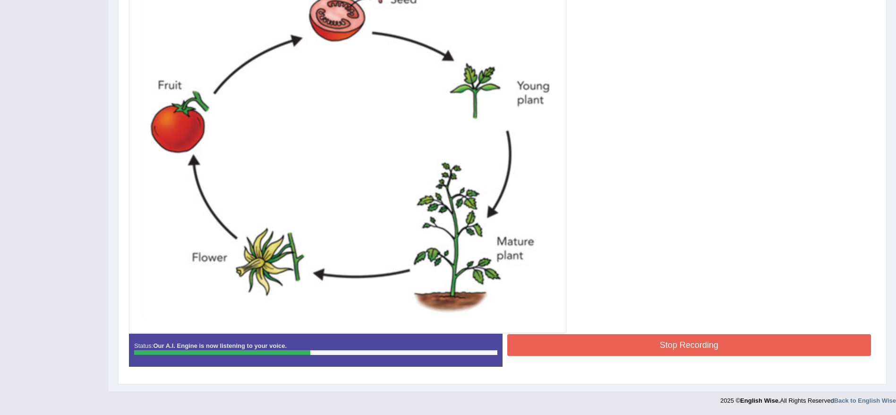
click at [679, 344] on button "Stop Recording" at bounding box center [689, 345] width 364 height 22
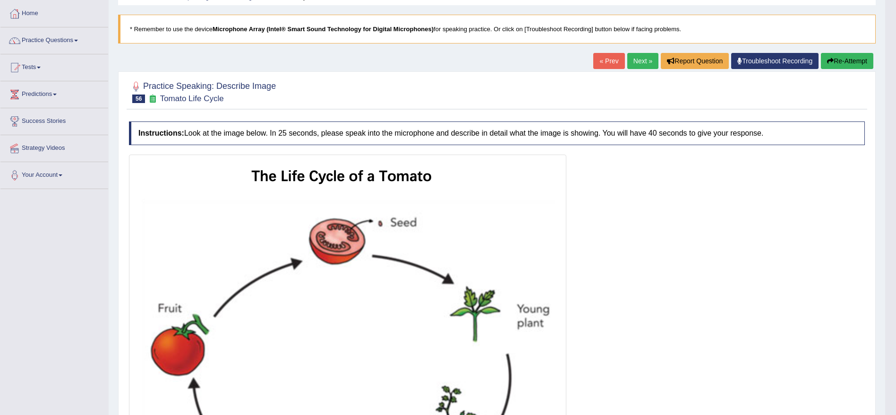
scroll to position [0, 0]
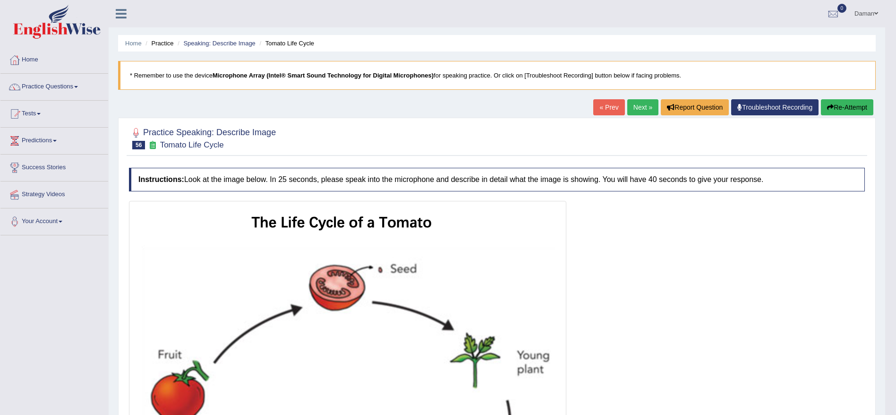
click at [635, 106] on link "Next »" at bounding box center [642, 107] width 31 height 16
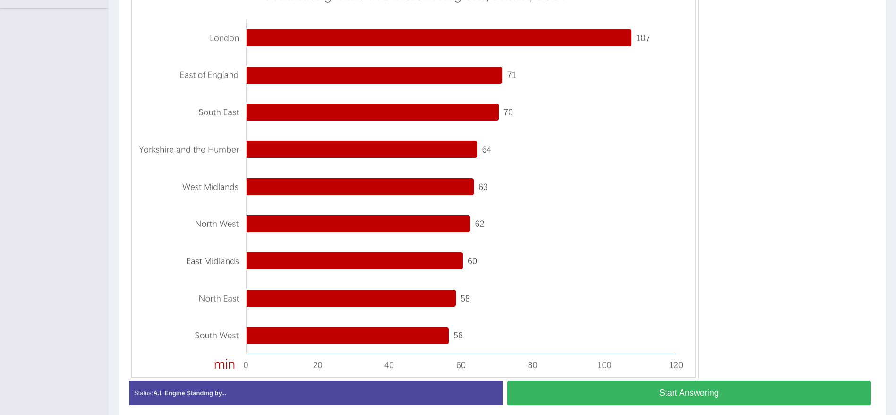
scroll to position [265, 0]
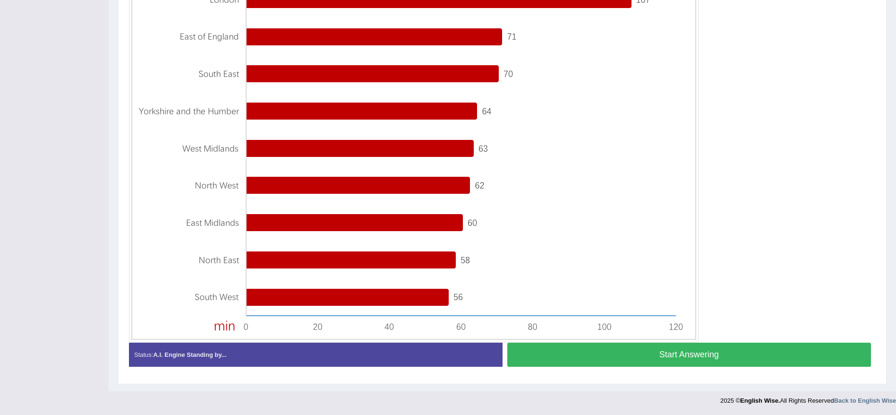
click at [746, 360] on button "Start Answering" at bounding box center [689, 354] width 364 height 24
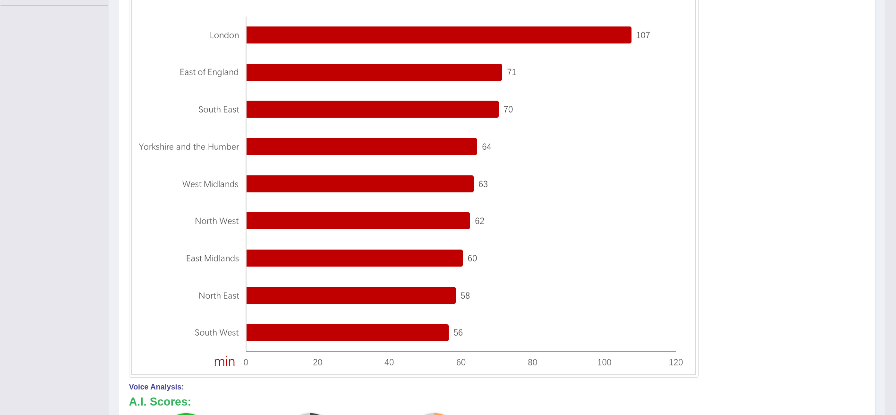
scroll to position [0, 0]
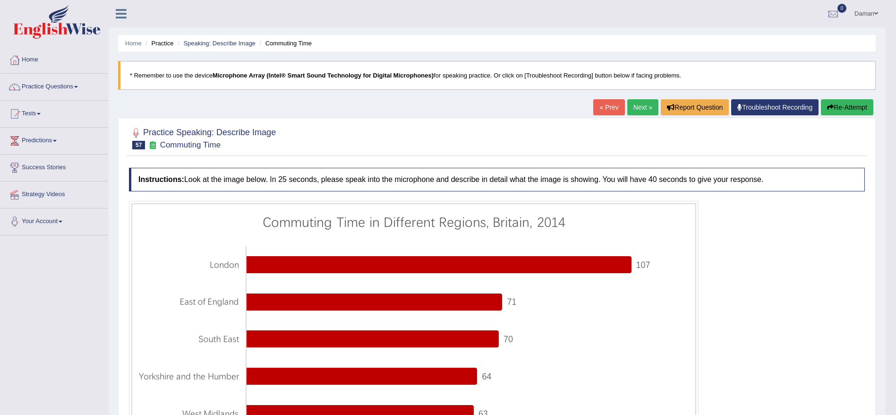
click at [643, 109] on link "Next »" at bounding box center [642, 107] width 31 height 16
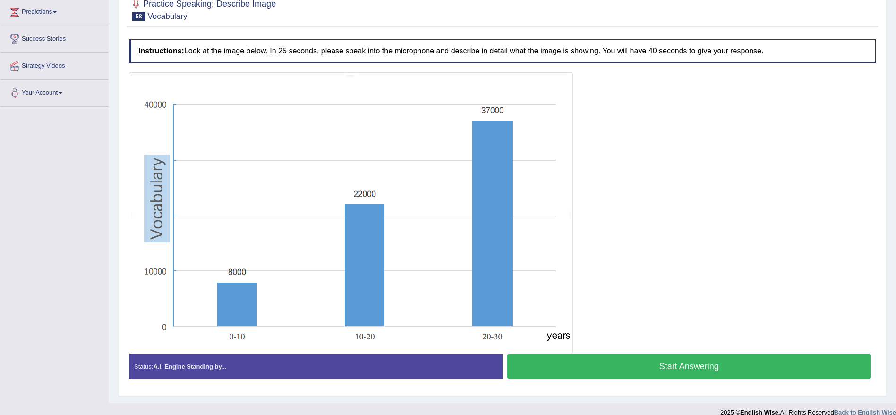
scroll to position [121, 0]
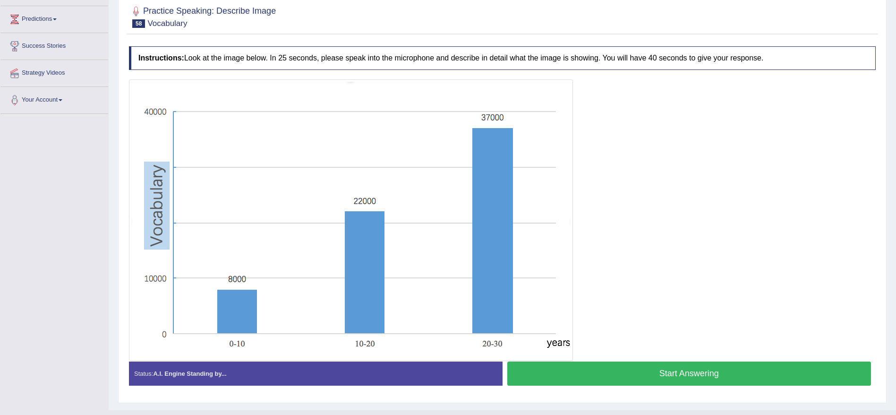
click at [742, 372] on button "Start Answering" at bounding box center [689, 373] width 364 height 24
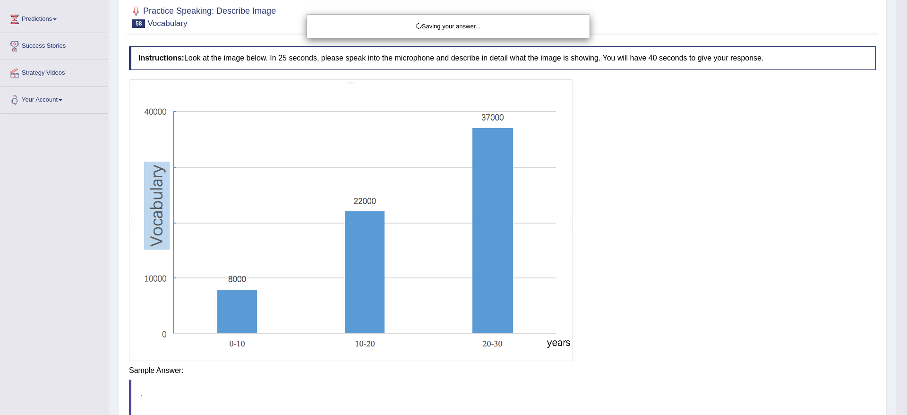
click at [742, 293] on body "Toggle navigation Home Practice Questions Speaking Practice Read Aloud Repeat S…" at bounding box center [453, 86] width 907 height 415
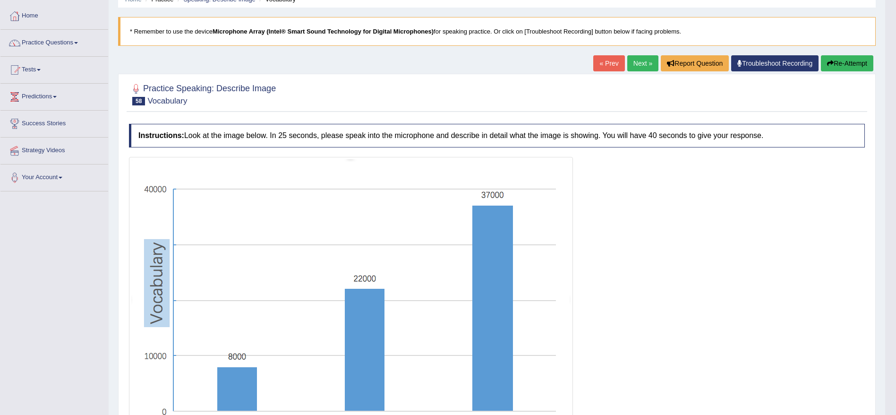
scroll to position [46, 0]
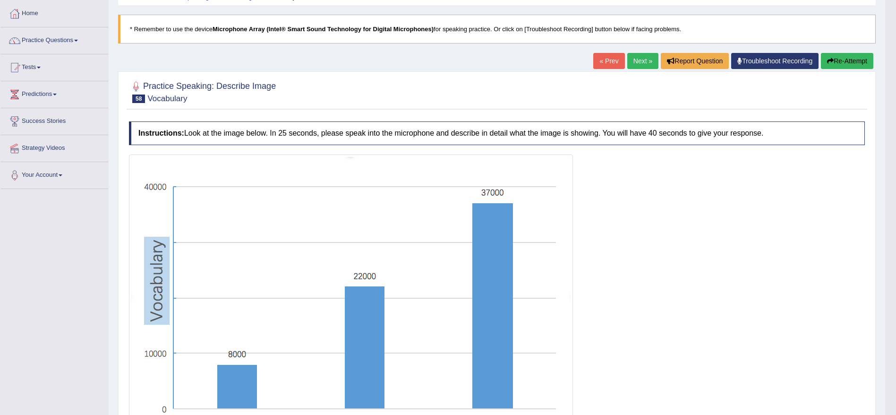
click at [639, 58] on link "Next »" at bounding box center [642, 61] width 31 height 16
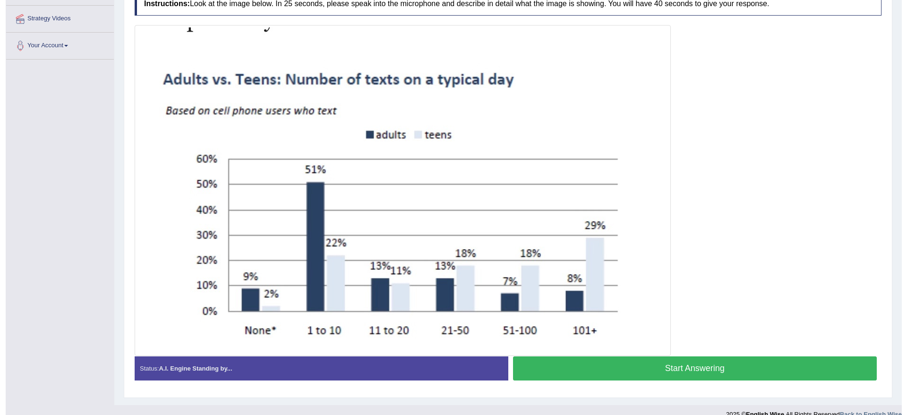
scroll to position [177, 0]
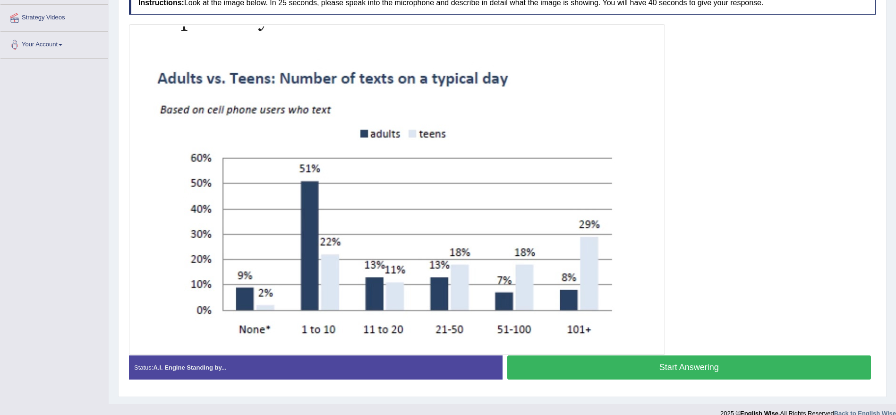
click at [678, 367] on button "Start Answering" at bounding box center [689, 367] width 364 height 24
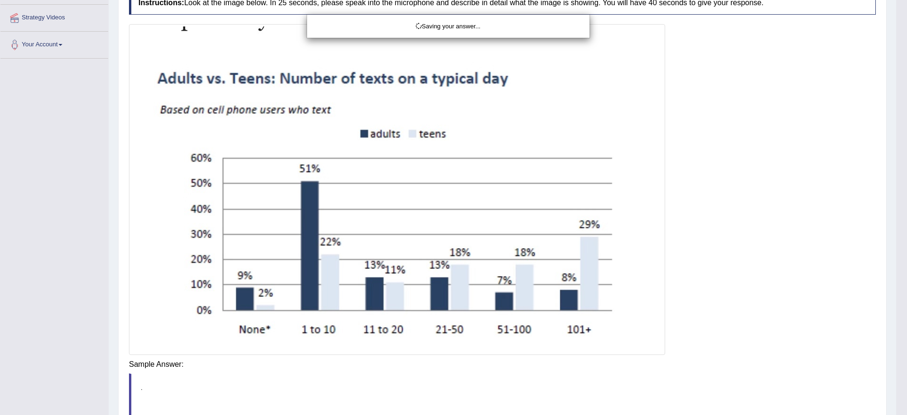
click at [678, 367] on div "Saving your answer..." at bounding box center [453, 207] width 907 height 415
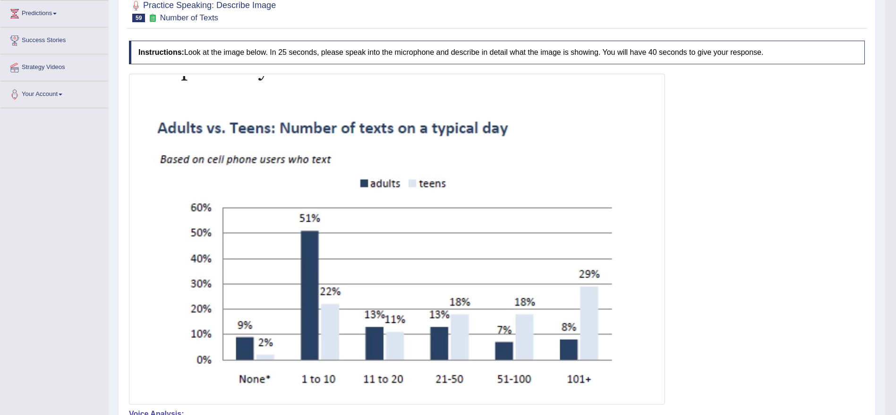
scroll to position [0, 0]
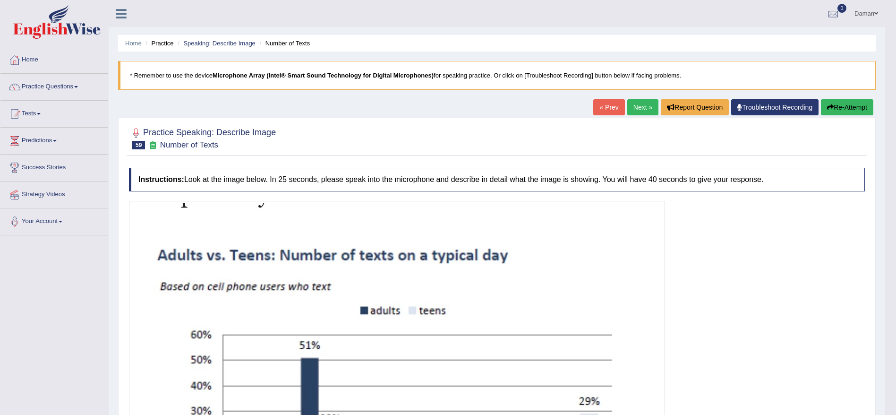
click at [635, 107] on link "Next »" at bounding box center [642, 107] width 31 height 16
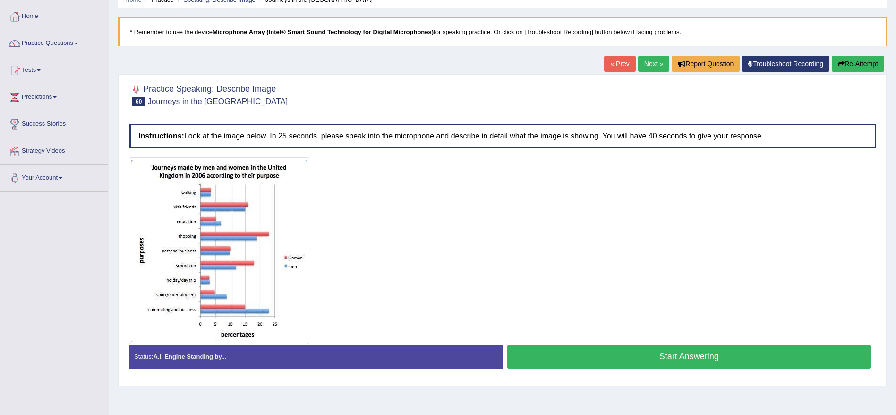
scroll to position [81, 0]
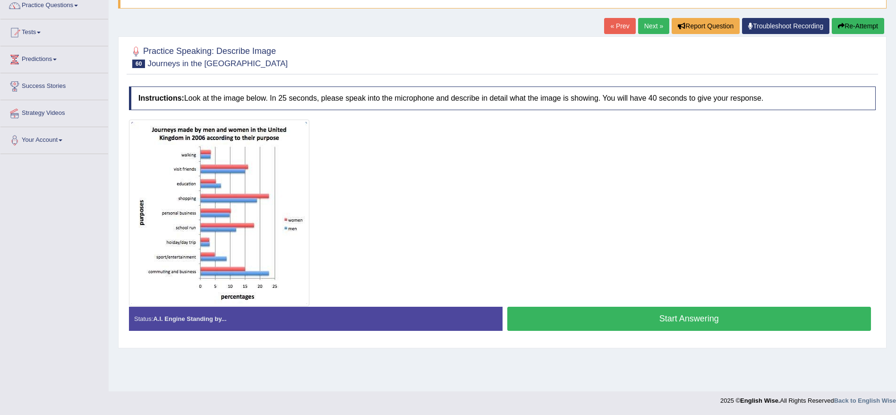
click at [619, 316] on button "Start Answering" at bounding box center [689, 318] width 364 height 24
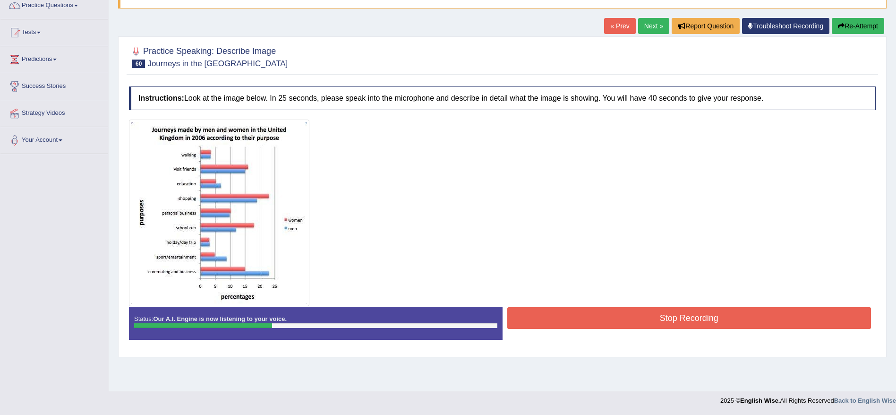
click at [619, 316] on button "Stop Recording" at bounding box center [689, 318] width 364 height 22
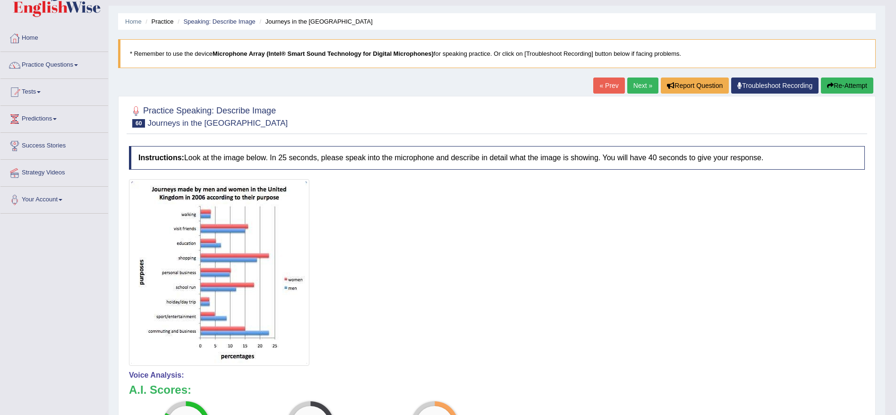
scroll to position [11, 0]
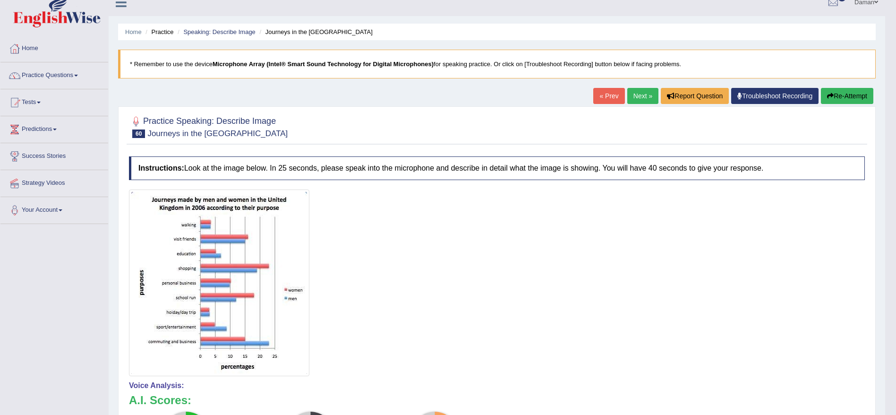
click at [638, 94] on link "Next »" at bounding box center [642, 96] width 31 height 16
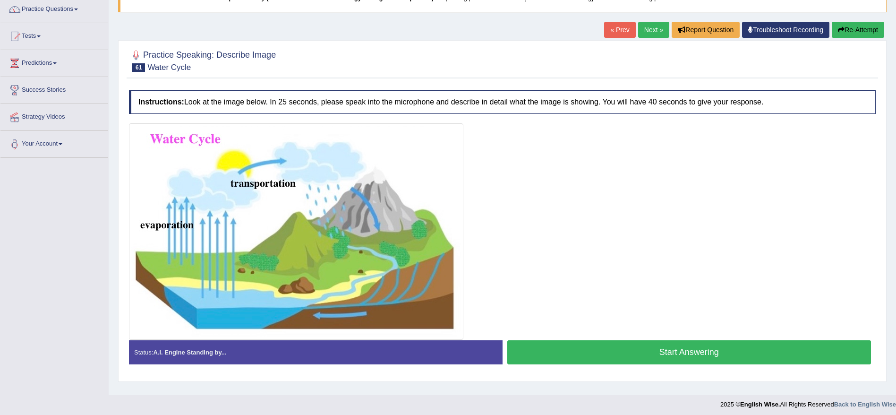
scroll to position [81, 0]
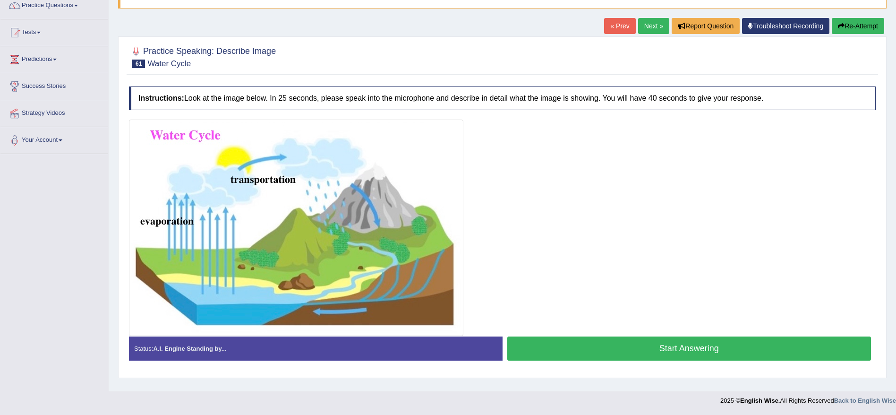
click at [612, 24] on link "« Prev" at bounding box center [619, 26] width 31 height 16
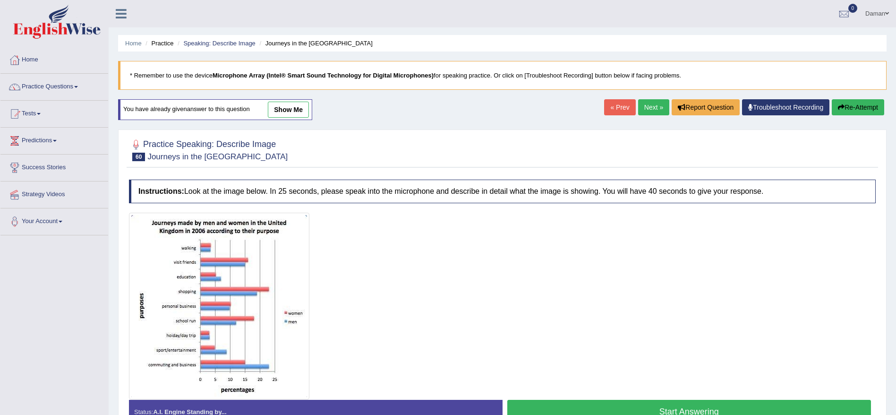
scroll to position [81, 0]
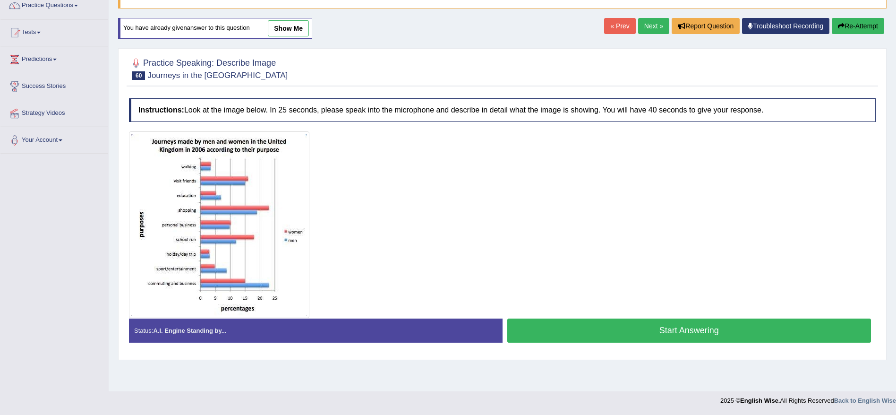
click at [612, 325] on button "Start Answering" at bounding box center [689, 330] width 364 height 24
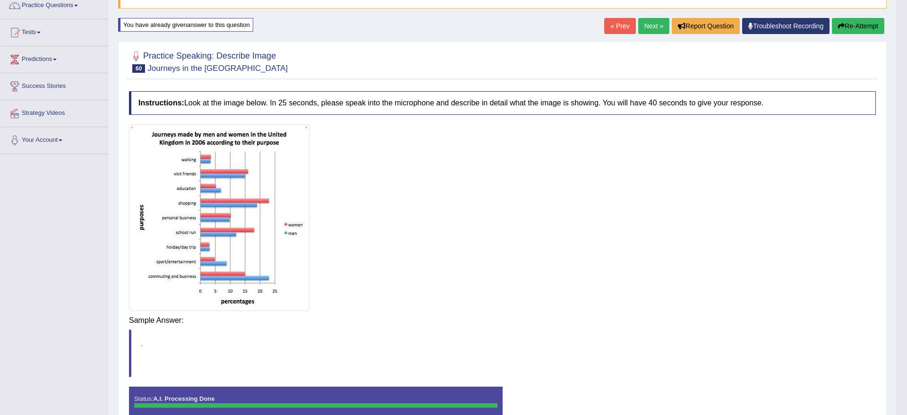
click at [587, 318] on body "Toggle navigation Home Practice Questions Speaking Practice Read Aloud Repeat S…" at bounding box center [453, 126] width 907 height 415
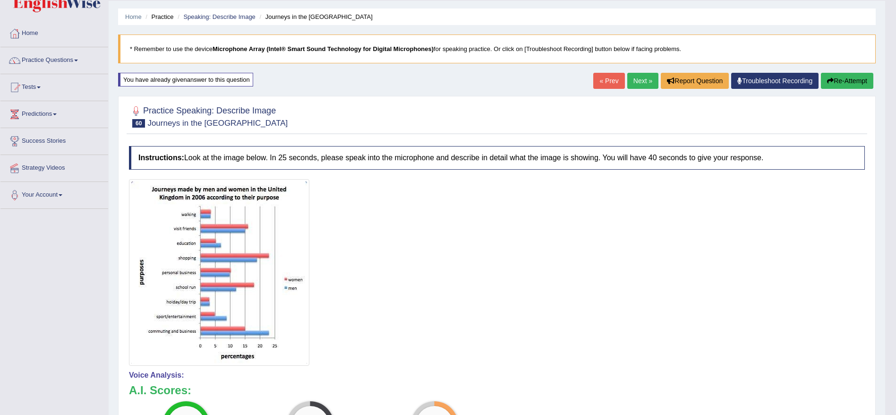
scroll to position [24, 0]
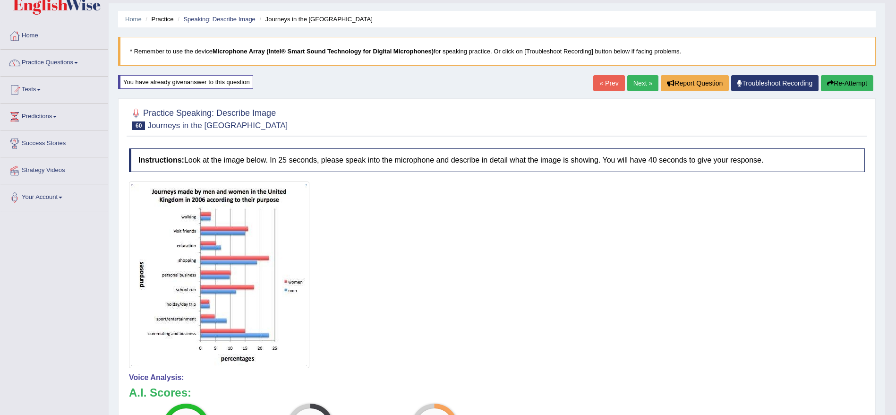
click at [634, 82] on link "Next »" at bounding box center [642, 83] width 31 height 16
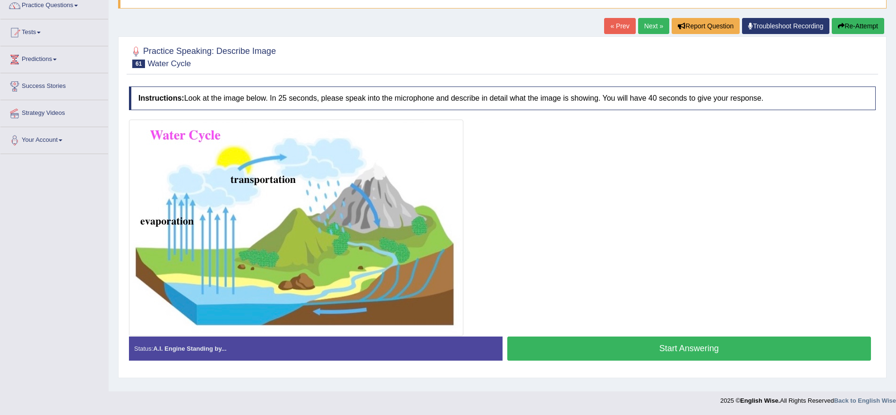
click at [585, 354] on button "Start Answering" at bounding box center [689, 348] width 364 height 24
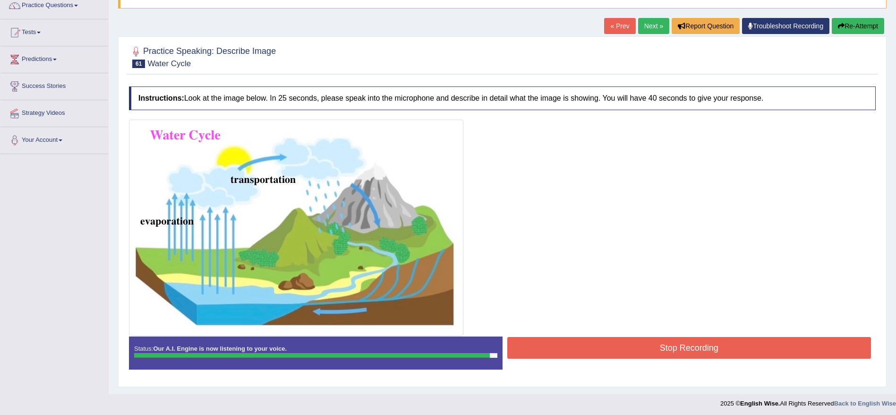
click at [585, 354] on button "Stop Recording" at bounding box center [689, 348] width 364 height 22
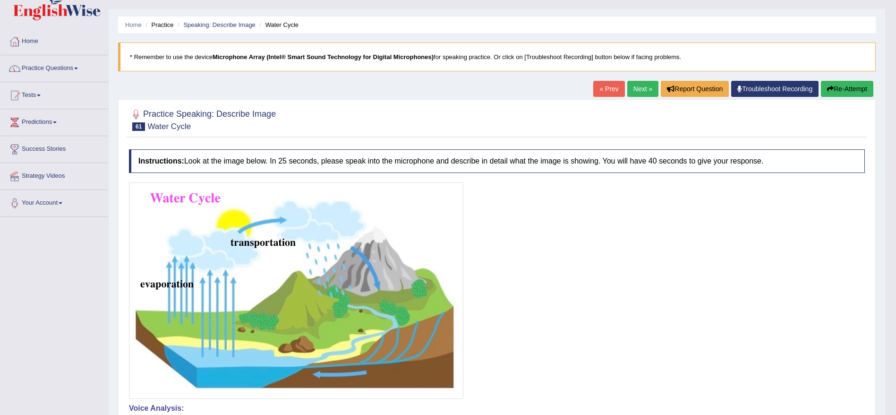
scroll to position [17, 0]
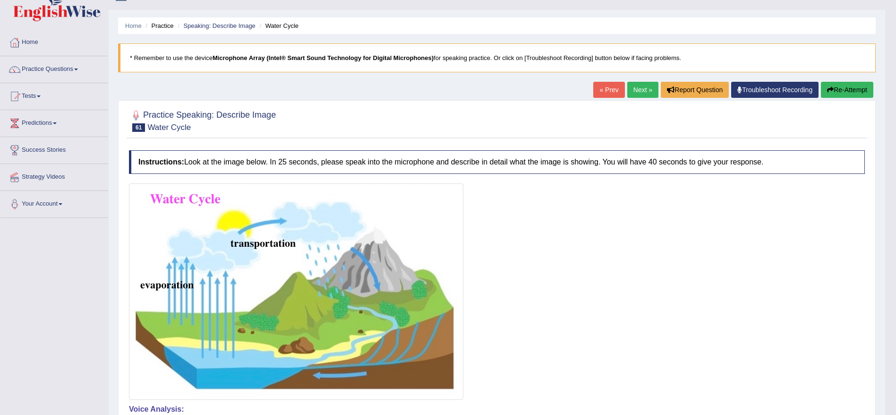
click at [638, 85] on link "Next »" at bounding box center [642, 90] width 31 height 16
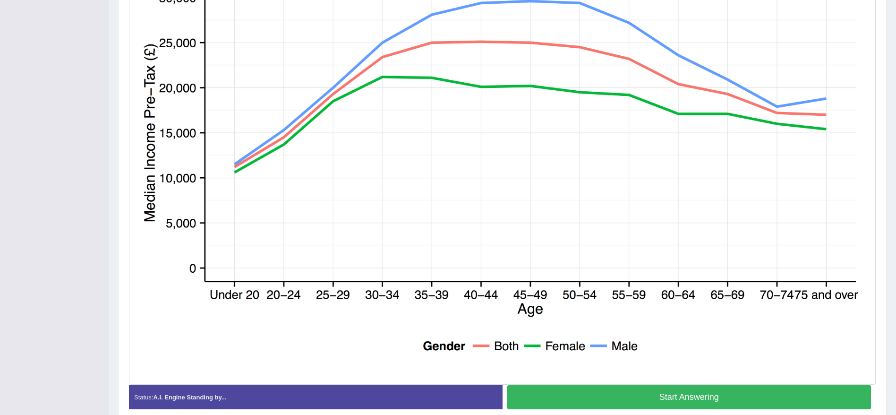
scroll to position [258, 0]
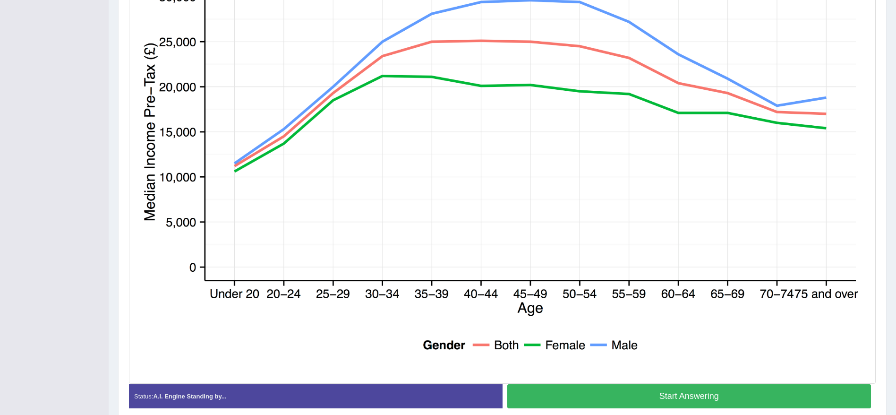
click at [641, 398] on button "Start Answering" at bounding box center [689, 396] width 364 height 24
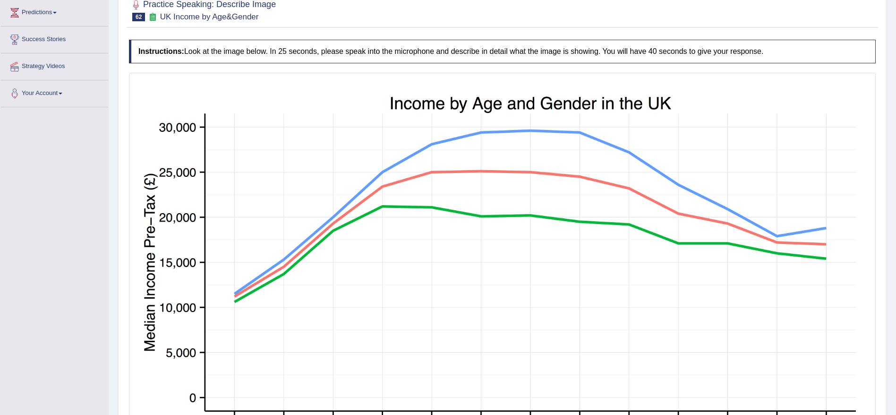
scroll to position [309, 0]
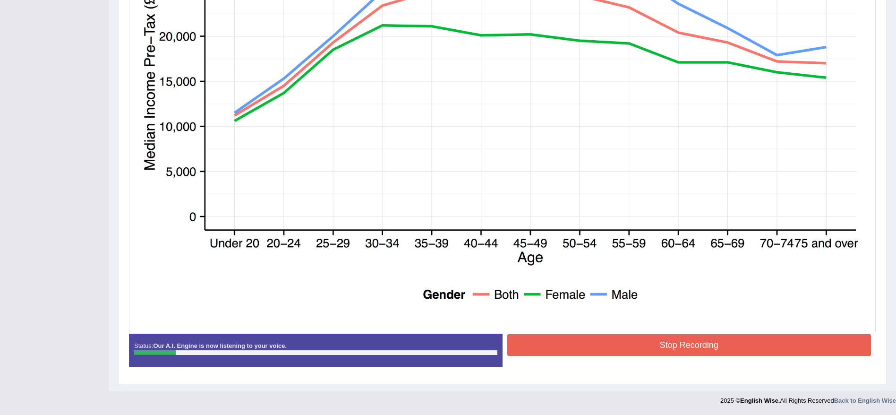
click at [709, 341] on button "Stop Recording" at bounding box center [689, 345] width 364 height 22
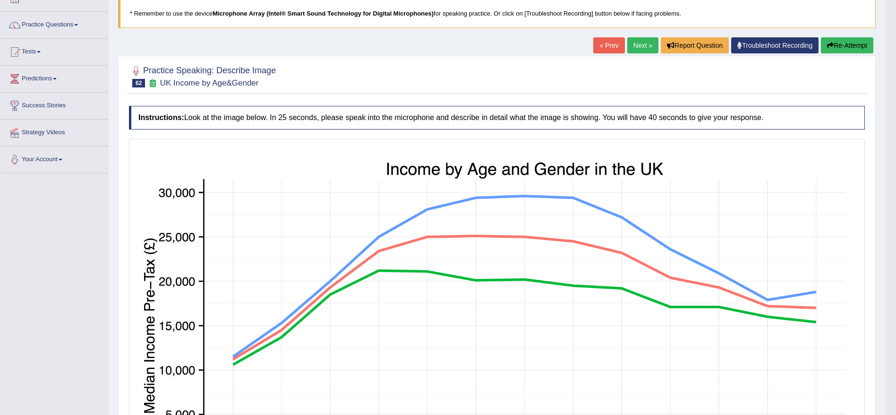
scroll to position [0, 0]
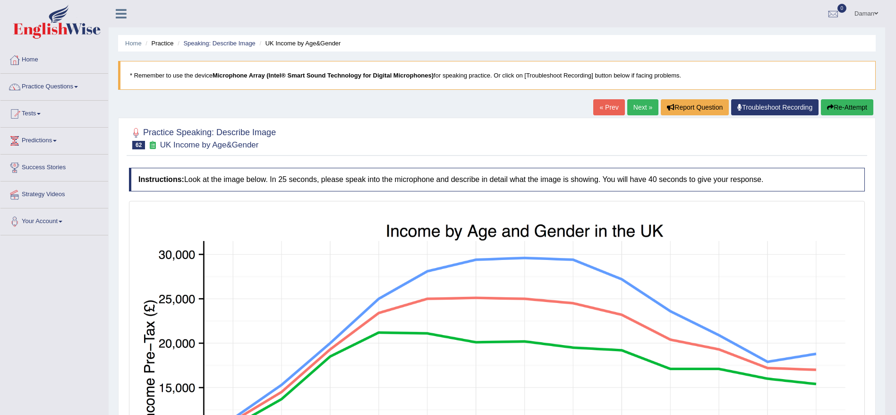
click at [602, 109] on link "« Prev" at bounding box center [608, 107] width 31 height 16
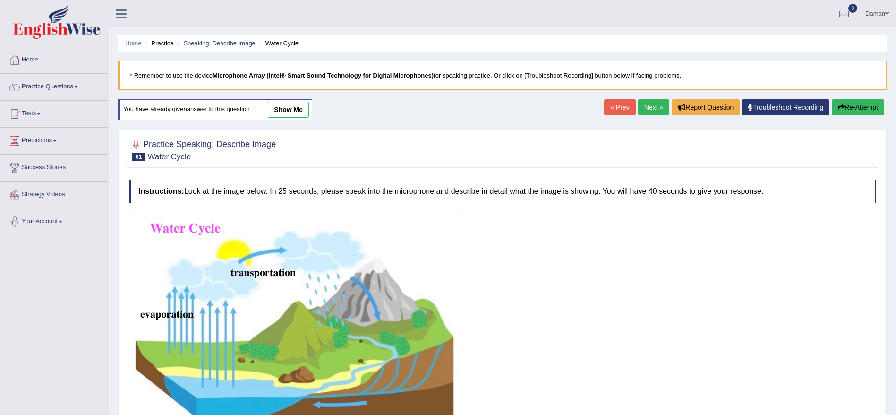
click at [640, 105] on link "Next »" at bounding box center [653, 107] width 31 height 16
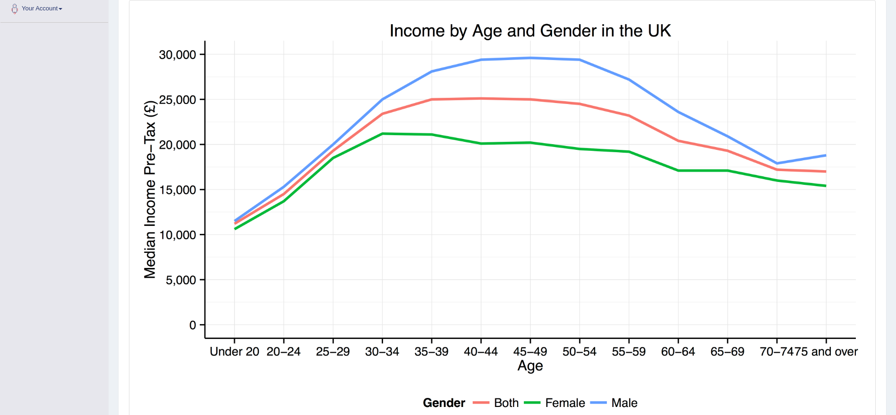
scroll to position [312, 0]
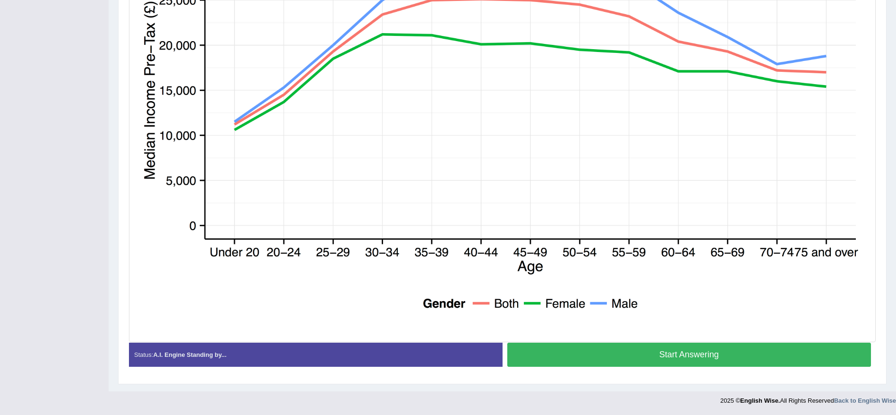
click at [620, 362] on button "Start Answering" at bounding box center [689, 354] width 364 height 24
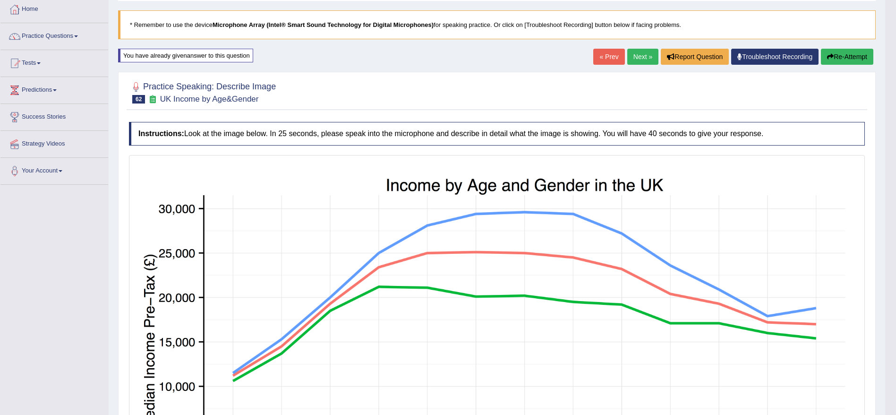
scroll to position [48, 0]
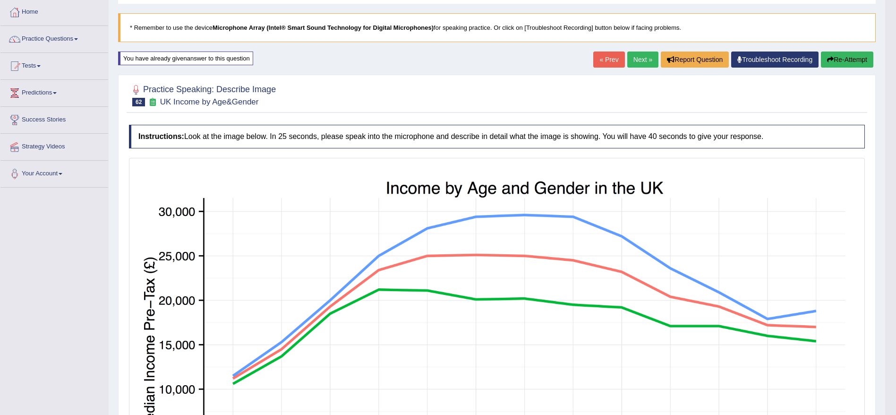
click at [639, 62] on link "Next »" at bounding box center [642, 59] width 31 height 16
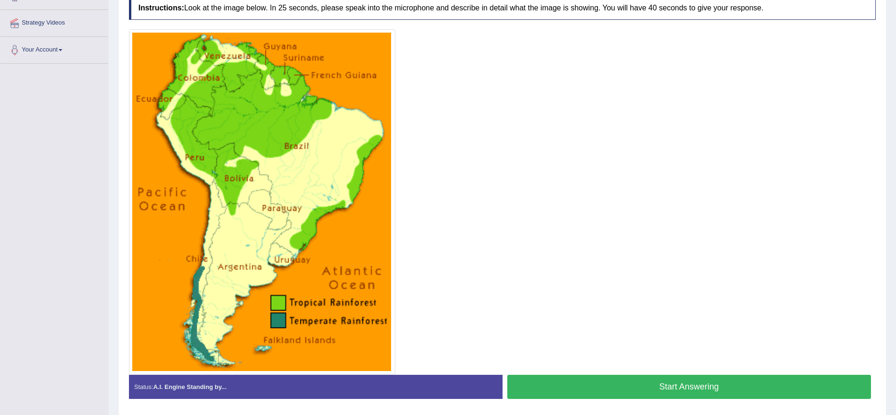
scroll to position [177, 0]
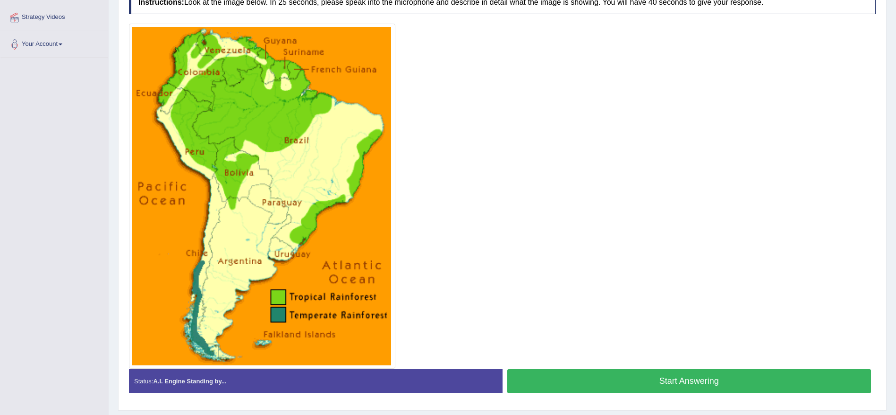
click at [669, 384] on button "Start Answering" at bounding box center [689, 381] width 364 height 24
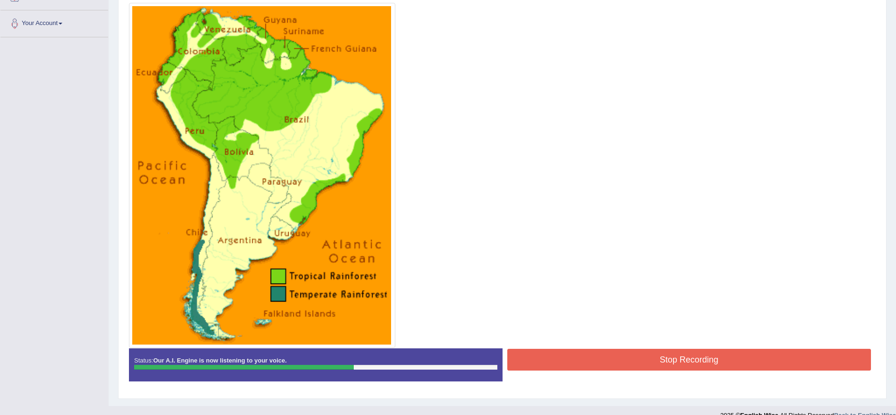
scroll to position [201, 0]
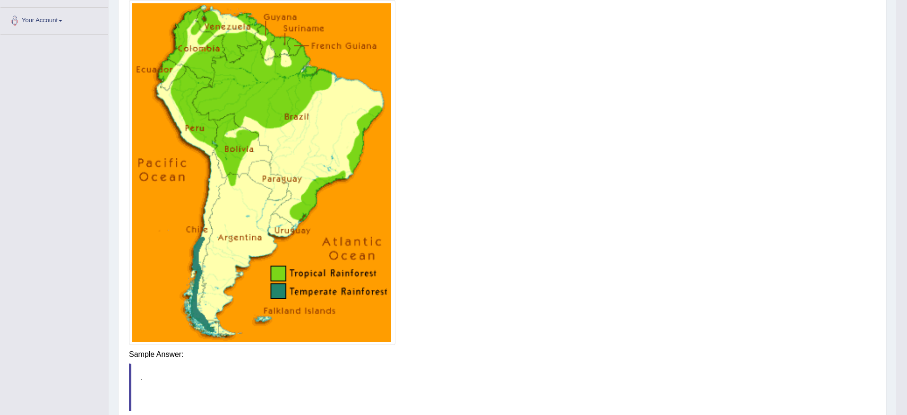
click at [717, 214] on body "Toggle navigation Home Practice Questions Speaking Practice Read Aloud Repeat S…" at bounding box center [453, 6] width 907 height 415
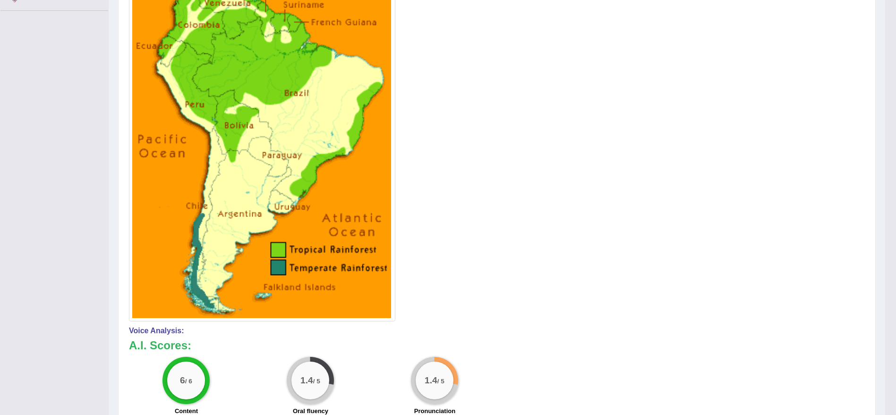
scroll to position [0, 0]
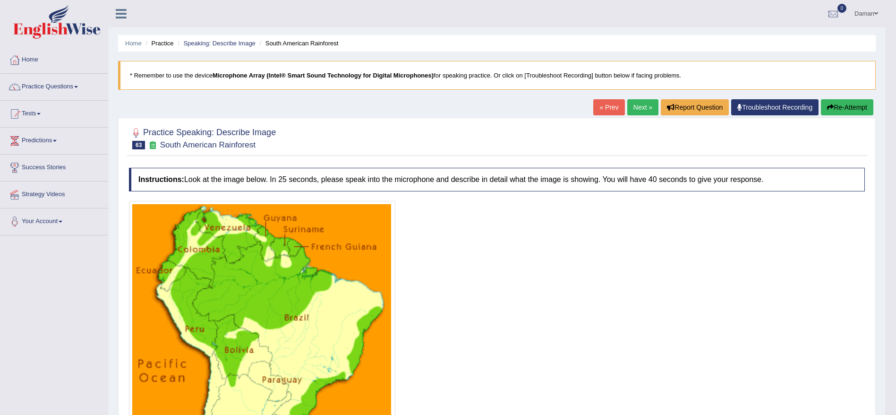
click at [635, 110] on link "Next »" at bounding box center [642, 107] width 31 height 16
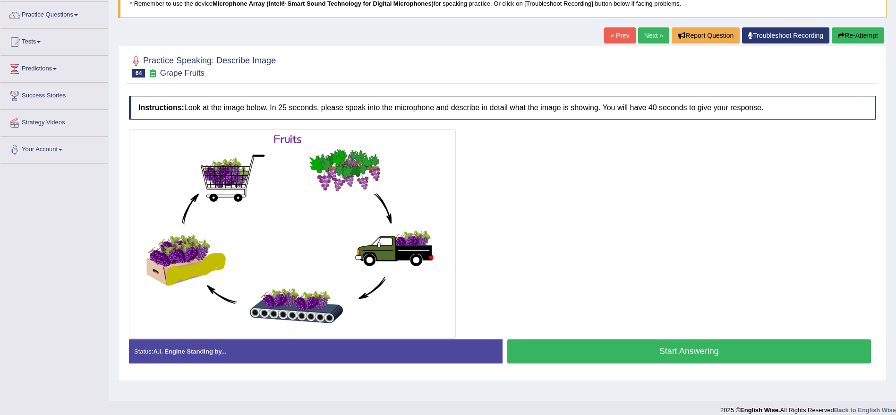
scroll to position [75, 0]
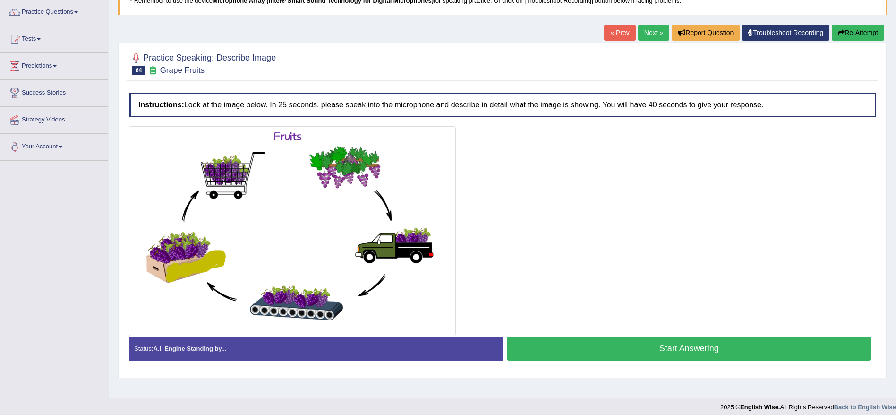
click at [639, 347] on button "Start Answering" at bounding box center [689, 348] width 364 height 24
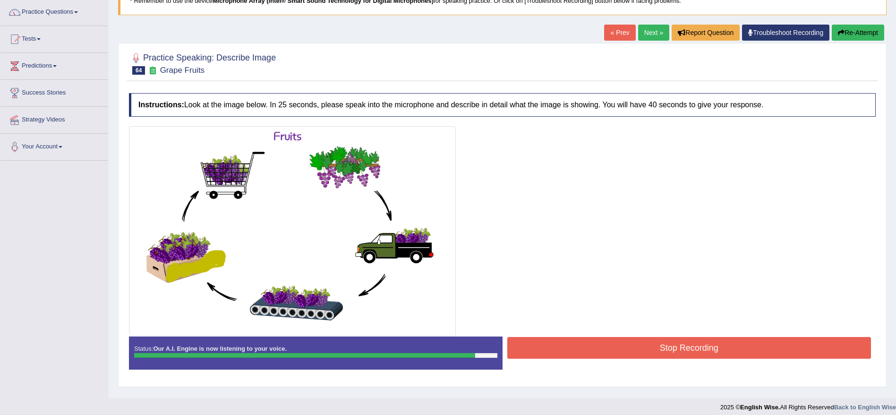
click at [639, 347] on button "Stop Recording" at bounding box center [689, 348] width 364 height 22
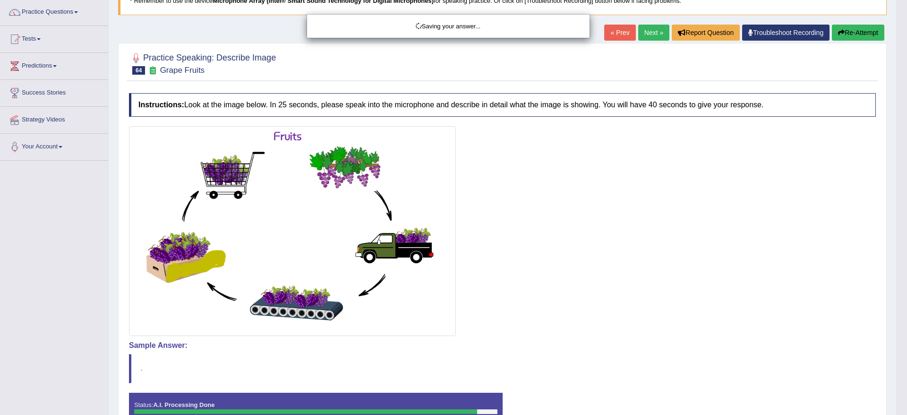
click at [639, 347] on div "Saving your answer..." at bounding box center [453, 207] width 907 height 415
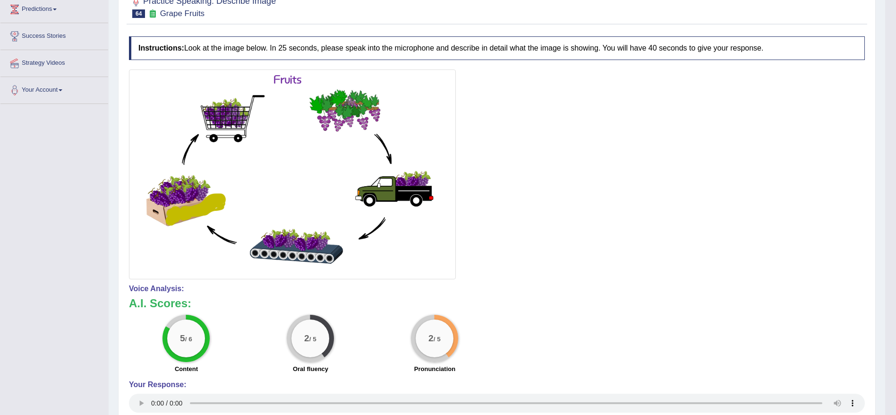
scroll to position [0, 0]
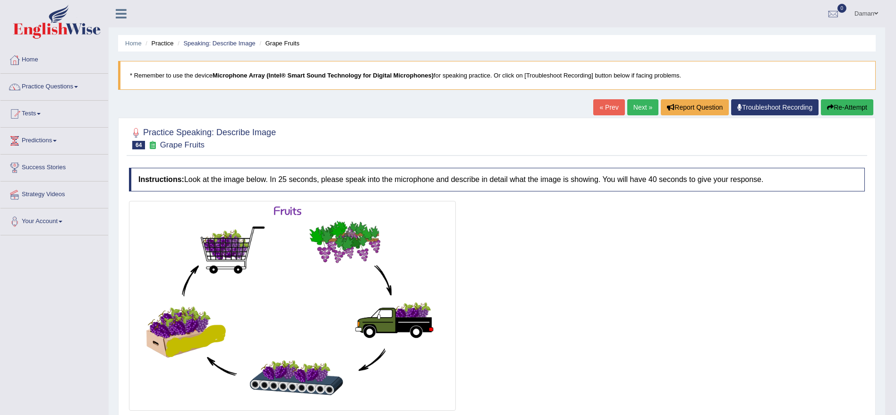
click at [636, 105] on link "Next »" at bounding box center [642, 107] width 31 height 16
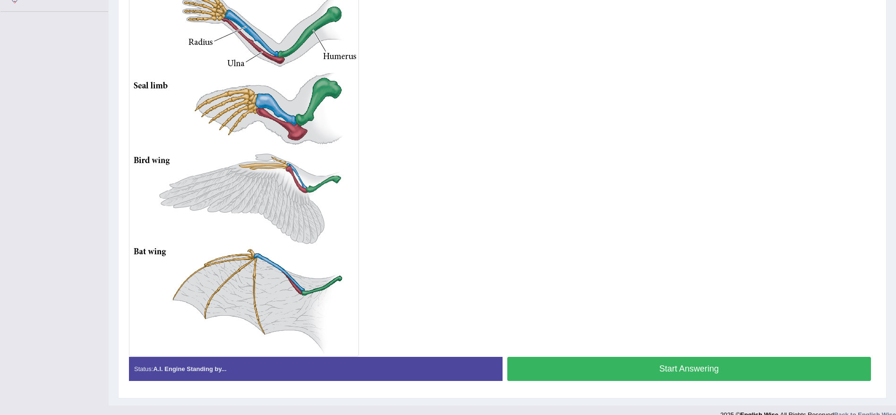
scroll to position [237, 0]
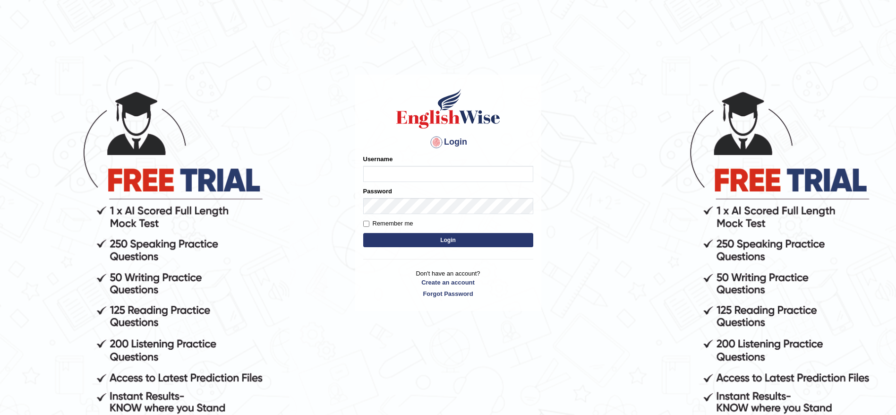
click at [437, 171] on input "Username" at bounding box center [448, 174] width 170 height 16
type input "Damanjit"
click at [448, 245] on button "Login" at bounding box center [448, 240] width 170 height 14
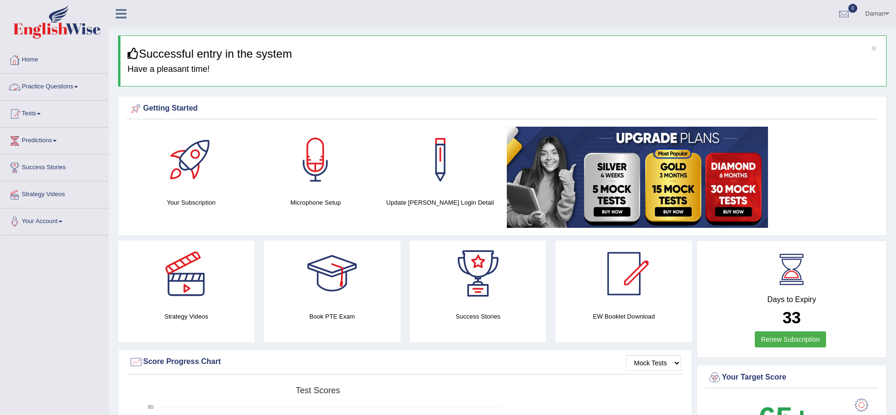
click at [53, 85] on link "Practice Questions" at bounding box center [54, 86] width 108 height 24
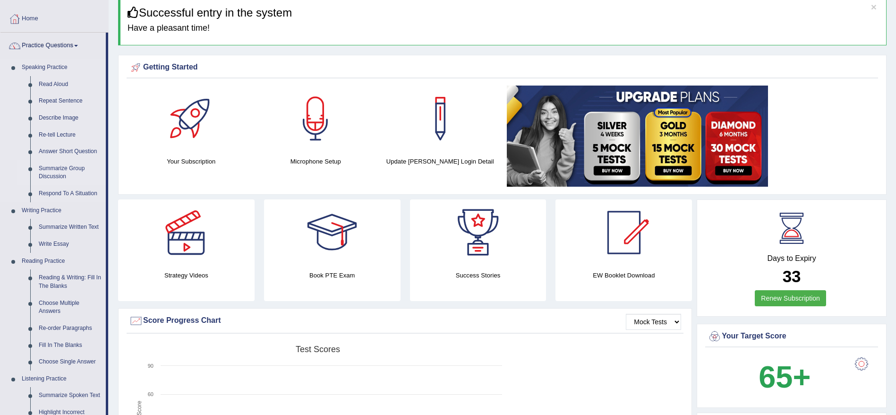
scroll to position [41, 0]
click at [104, 197] on link "Respond To A Situation" at bounding box center [69, 194] width 71 height 17
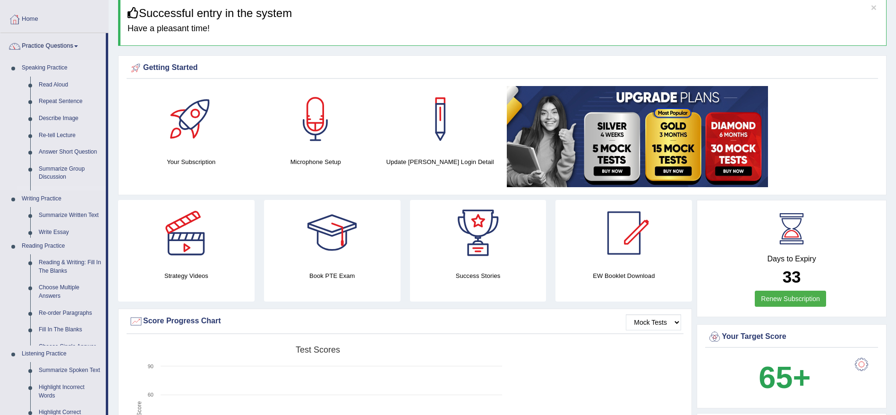
scroll to position [130, 0]
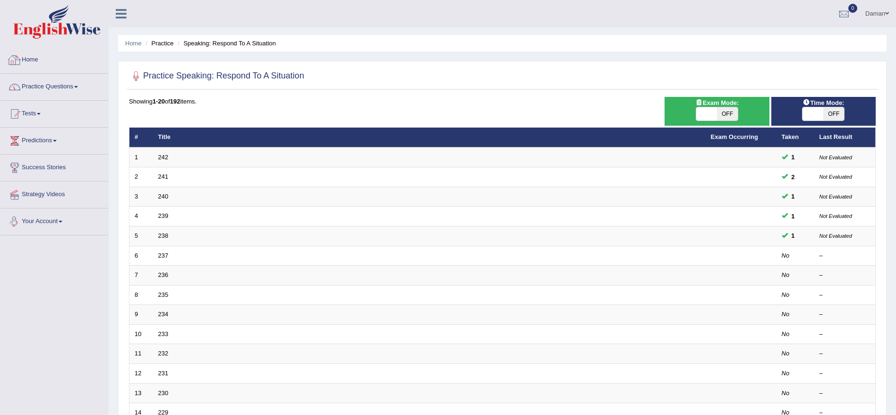
click at [49, 86] on link "Practice Questions" at bounding box center [54, 86] width 108 height 24
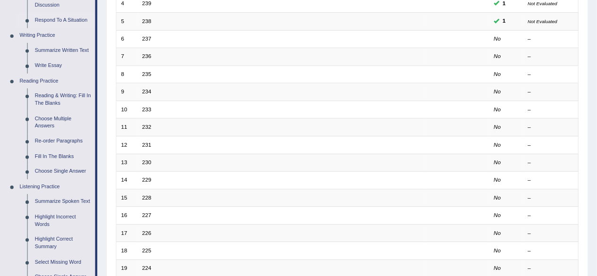
scroll to position [212, 0]
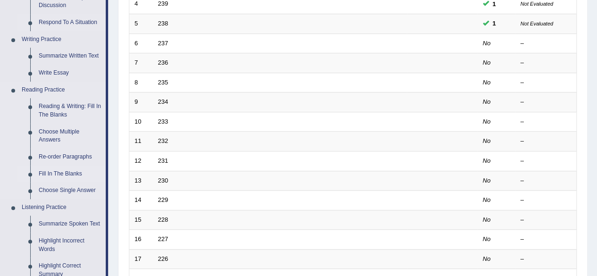
drag, startPoint x: 905, startPoint y: 0, endPoint x: 95, endPoint y: 175, distance: 827.9
click at [95, 175] on link "Fill In The Blanks" at bounding box center [69, 174] width 71 height 17
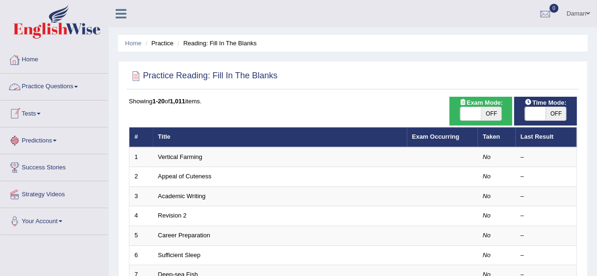
click at [56, 81] on link "Practice Questions" at bounding box center [54, 86] width 108 height 24
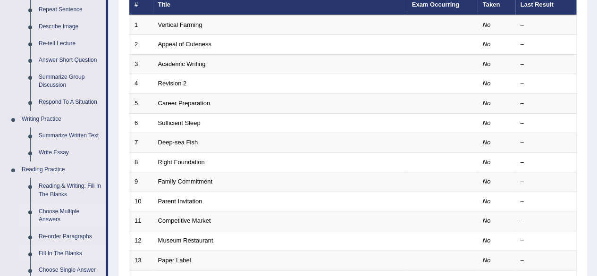
scroll to position [131, 0]
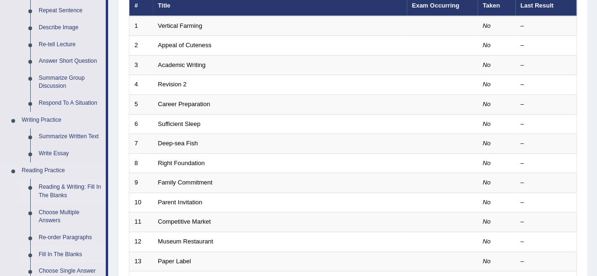
click at [74, 190] on link "Reading & Writing: Fill In The Blanks" at bounding box center [69, 191] width 71 height 25
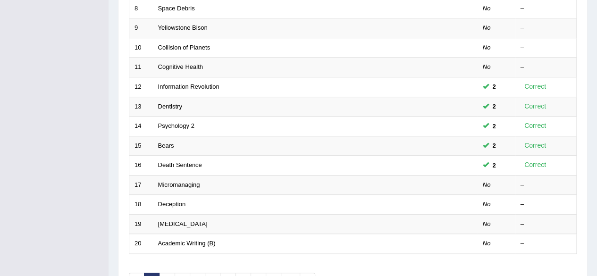
scroll to position [344, 0]
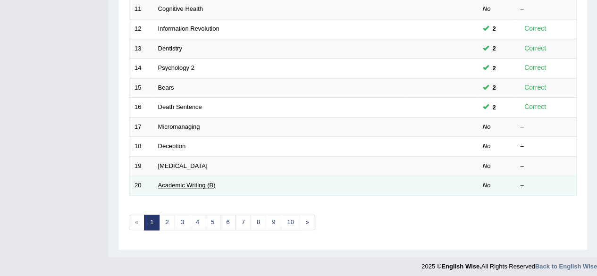
click at [191, 183] on link "Academic Writing (B)" at bounding box center [187, 185] width 58 height 7
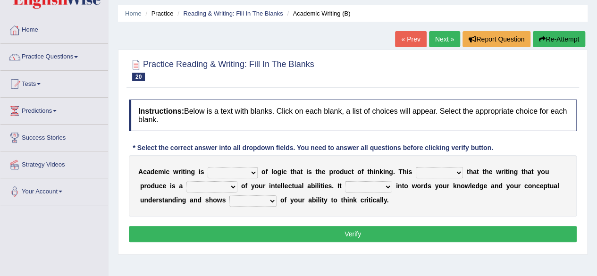
scroll to position [94, 0]
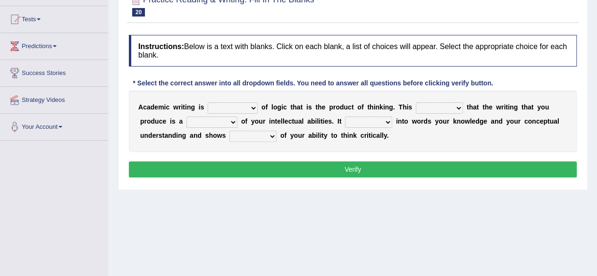
click at [242, 104] on select "expectation entitlement expression exchange" at bounding box center [233, 107] width 50 height 11
select select "expression"
click at [208, 102] on select "expectation entitlement expression exchange" at bounding box center [233, 107] width 50 height 11
click at [446, 103] on select "means questions stipulates answers" at bounding box center [439, 107] width 47 height 11
select select "means"
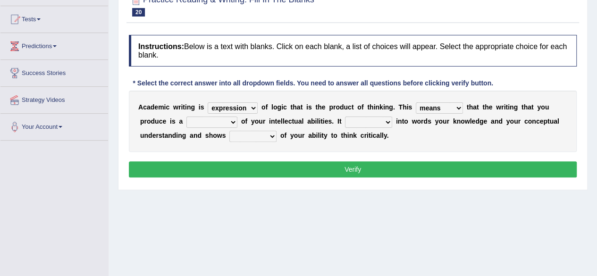
click at [416, 102] on select "means questions stipulates answers" at bounding box center [439, 107] width 47 height 11
click at [226, 119] on select "redundancy mission credit reflection" at bounding box center [211, 122] width 51 height 11
select select "credit"
click at [186, 117] on select "redundancy mission credit reflection" at bounding box center [211, 122] width 51 height 11
click at [213, 104] on select "expectation entitlement expression exchange" at bounding box center [233, 107] width 50 height 11
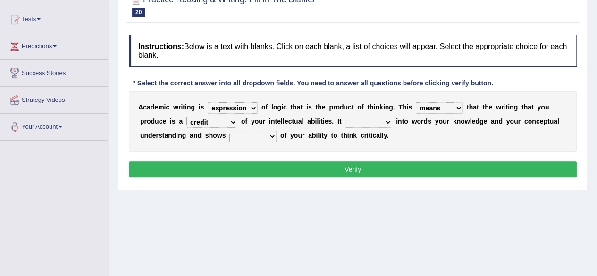
select select
click at [208, 102] on select "expectation entitlement expression exchange" at bounding box center [233, 107] width 50 height 11
click at [212, 122] on select "redundancy mission credit reflection" at bounding box center [211, 122] width 51 height 11
select select "reflection"
click at [186, 117] on select "redundancy mission credit reflection" at bounding box center [211, 122] width 51 height 11
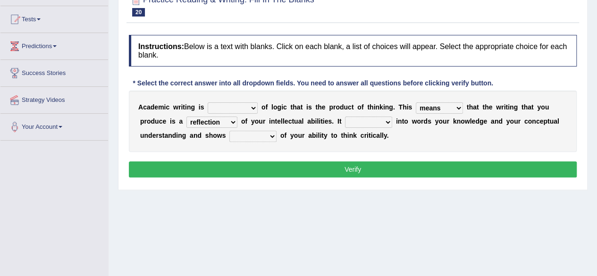
click at [240, 105] on select "expectation entitlement expression exchange" at bounding box center [233, 107] width 50 height 11
select select "expression"
click at [208, 102] on select "expectation entitlement expression exchange" at bounding box center [233, 107] width 50 height 11
click at [355, 119] on select "enriches shows allows puts" at bounding box center [368, 122] width 47 height 11
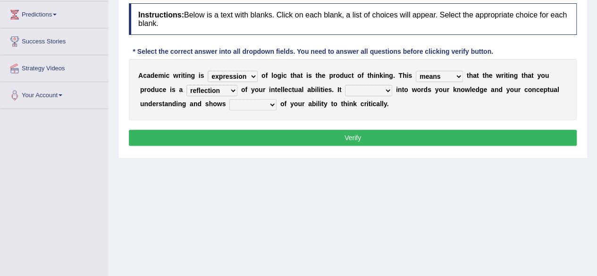
scroll to position [126, 0]
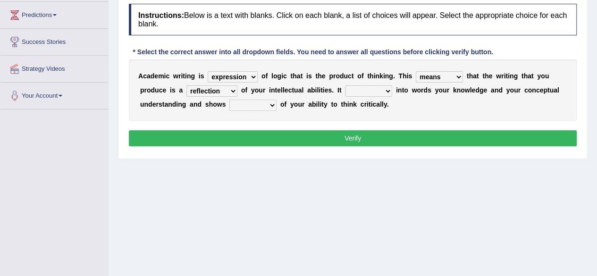
click at [380, 91] on select "enriches shows allows puts" at bounding box center [368, 90] width 47 height 11
select select "puts"
click at [345, 85] on select "enriches shows allows puts" at bounding box center [368, 90] width 47 height 11
click at [356, 144] on button "Verify" at bounding box center [353, 138] width 448 height 16
click at [272, 102] on select "hassle excuse capacity evidence" at bounding box center [252, 105] width 47 height 11
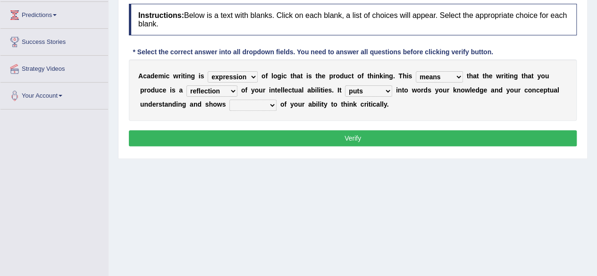
select select "evidence"
click at [229, 100] on select "hassle excuse capacity evidence" at bounding box center [252, 105] width 47 height 11
click at [313, 137] on button "Verify" at bounding box center [353, 138] width 448 height 16
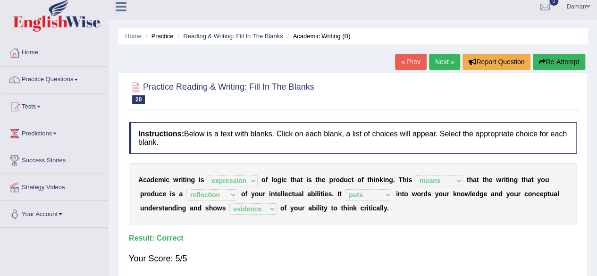
scroll to position [0, 0]
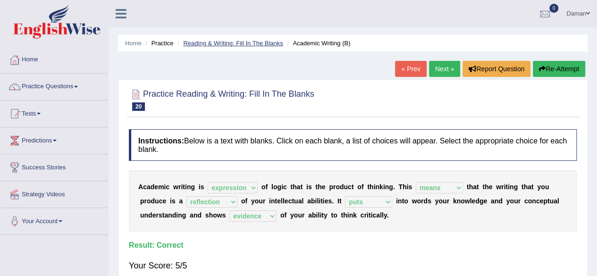
click at [216, 43] on link "Reading & Writing: Fill In The Blanks" at bounding box center [233, 43] width 100 height 7
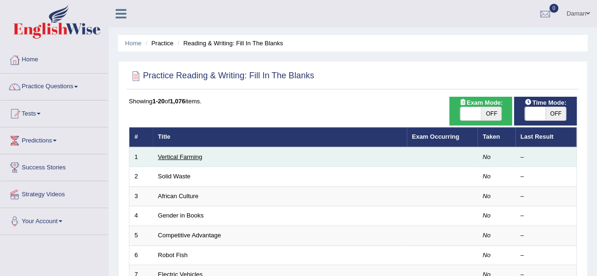
click at [189, 154] on link "Vertical Farming" at bounding box center [180, 156] width 44 height 7
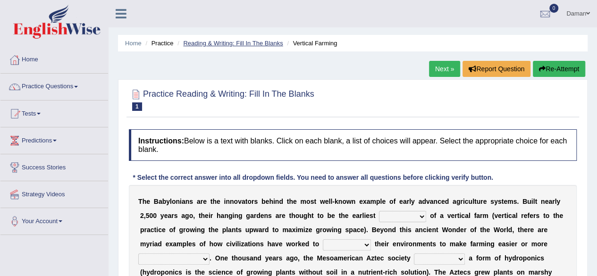
click at [256, 40] on link "Reading & Writing: Fill In The Blanks" at bounding box center [233, 43] width 100 height 7
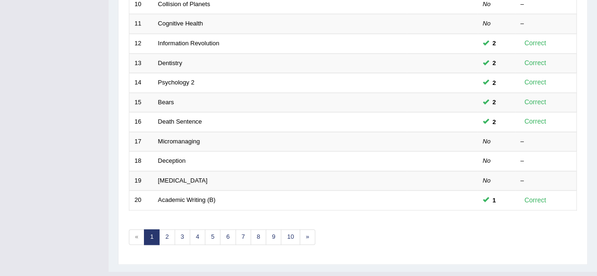
scroll to position [330, 0]
click at [161, 230] on link "2" at bounding box center [167, 237] width 16 height 16
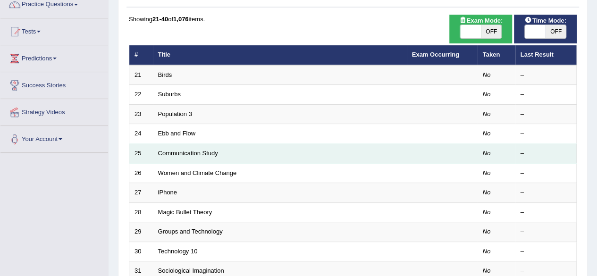
scroll to position [94, 0]
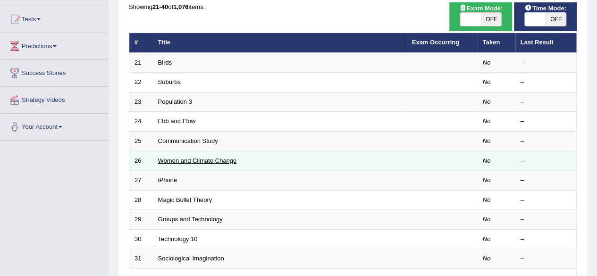
click at [208, 157] on link "Women and Climate Change" at bounding box center [197, 160] width 79 height 7
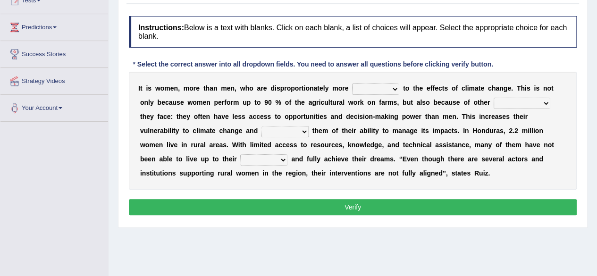
scroll to position [117, 0]
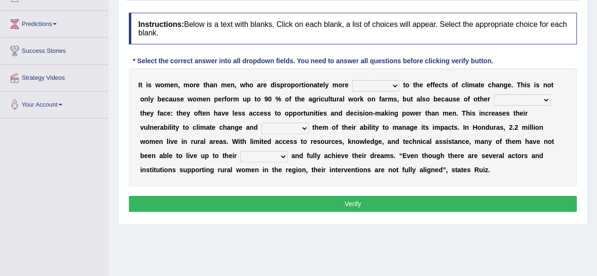
click at [394, 85] on select "defensive beatable vulnerable defective" at bounding box center [375, 85] width 47 height 11
click at [352, 80] on select "defensive beatable vulnerable defective" at bounding box center [375, 85] width 47 height 11
click at [395, 85] on select "defensive beatable vulnerable defective" at bounding box center [375, 85] width 47 height 11
select select "beatable"
click at [352, 80] on select "defensive beatable vulnerable defective" at bounding box center [375, 85] width 47 height 11
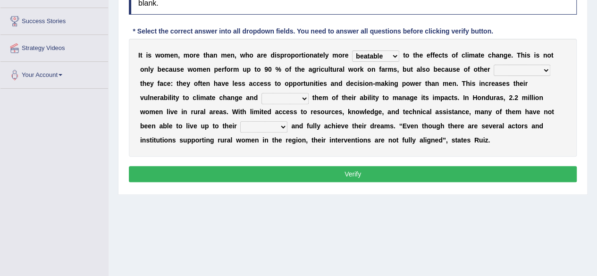
scroll to position [147, 0]
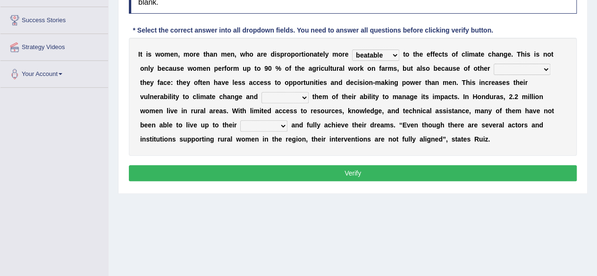
click at [517, 68] on select "chances challenges awkwardness changes" at bounding box center [522, 69] width 57 height 11
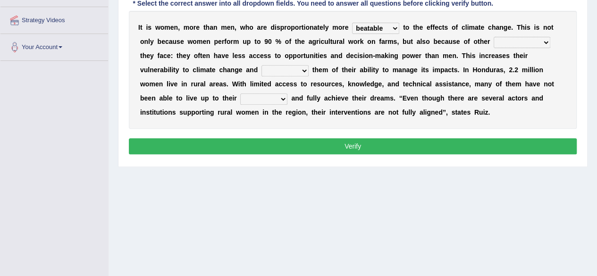
scroll to position [175, 0]
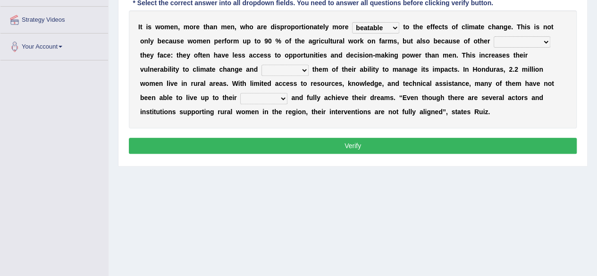
click at [539, 41] on select "chances challenges awkwardness changes" at bounding box center [522, 41] width 57 height 11
select select "challenges"
click at [494, 36] on select "chances challenges awkwardness changes" at bounding box center [522, 41] width 57 height 11
click at [391, 28] on select "defensive beatable vulnerable defective" at bounding box center [375, 27] width 47 height 11
select select "vulnerable"
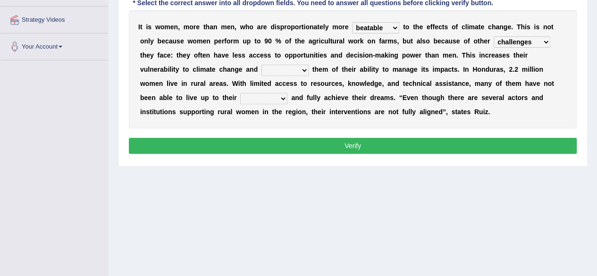
click at [352, 22] on select "defensive beatable vulnerable defective" at bounding box center [375, 27] width 47 height 11
click at [262, 69] on select "deprives caprices deposits thrives" at bounding box center [285, 70] width 47 height 11
select select "deprives"
click at [262, 65] on select "deprives caprices deposits thrives" at bounding box center [285, 70] width 47 height 11
click at [240, 99] on select "endurance patience capacities publicity" at bounding box center [263, 98] width 47 height 11
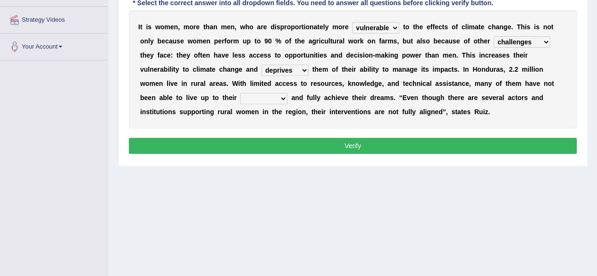
select select "endurance"
click at [240, 93] on select "endurance patience capacities publicity" at bounding box center [263, 98] width 47 height 11
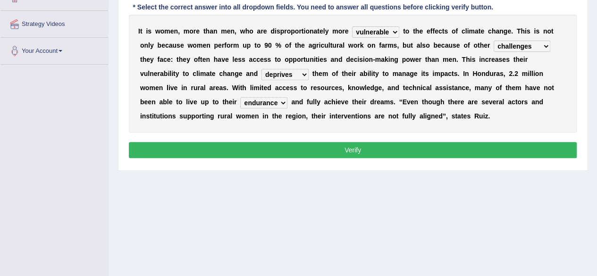
scroll to position [167, 0]
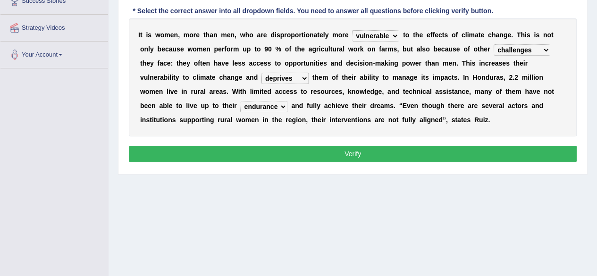
click at [365, 152] on button "Verify" at bounding box center [353, 154] width 448 height 16
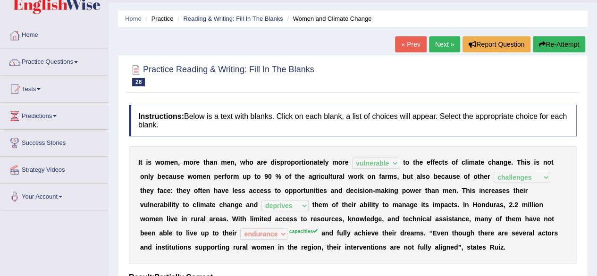
scroll to position [24, 0]
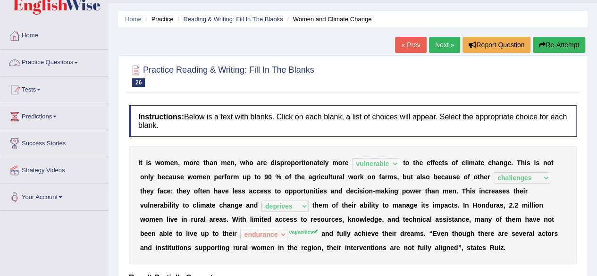
click at [53, 65] on link "Practice Questions" at bounding box center [54, 62] width 108 height 24
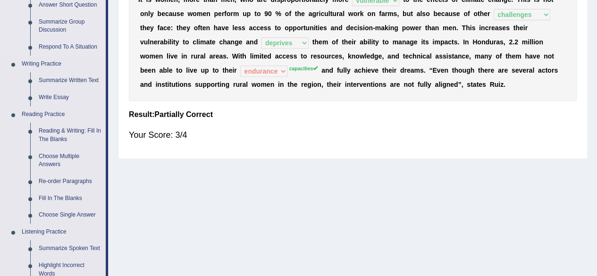
scroll to position [189, 0]
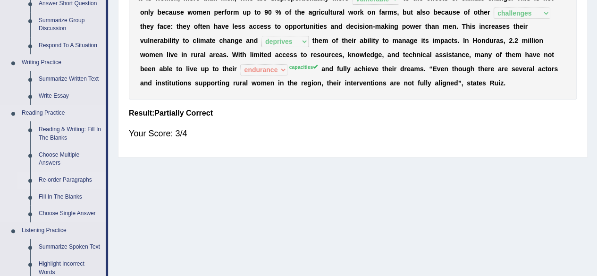
click at [87, 179] on link "Re-order Paragraphs" at bounding box center [69, 180] width 71 height 17
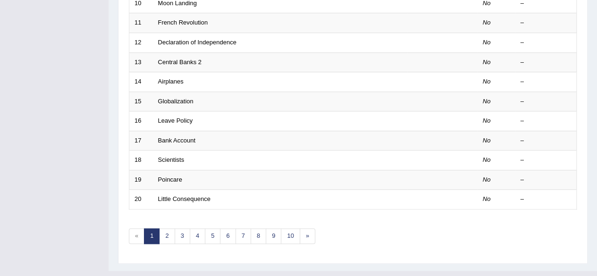
scroll to position [344, 0]
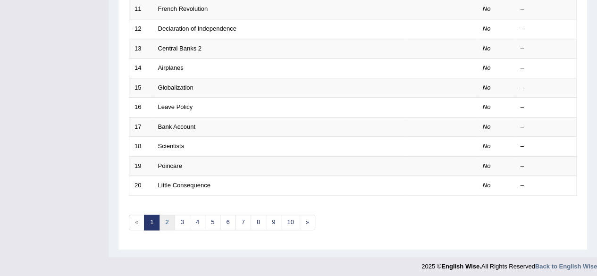
click at [167, 217] on link "2" at bounding box center [167, 223] width 16 height 16
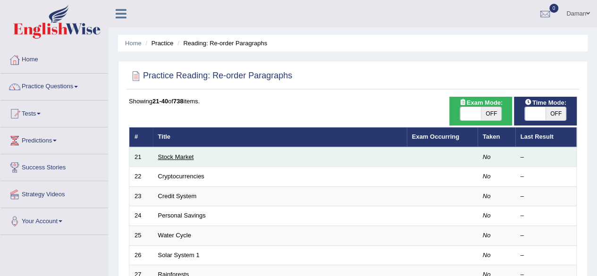
click at [176, 156] on link "Stock Market" at bounding box center [176, 156] width 36 height 7
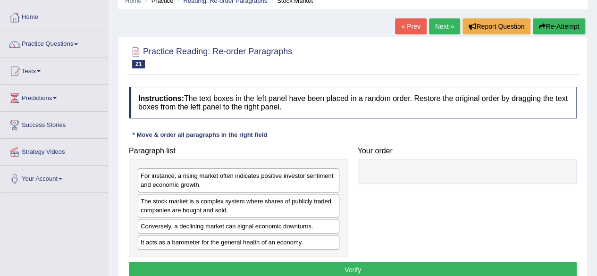
scroll to position [94, 0]
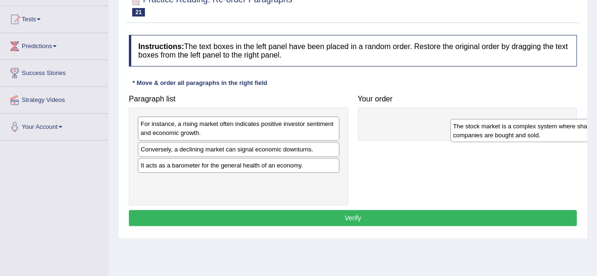
drag, startPoint x: 218, startPoint y: 151, endPoint x: 531, endPoint y: 128, distance: 313.4
click at [531, 128] on div "The stock market is a complex system where shares of publicly traded companies …" at bounding box center [551, 131] width 202 height 24
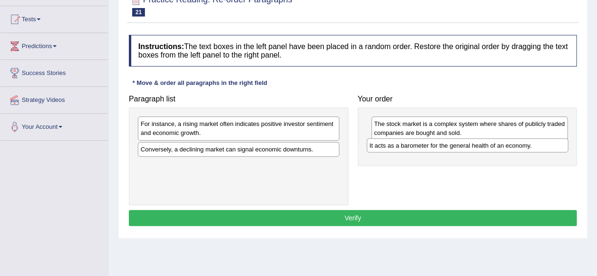
drag, startPoint x: 270, startPoint y: 162, endPoint x: 499, endPoint y: 143, distance: 229.8
click at [499, 143] on div "It acts as a barometer for the general health of an economy." at bounding box center [468, 145] width 202 height 14
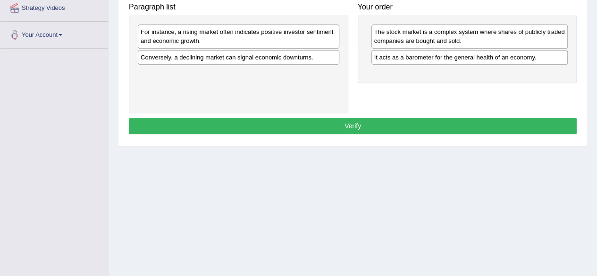
scroll to position [186, 0]
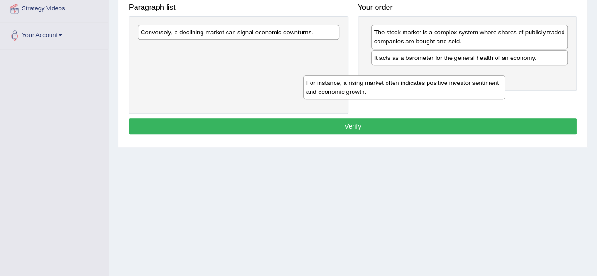
drag, startPoint x: 271, startPoint y: 35, endPoint x: 437, endPoint y: 85, distance: 173.7
click at [437, 85] on div "For instance, a rising market often indicates positive investor sentiment and e…" at bounding box center [405, 88] width 202 height 24
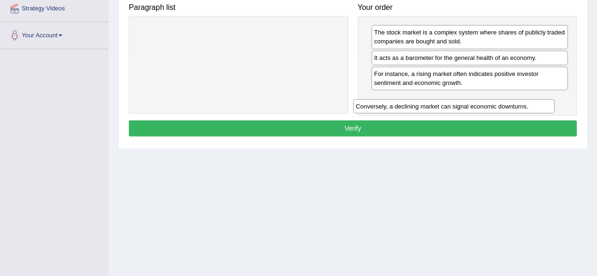
drag, startPoint x: 305, startPoint y: 29, endPoint x: 521, endPoint y: 103, distance: 228.1
click at [521, 103] on div "Conversely, a declining market can signal economic downturns." at bounding box center [454, 106] width 202 height 14
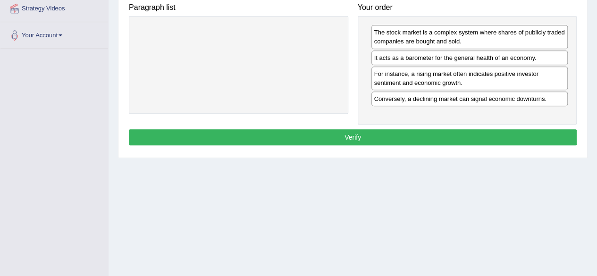
click at [368, 129] on button "Verify" at bounding box center [353, 137] width 448 height 16
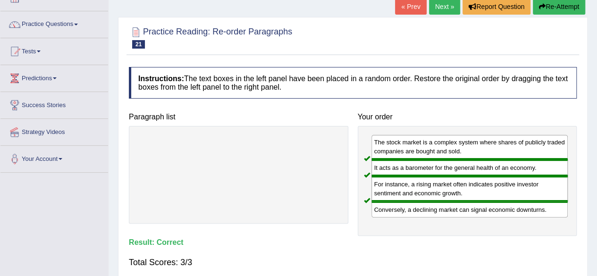
scroll to position [50, 0]
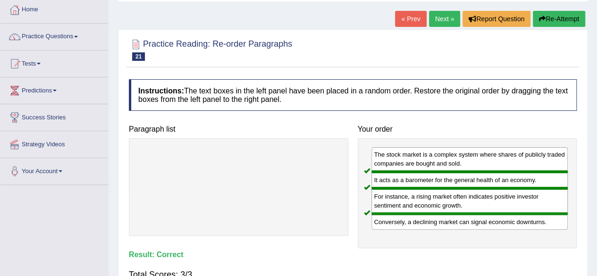
click at [49, 34] on link "Practice Questions" at bounding box center [54, 36] width 108 height 24
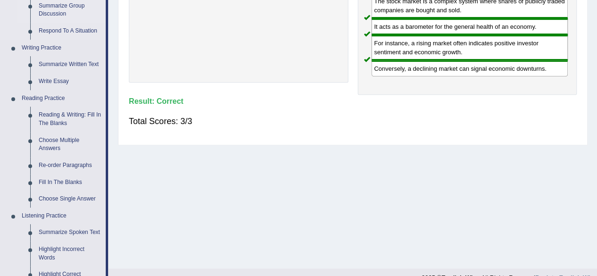
scroll to position [204, 0]
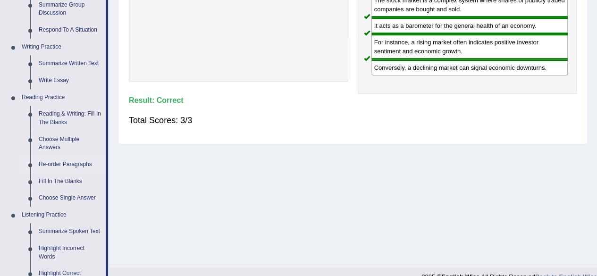
click at [64, 163] on link "Re-order Paragraphs" at bounding box center [69, 164] width 71 height 17
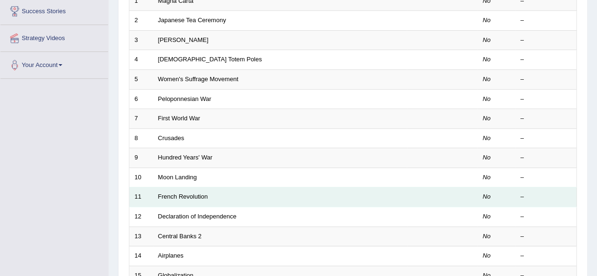
scroll to position [154, 0]
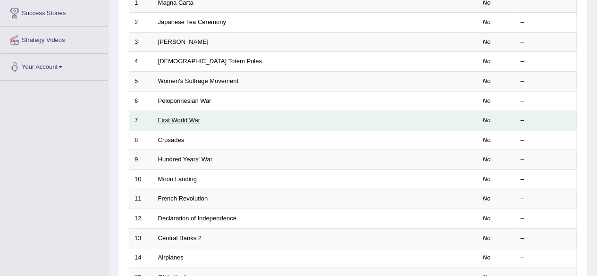
click at [178, 117] on link "First World War" at bounding box center [179, 120] width 42 height 7
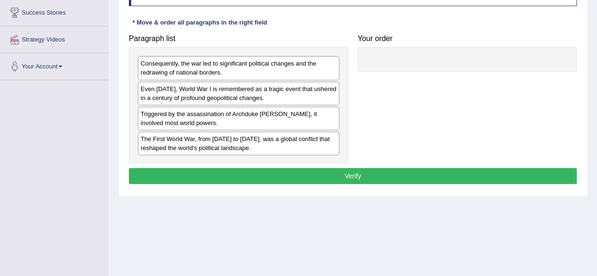
scroll to position [154, 0]
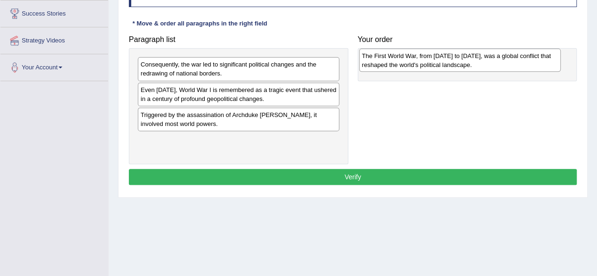
drag, startPoint x: 188, startPoint y: 141, endPoint x: 409, endPoint y: 58, distance: 236.5
click at [409, 58] on div "The First World War, from [DATE] to [DATE], was a global conflict that reshaped…" at bounding box center [460, 61] width 202 height 24
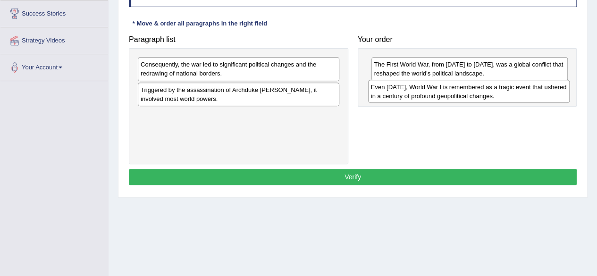
drag, startPoint x: 225, startPoint y: 93, endPoint x: 455, endPoint y: 91, distance: 230.4
click at [455, 91] on div "Even [DATE], World War I is remembered as a tragic event that ushered in a cent…" at bounding box center [469, 92] width 202 height 24
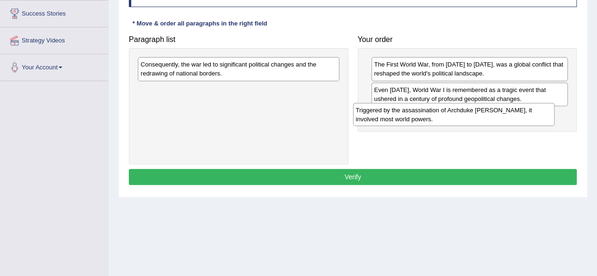
drag, startPoint x: 288, startPoint y: 98, endPoint x: 507, endPoint y: 120, distance: 220.2
click at [507, 120] on div "Triggered by the assassination of Archduke [PERSON_NAME], it involved most worl…" at bounding box center [454, 115] width 202 height 24
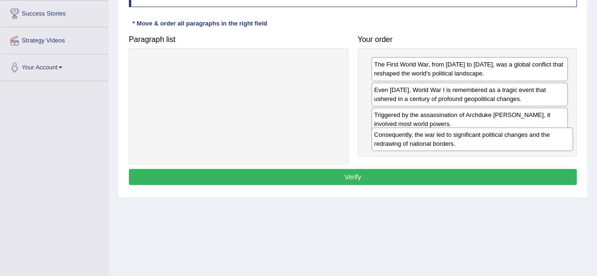
drag, startPoint x: 287, startPoint y: 73, endPoint x: 520, endPoint y: 142, distance: 243.8
click at [520, 142] on div "Consequently, the war led to significant political changes and the redrawing of…" at bounding box center [473, 139] width 202 height 24
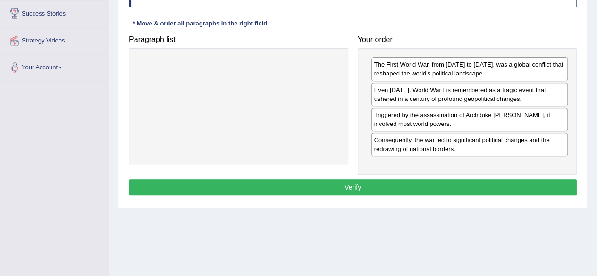
click at [416, 187] on button "Verify" at bounding box center [353, 187] width 448 height 16
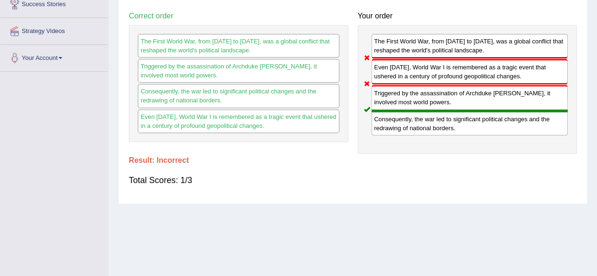
scroll to position [163, 0]
click at [214, 113] on div "Even today, World War I is remembered as a tragic event that ushered in a centu…" at bounding box center [239, 122] width 202 height 24
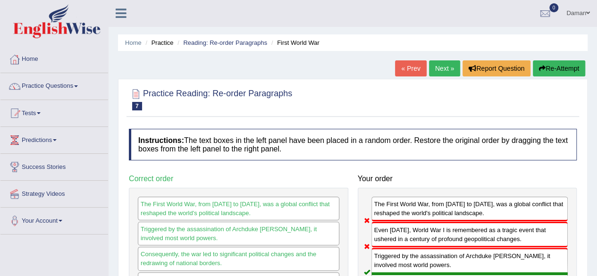
scroll to position [0, 0]
click at [47, 86] on link "Practice Questions" at bounding box center [54, 86] width 108 height 24
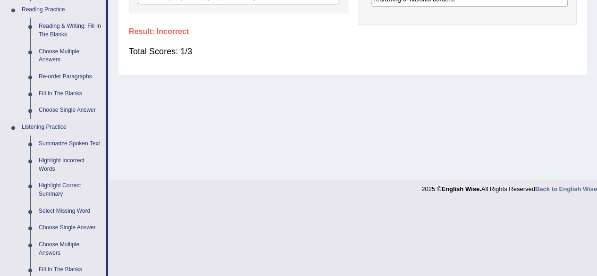
scroll to position [288, 0]
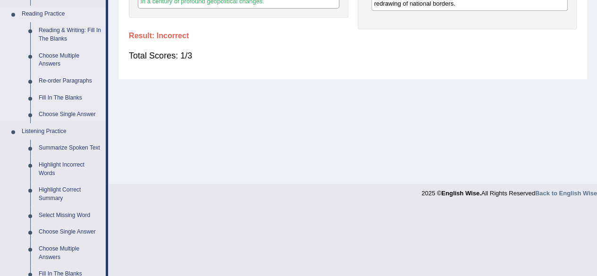
click at [81, 79] on link "Re-order Paragraphs" at bounding box center [69, 81] width 71 height 17
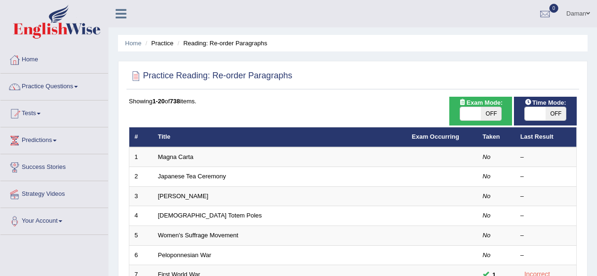
scroll to position [103, 0]
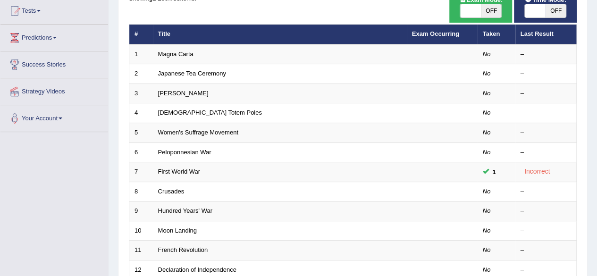
click at [174, 52] on link "Magna Carta" at bounding box center [175, 54] width 35 height 7
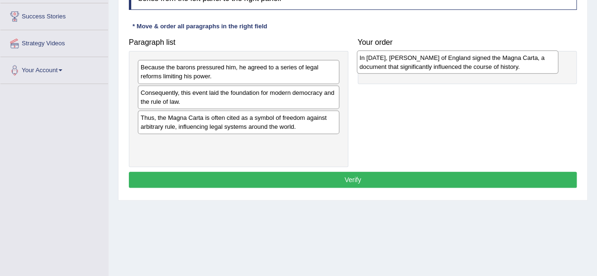
drag, startPoint x: 215, startPoint y: 97, endPoint x: 435, endPoint y: 63, distance: 222.7
click at [435, 63] on div "In 1215, King John of England signed the Magna Carta, a document that significa…" at bounding box center [458, 63] width 202 height 24
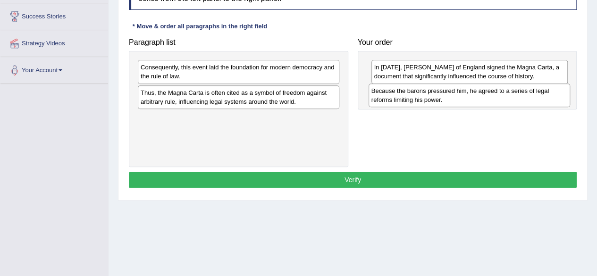
drag, startPoint x: 220, startPoint y: 74, endPoint x: 451, endPoint y: 98, distance: 232.1
click at [451, 98] on div "Because the barons pressured him, he agreed to a series of legal reforms limiti…" at bounding box center [470, 96] width 202 height 24
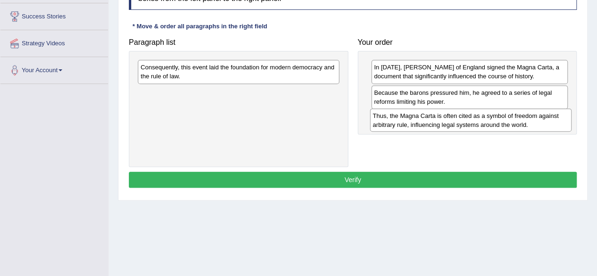
drag, startPoint x: 267, startPoint y: 95, endPoint x: 500, endPoint y: 119, distance: 233.5
click at [500, 119] on div "Thus, the Magna Carta is often cited as a symbol of freedom against arbitrary r…" at bounding box center [471, 121] width 202 height 24
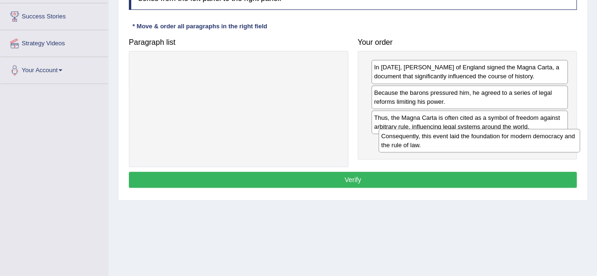
drag, startPoint x: 296, startPoint y: 69, endPoint x: 538, endPoint y: 138, distance: 251.7
click at [538, 138] on div "Consequently, this event laid the foundation for modern democracy and the rule …" at bounding box center [480, 141] width 202 height 24
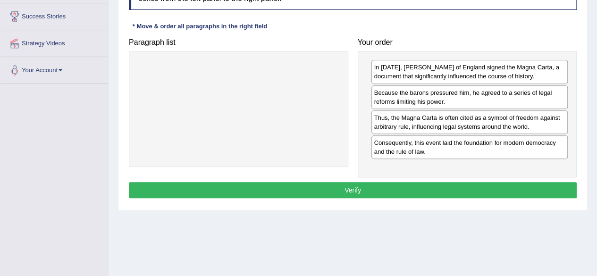
click at [398, 186] on button "Verify" at bounding box center [353, 190] width 448 height 16
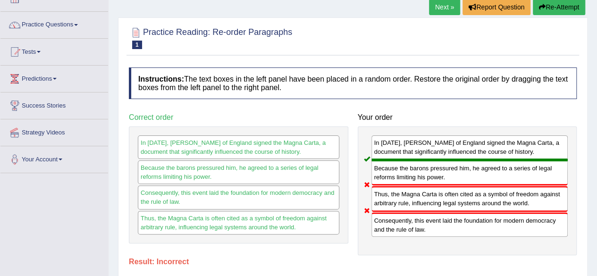
scroll to position [4, 0]
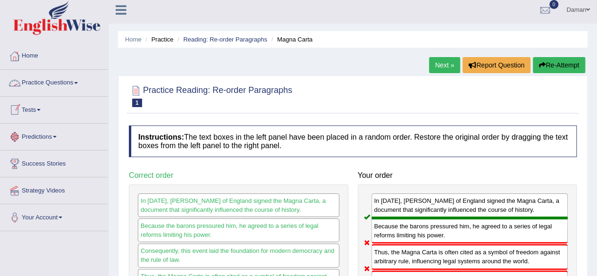
click at [61, 82] on link "Practice Questions" at bounding box center [54, 82] width 108 height 24
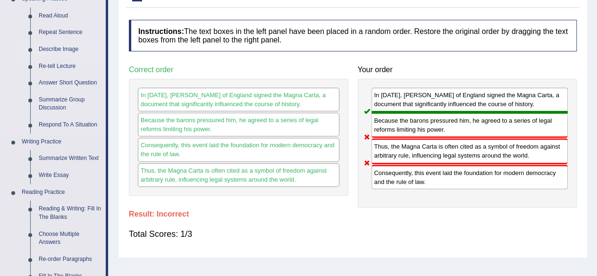
scroll to position [111, 0]
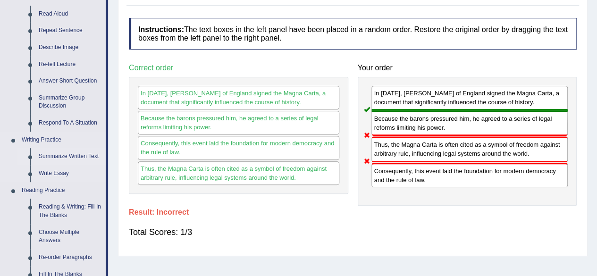
click at [63, 158] on link "Summarize Written Text" at bounding box center [69, 156] width 71 height 17
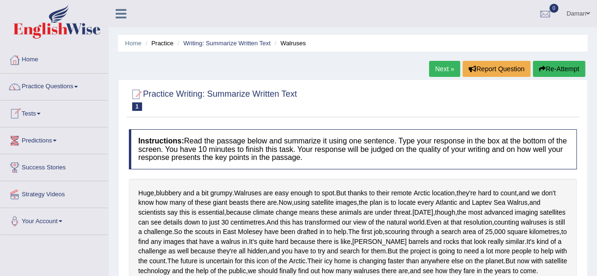
click at [38, 117] on link "Tests" at bounding box center [54, 113] width 108 height 24
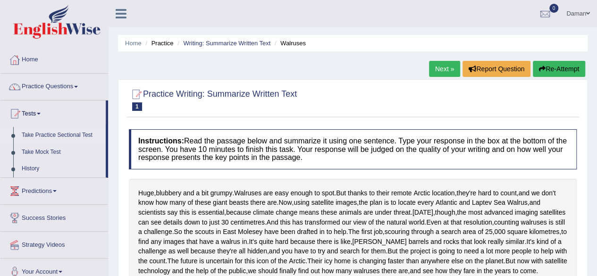
click at [57, 135] on link "Take Practice Sectional Test" at bounding box center [61, 135] width 88 height 17
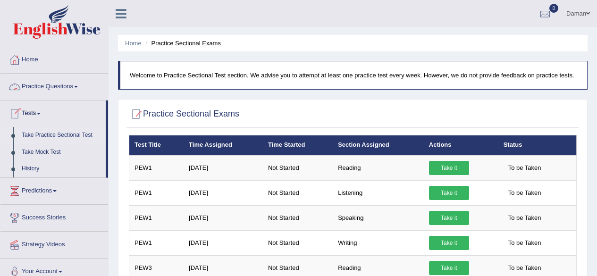
click at [45, 91] on link "Practice Questions" at bounding box center [54, 86] width 108 height 24
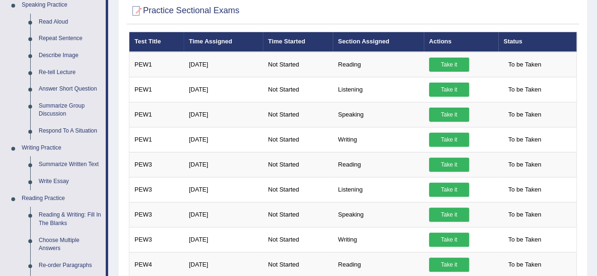
scroll to position [104, 0]
